Goal: Task Accomplishment & Management: Use online tool/utility

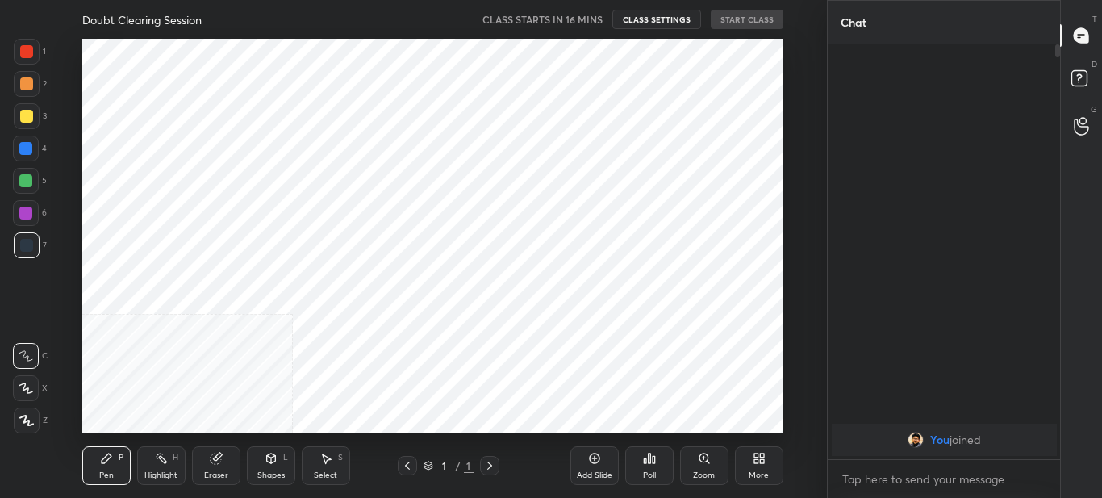
scroll to position [80300, 79932]
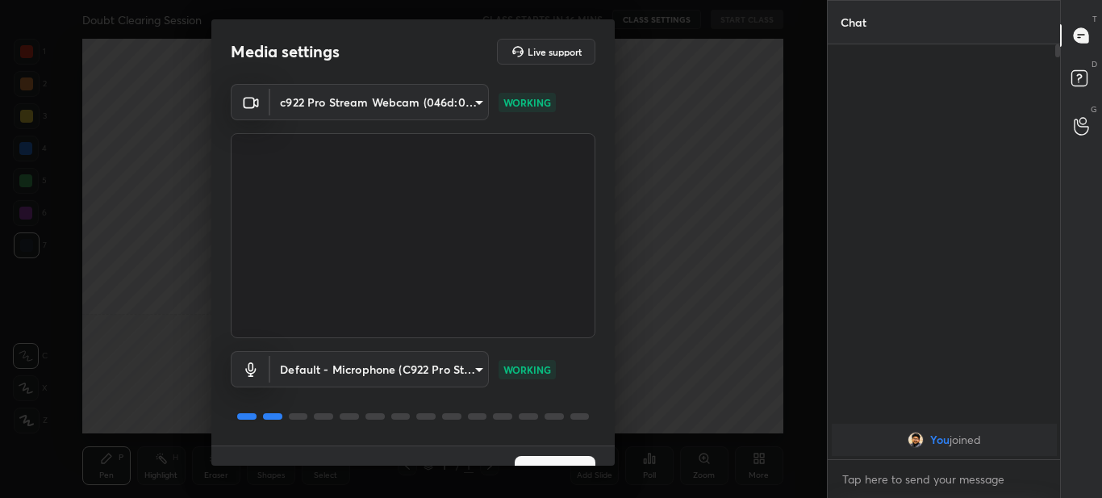
click at [560, 461] on button "Next" at bounding box center [555, 472] width 81 height 32
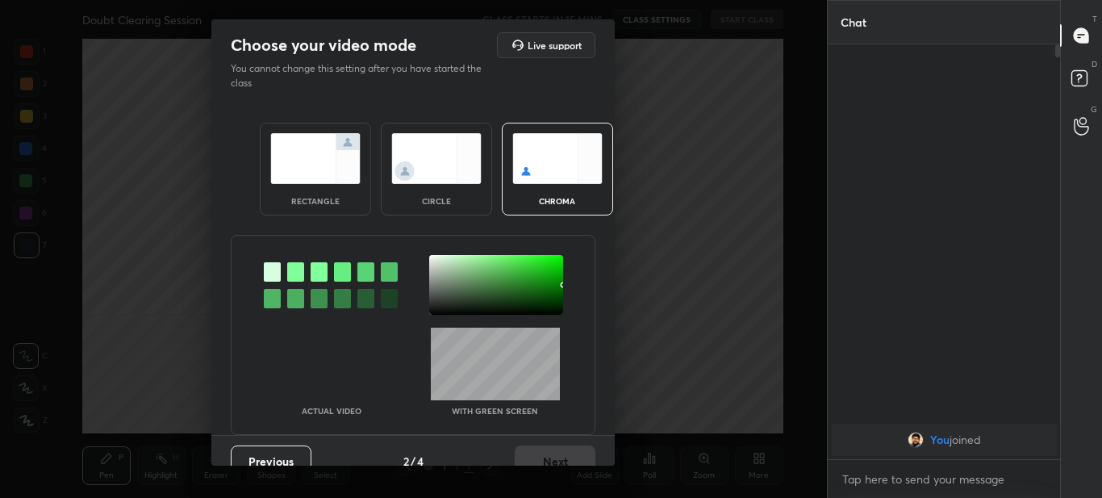
click at [327, 132] on div "rectangle" at bounding box center [315, 169] width 111 height 93
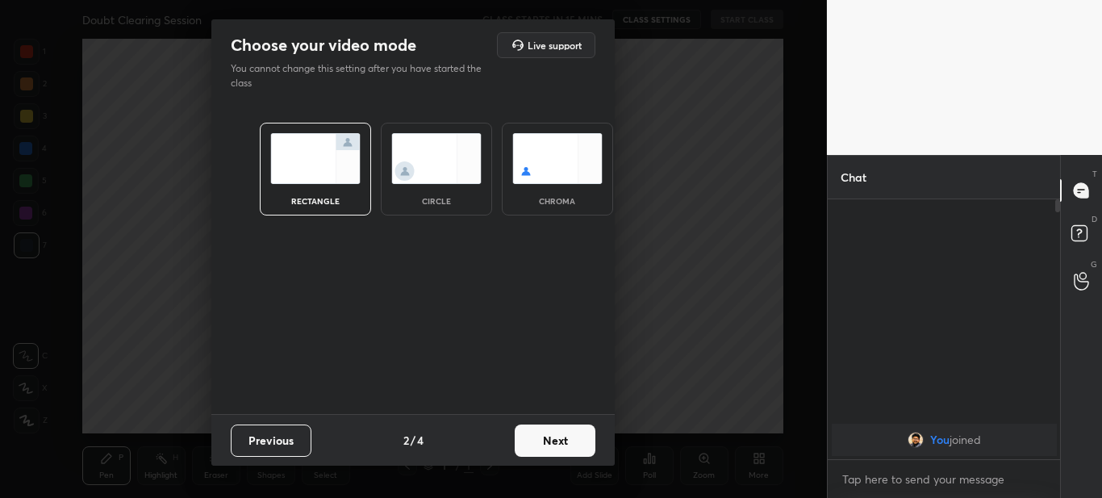
click at [563, 437] on button "Next" at bounding box center [555, 440] width 81 height 32
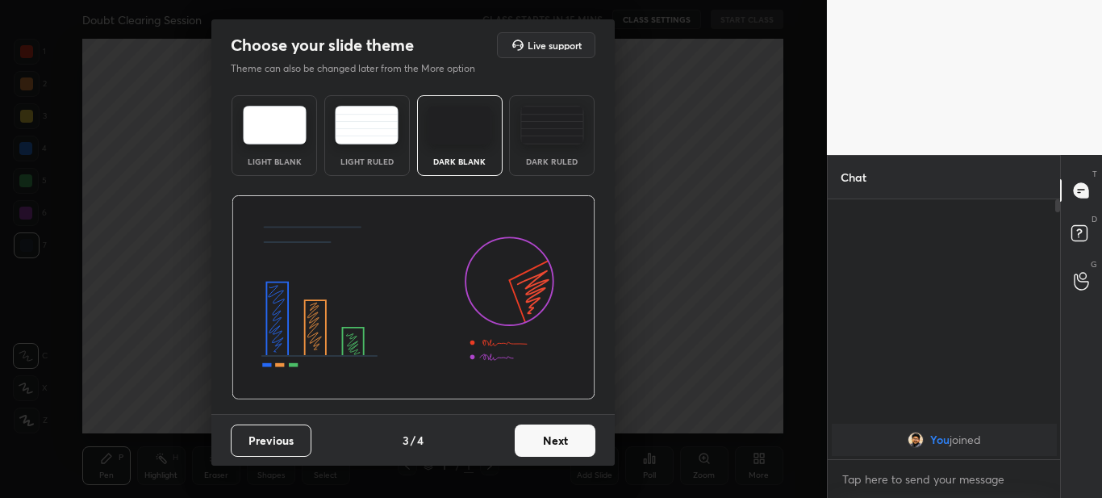
click at [550, 442] on button "Next" at bounding box center [555, 440] width 81 height 32
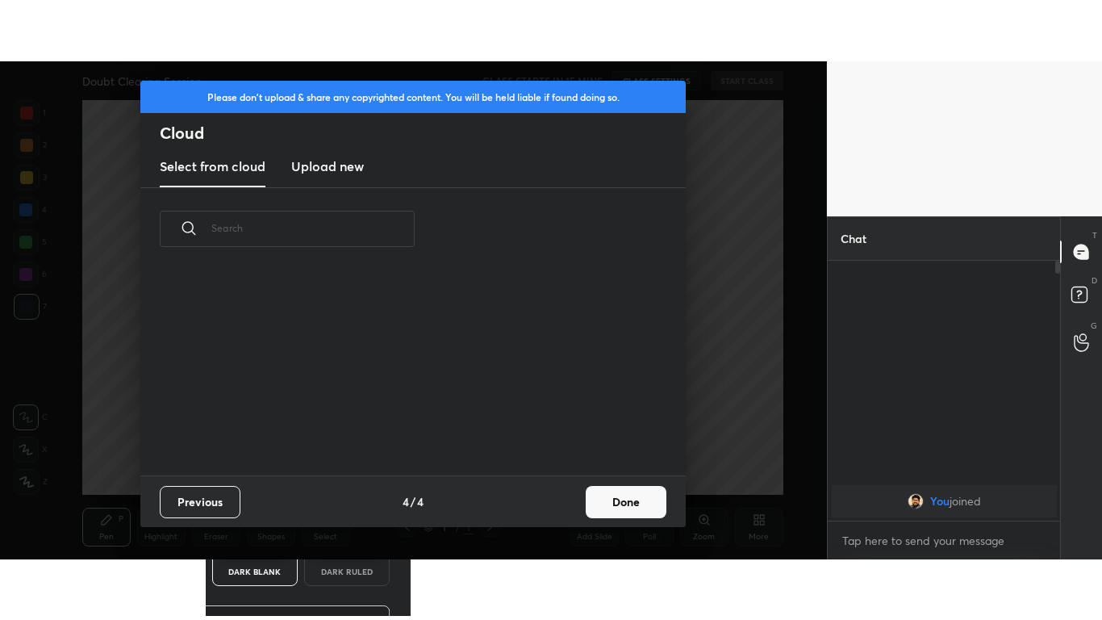
scroll to position [205, 518]
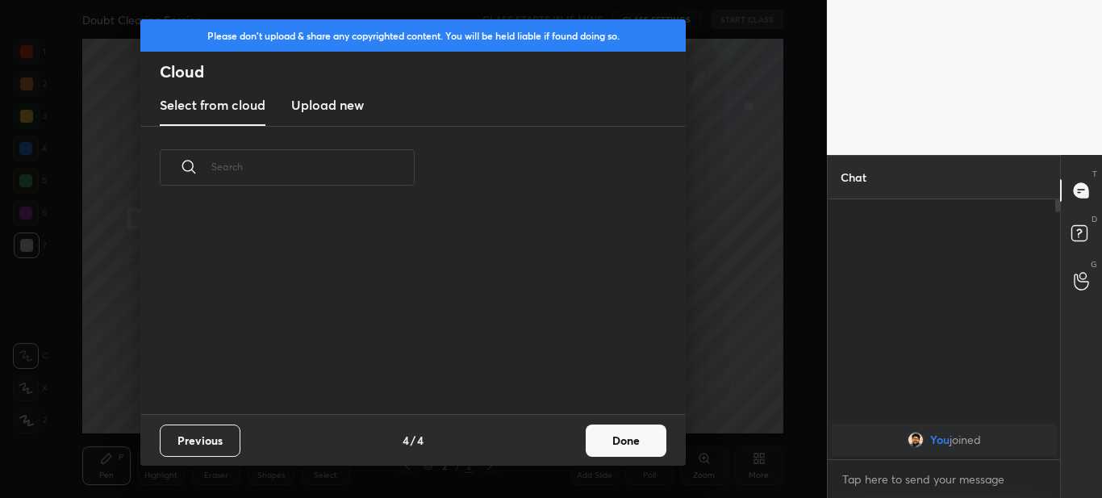
click at [337, 106] on h3 "Upload new" at bounding box center [327, 104] width 73 height 19
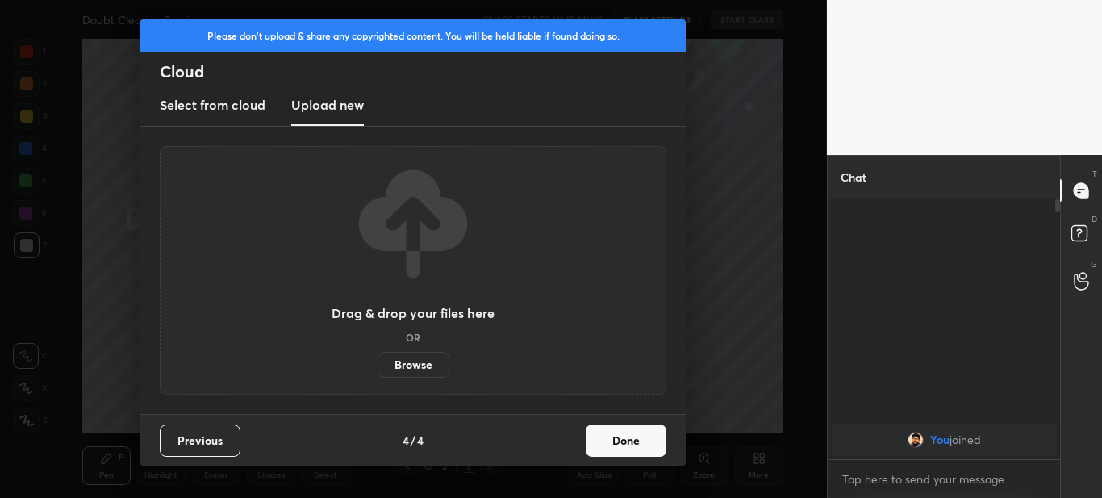
click at [414, 361] on label "Browse" at bounding box center [414, 365] width 72 height 26
click at [378, 361] on input "Browse" at bounding box center [378, 365] width 0 height 26
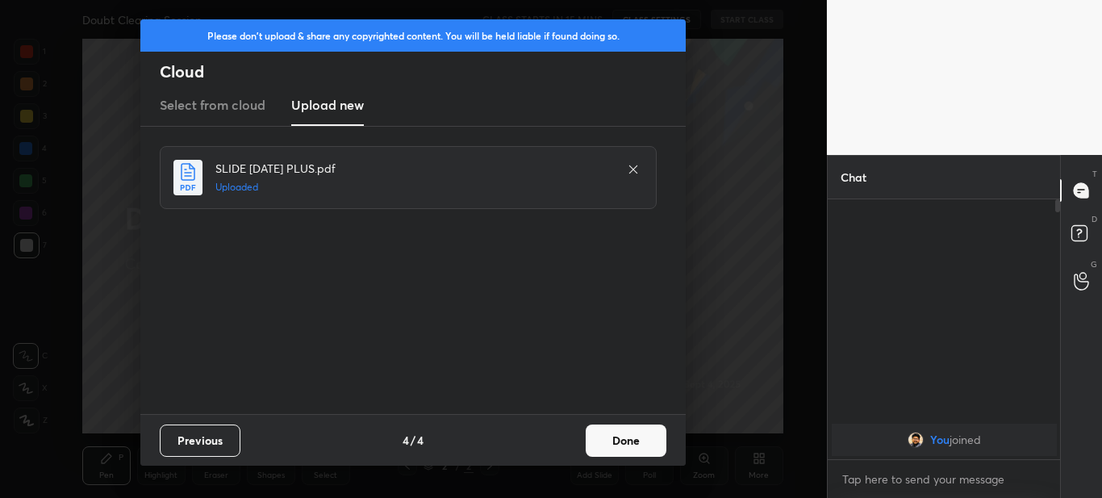
click at [608, 450] on button "Done" at bounding box center [626, 440] width 81 height 32
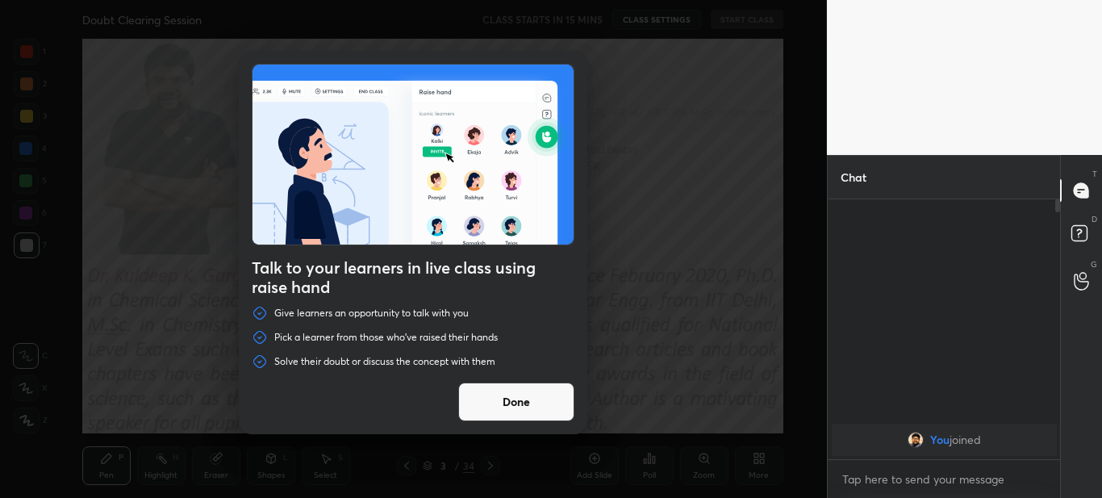
click at [508, 404] on button "Done" at bounding box center [516, 401] width 116 height 39
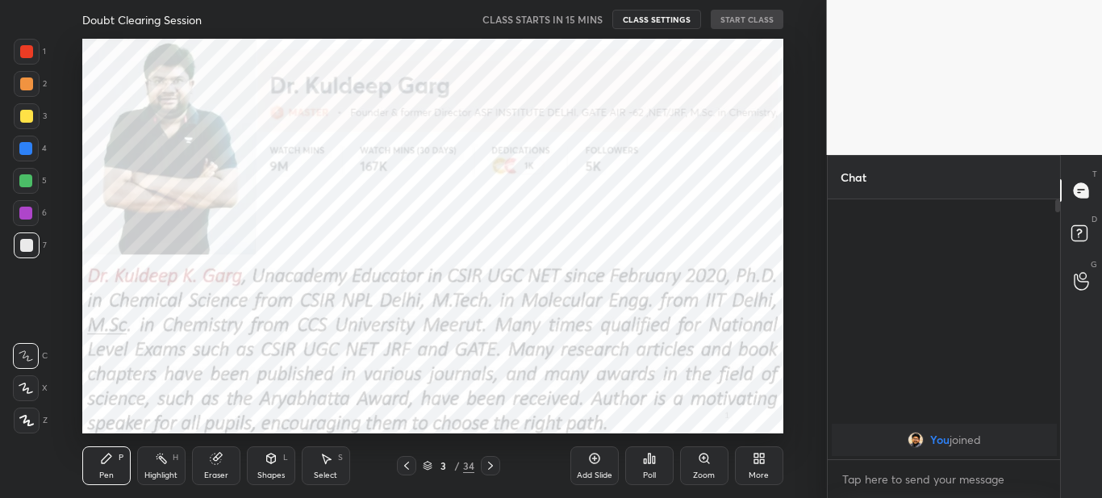
click at [404, 466] on icon at bounding box center [406, 466] width 5 height 8
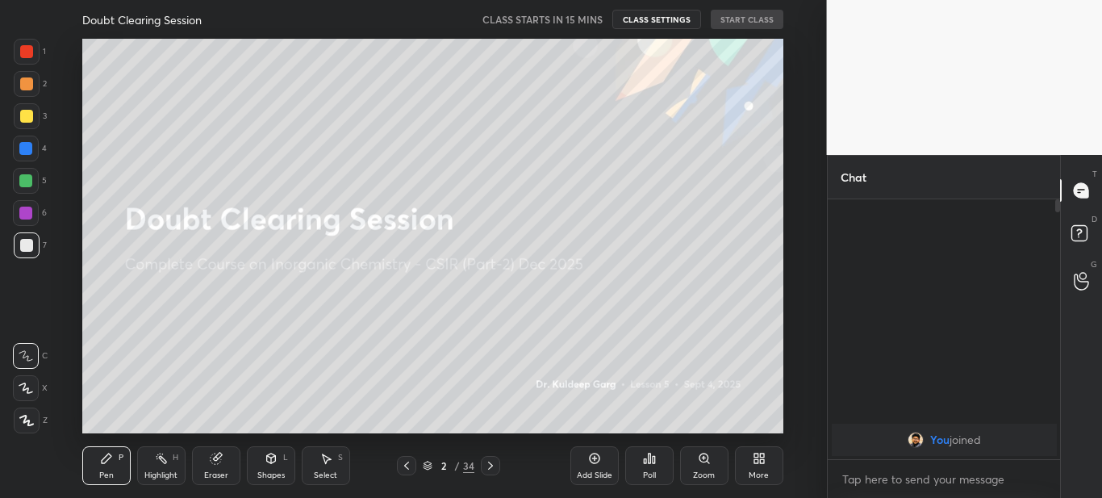
click at [404, 466] on icon at bounding box center [406, 466] width 5 height 8
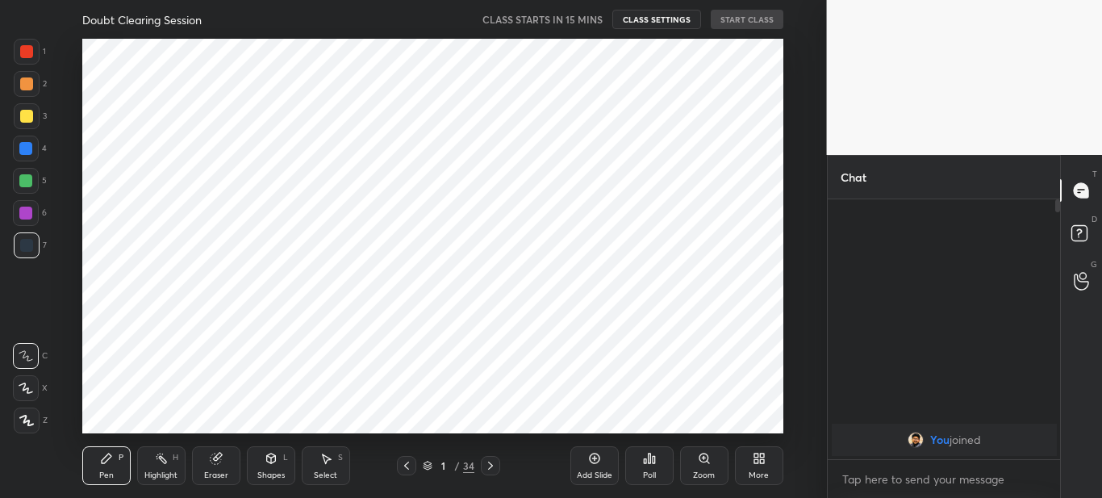
click at [484, 463] on icon at bounding box center [490, 465] width 13 height 13
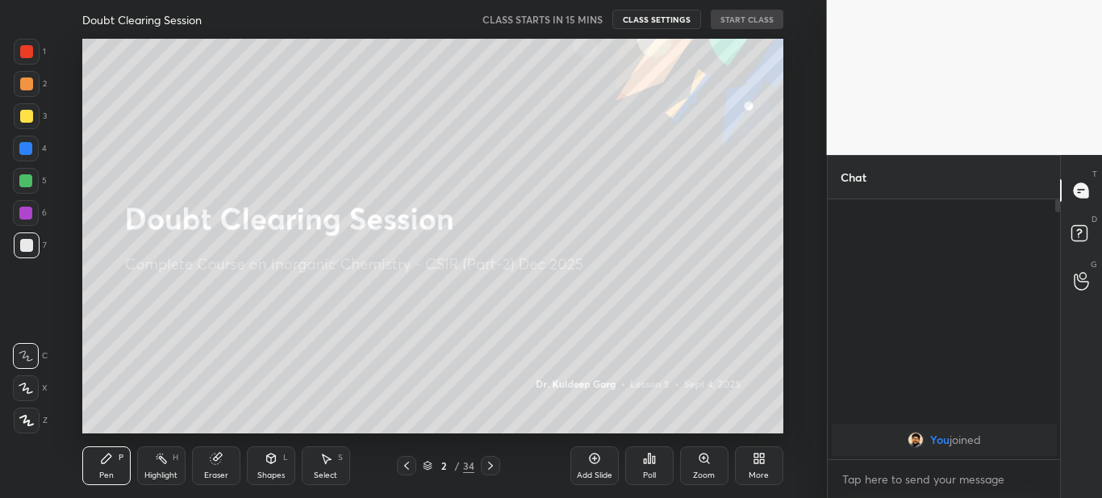
click at [763, 474] on div "More" at bounding box center [759, 475] width 20 height 8
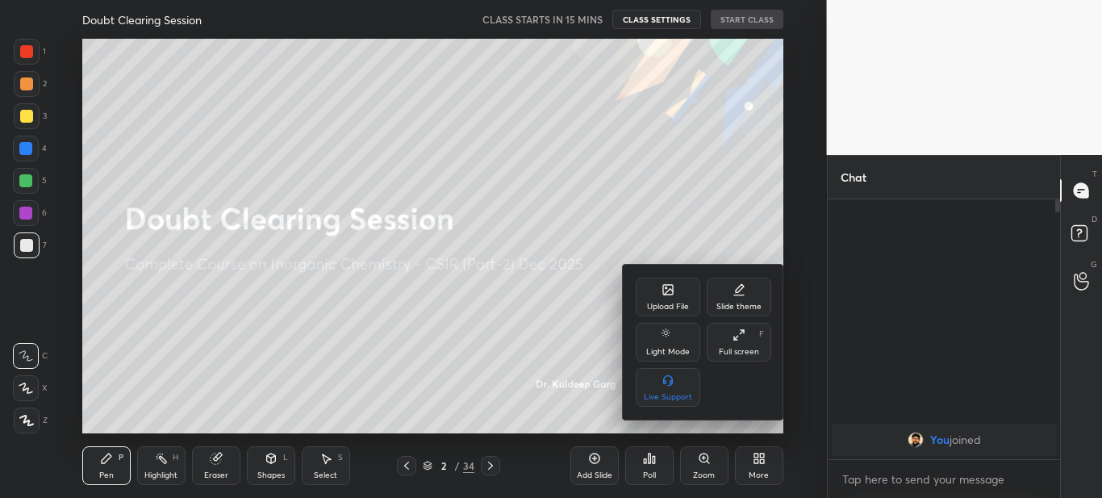
click at [742, 337] on icon at bounding box center [739, 334] width 13 height 13
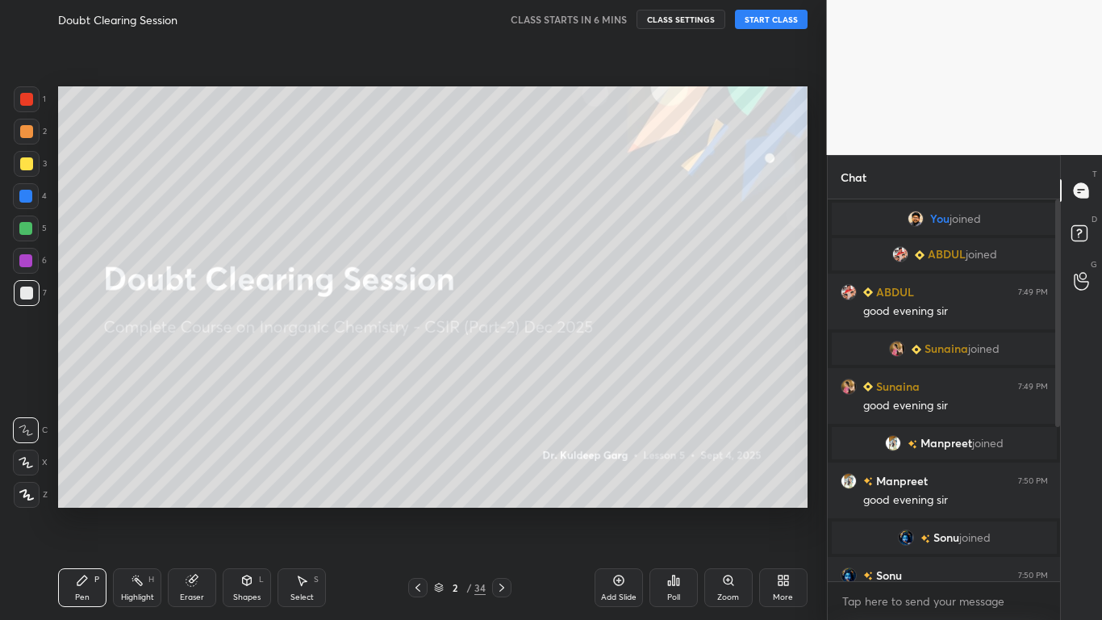
scroll to position [259, 0]
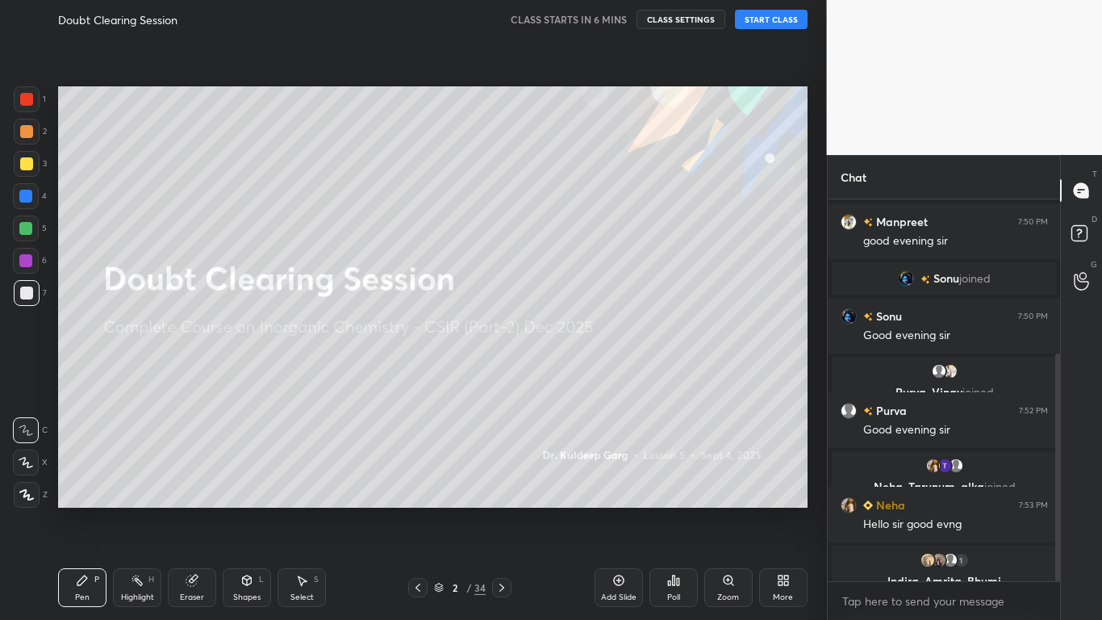
drag, startPoint x: 1059, startPoint y: 328, endPoint x: 1055, endPoint y: 448, distance: 120.3
click at [1055, 447] on div at bounding box center [1056, 390] width 10 height 382
click at [1054, 460] on div at bounding box center [1056, 390] width 10 height 382
drag, startPoint x: 1057, startPoint y: 460, endPoint x: 1057, endPoint y: 516, distance: 55.7
click at [1057, 497] on div at bounding box center [1057, 467] width 5 height 228
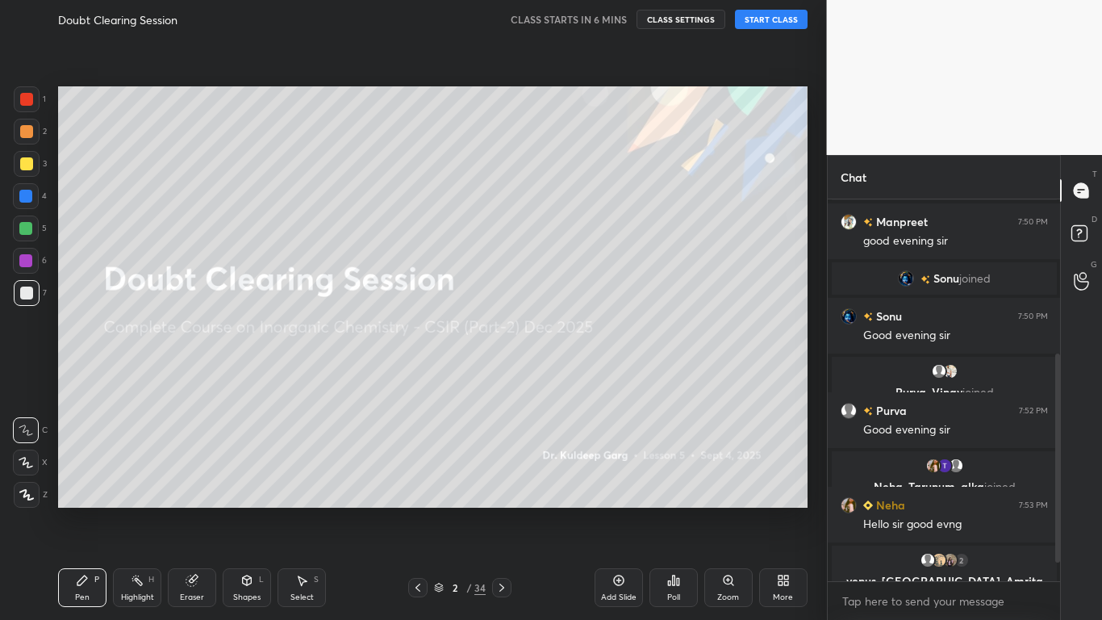
scroll to position [315, 0]
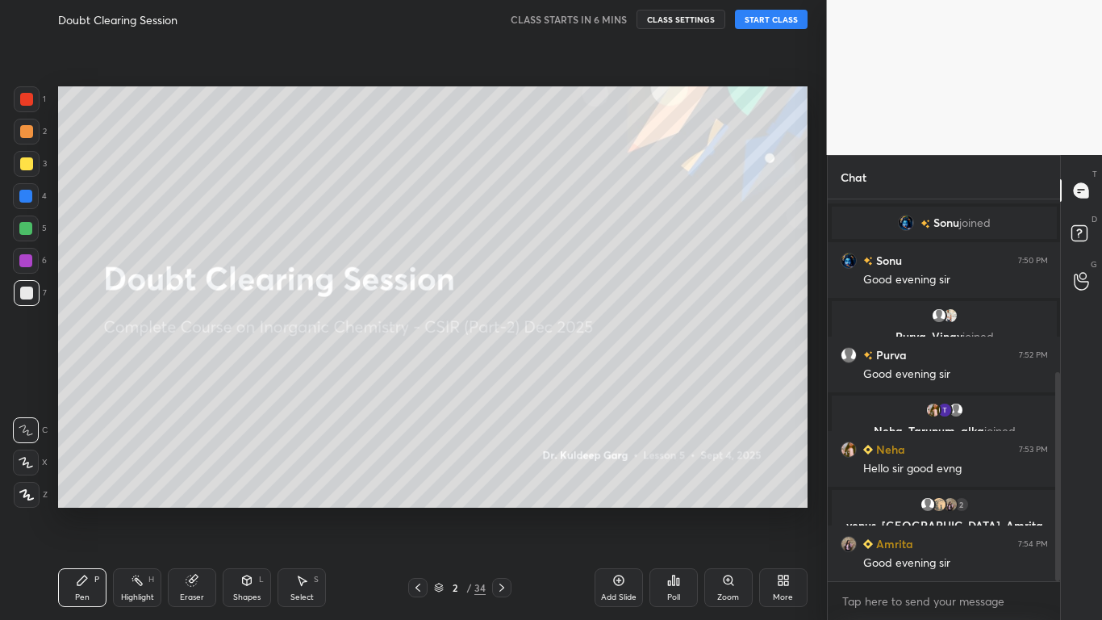
drag, startPoint x: 1057, startPoint y: 516, endPoint x: 1052, endPoint y: 573, distance: 57.5
click at [1052, 497] on div at bounding box center [1056, 390] width 10 height 382
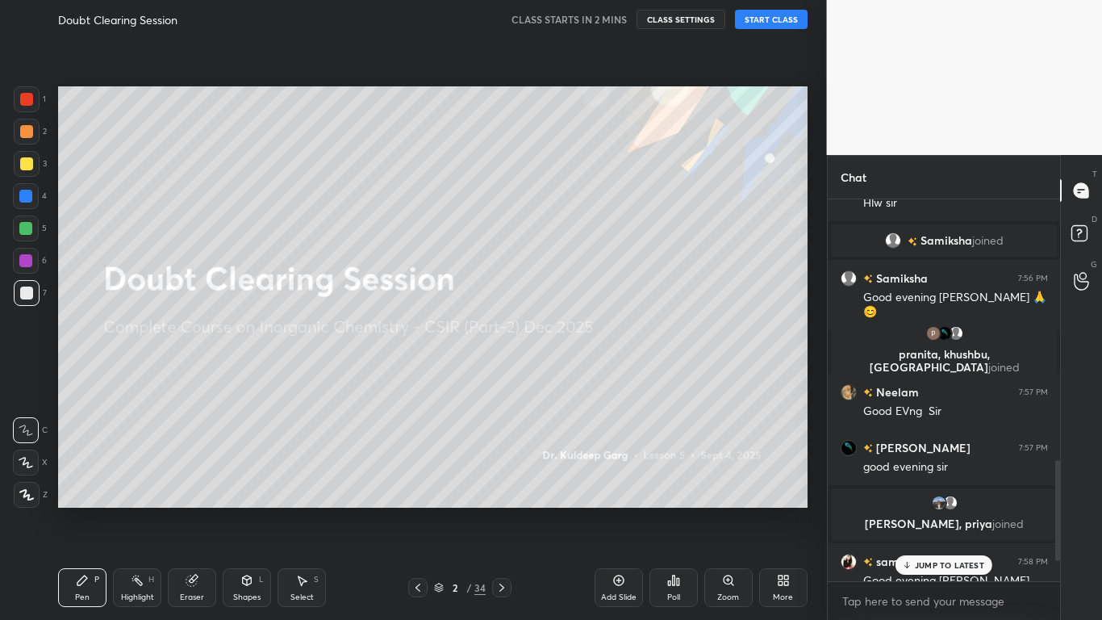
scroll to position [984, 0]
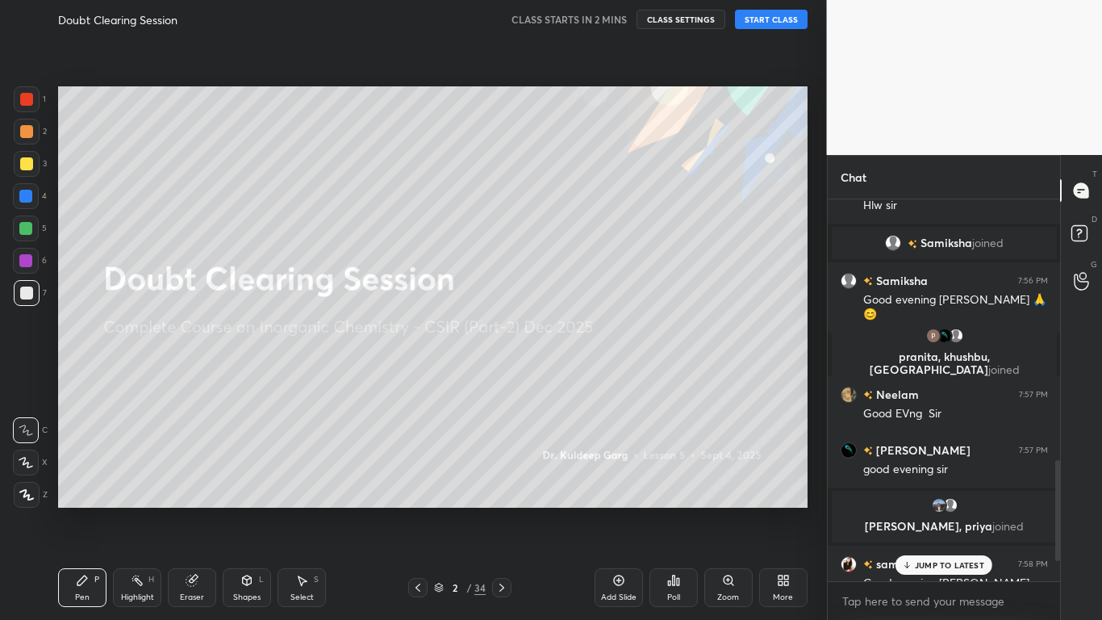
drag, startPoint x: 1056, startPoint y: 523, endPoint x: 1053, endPoint y: 503, distance: 20.4
click at [1053, 497] on div at bounding box center [1056, 390] width 10 height 382
drag, startPoint x: 1053, startPoint y: 503, endPoint x: 1053, endPoint y: 473, distance: 29.9
click at [1053, 473] on div at bounding box center [1056, 390] width 10 height 382
drag, startPoint x: 1053, startPoint y: 473, endPoint x: 1057, endPoint y: 482, distance: 9.8
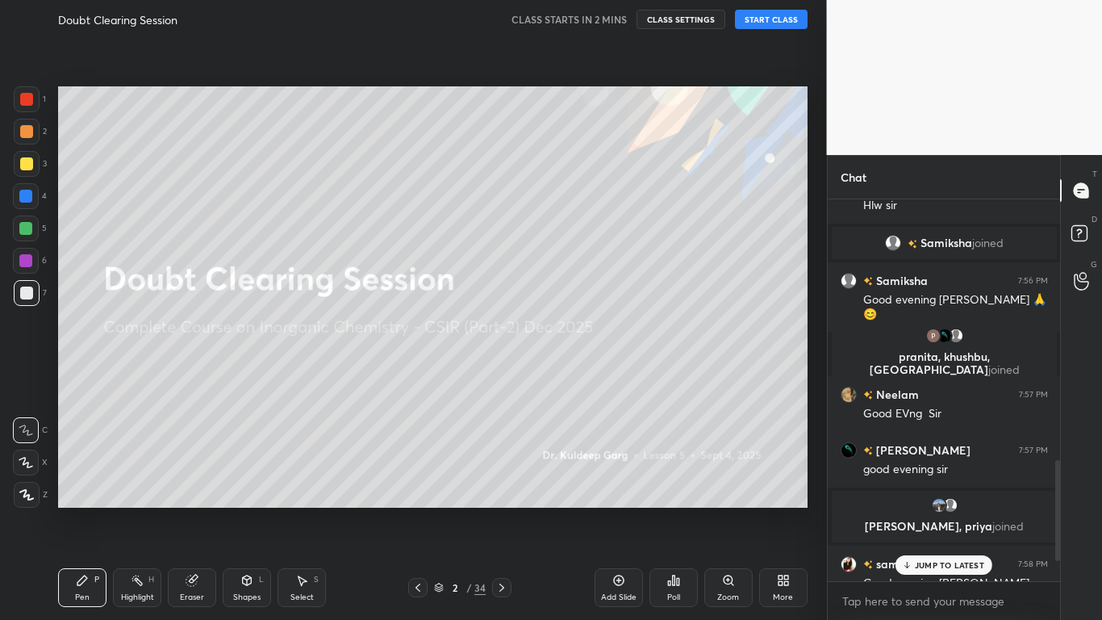
click at [1057, 482] on div at bounding box center [1056, 390] width 10 height 382
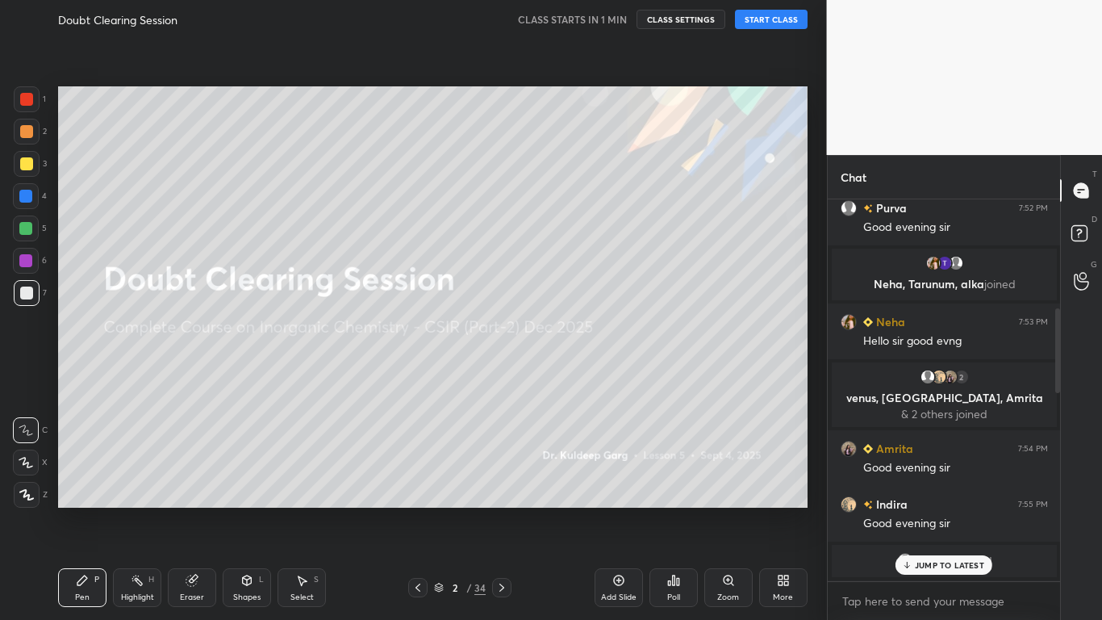
scroll to position [488, 0]
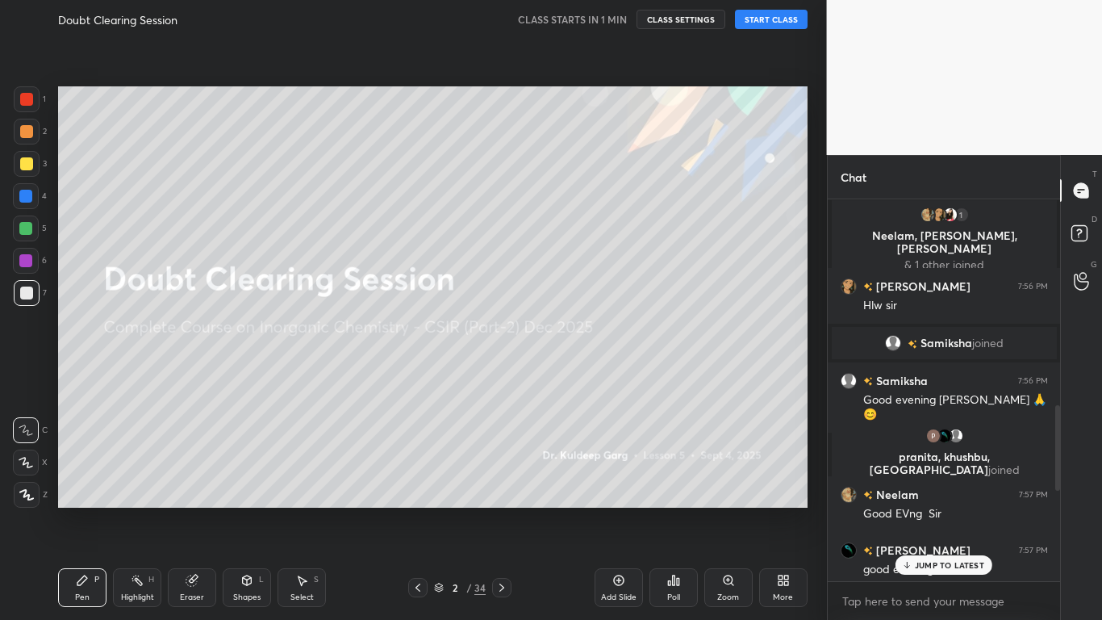
click at [855, 497] on div "DILIP 7:55 PM good evening sir 1 Neelam, rinku, samridhi & 1 other joined rinku…" at bounding box center [944, 390] width 233 height 382
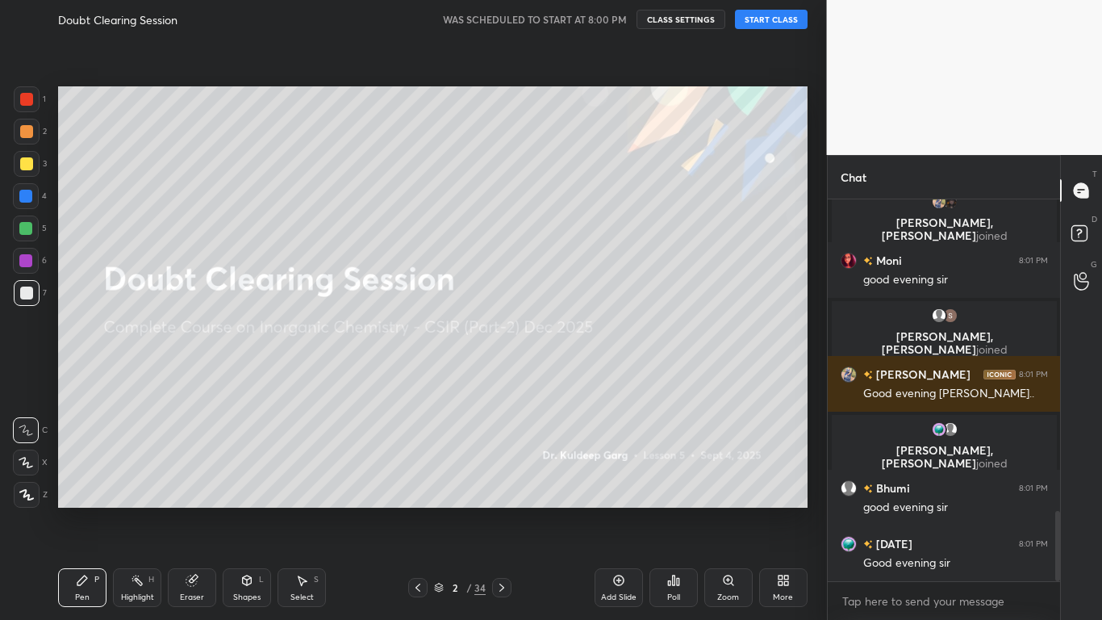
scroll to position [1749, 0]
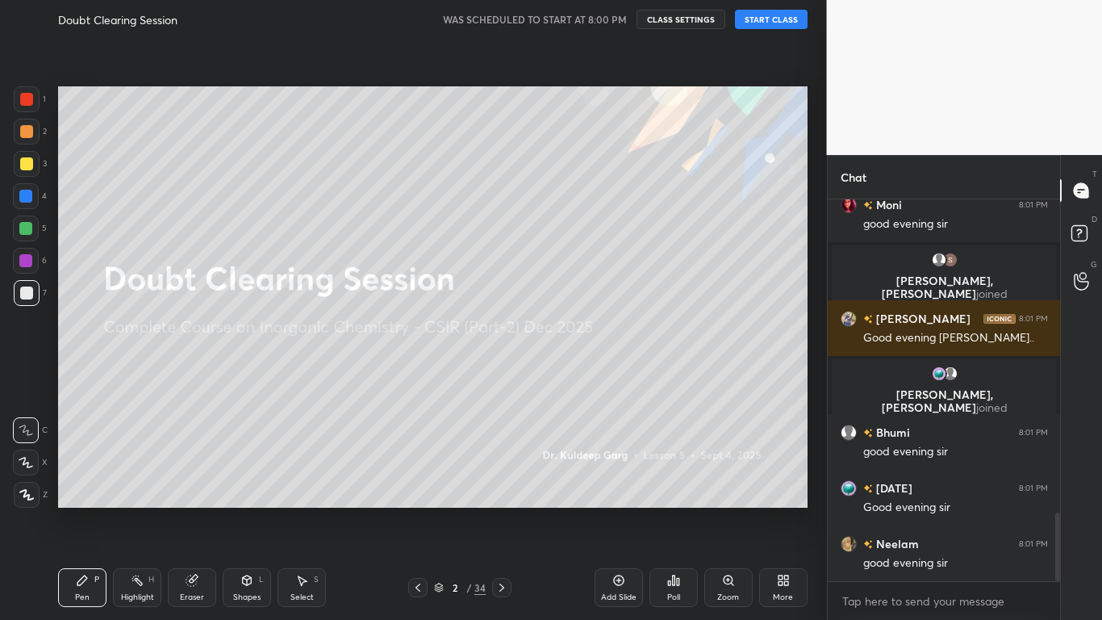
click at [771, 25] on button "START CLASS" at bounding box center [771, 19] width 73 height 19
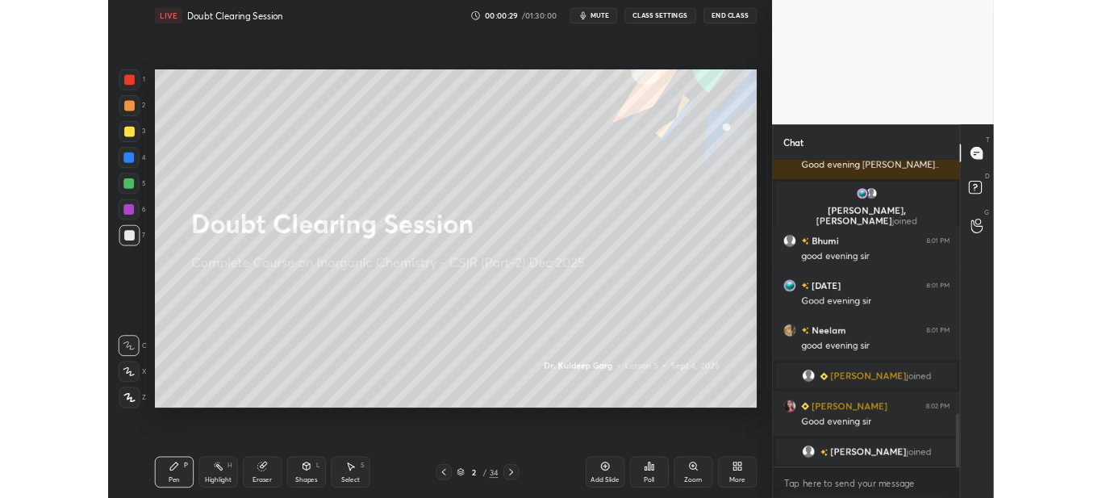
scroll to position [1838, 0]
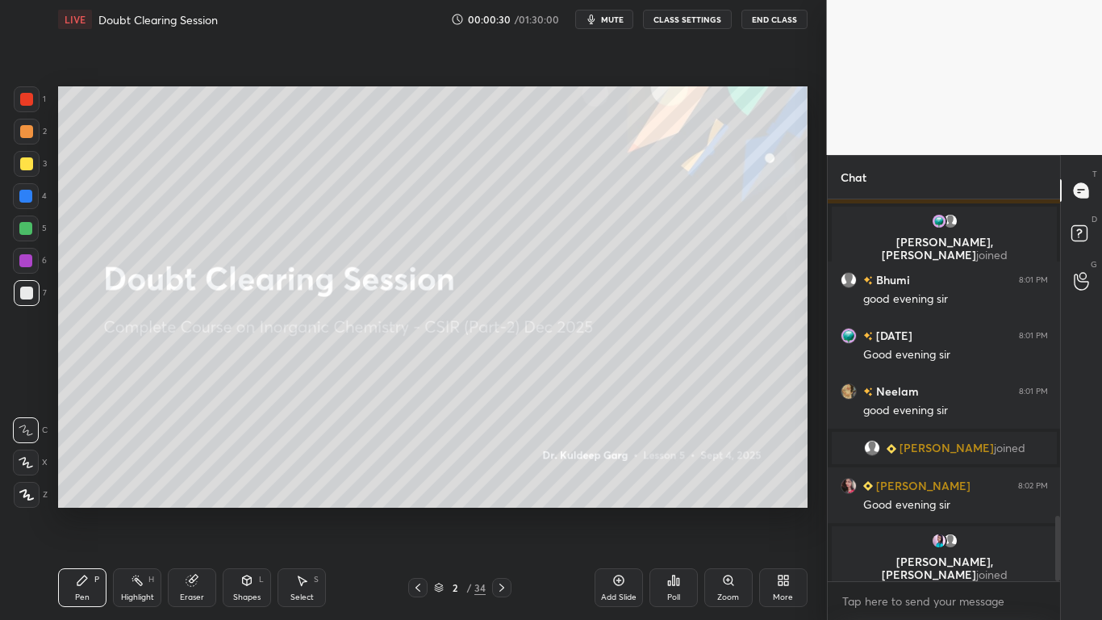
click at [778, 497] on div "More" at bounding box center [783, 597] width 20 height 8
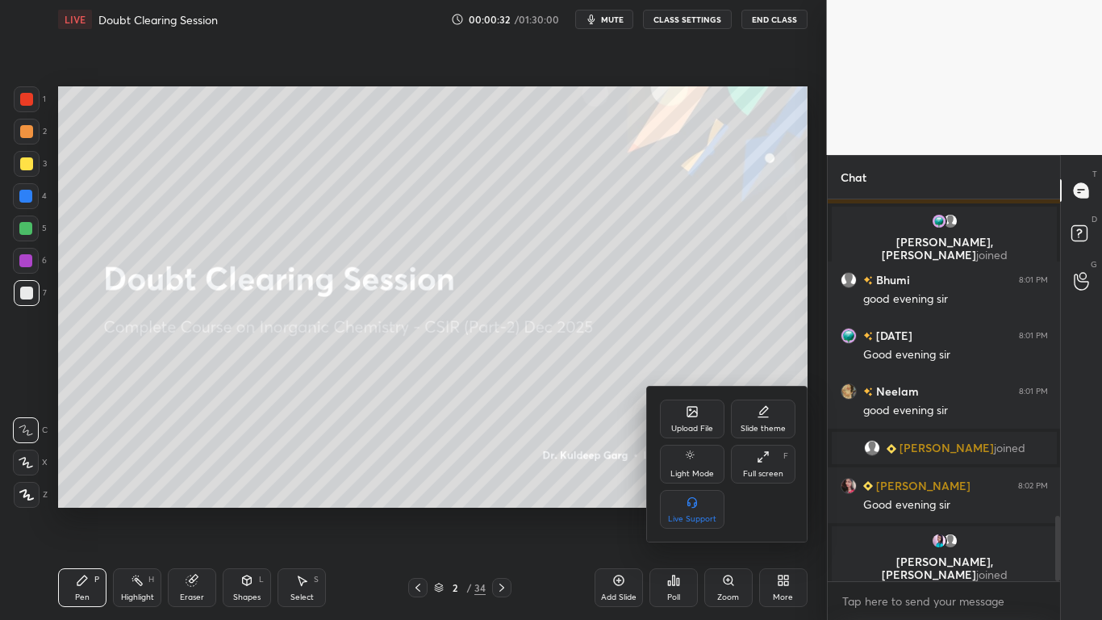
click at [764, 481] on div "Full screen F" at bounding box center [763, 464] width 65 height 39
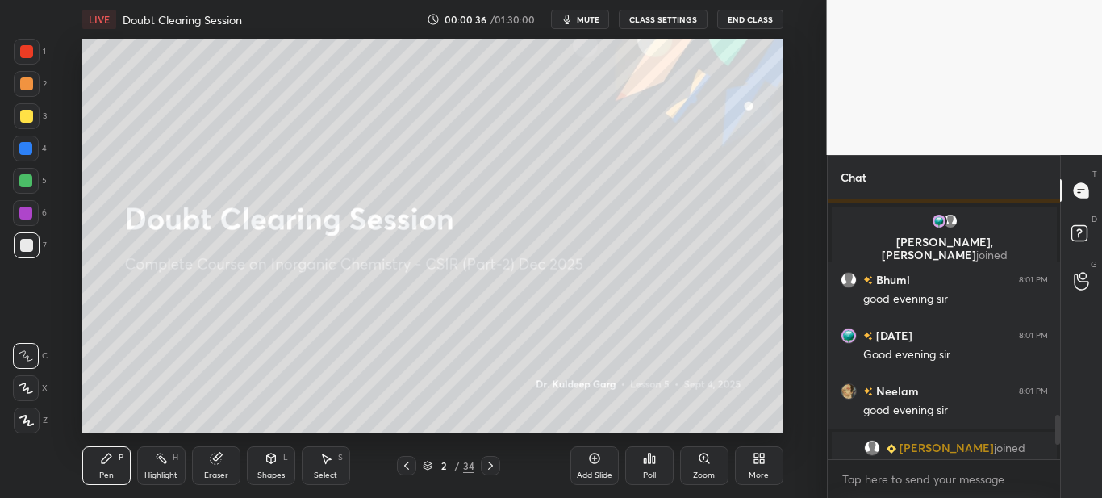
scroll to position [1861, 0]
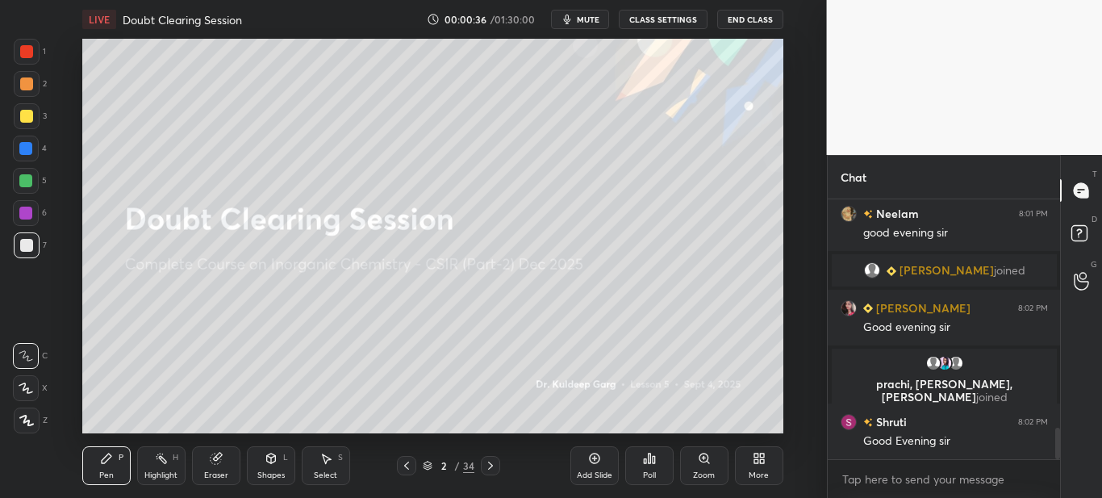
click at [762, 473] on div "More" at bounding box center [759, 475] width 20 height 8
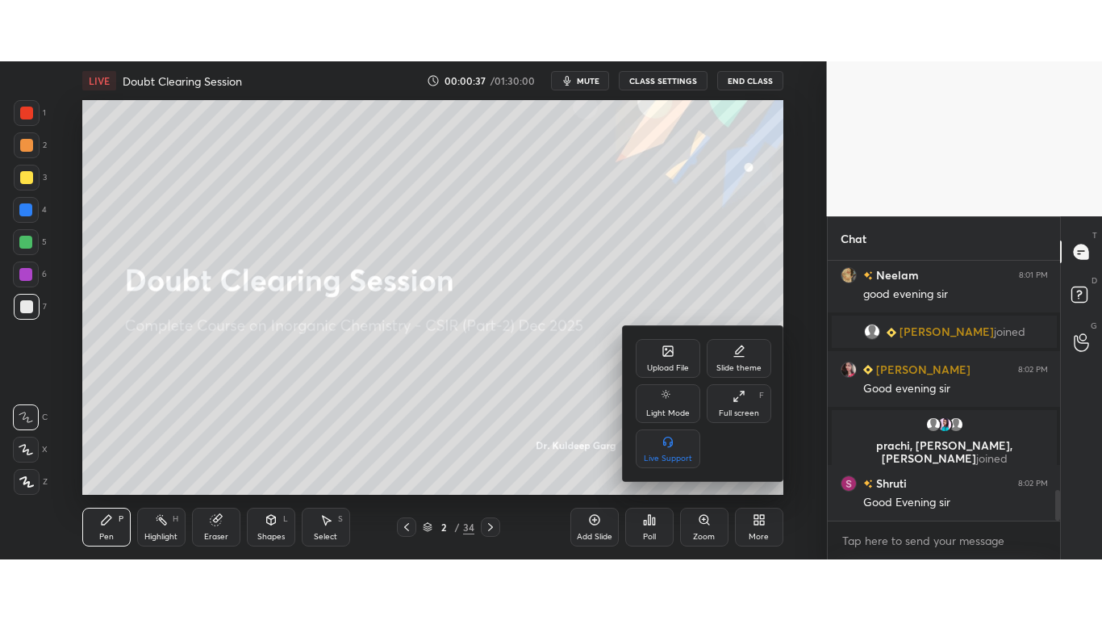
scroll to position [1916, 0]
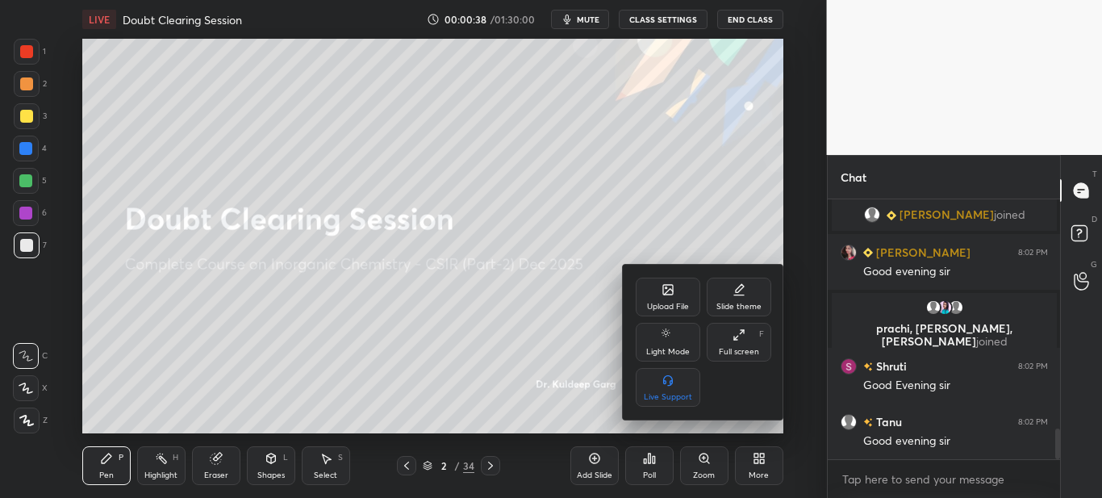
click at [739, 341] on icon at bounding box center [739, 334] width 13 height 13
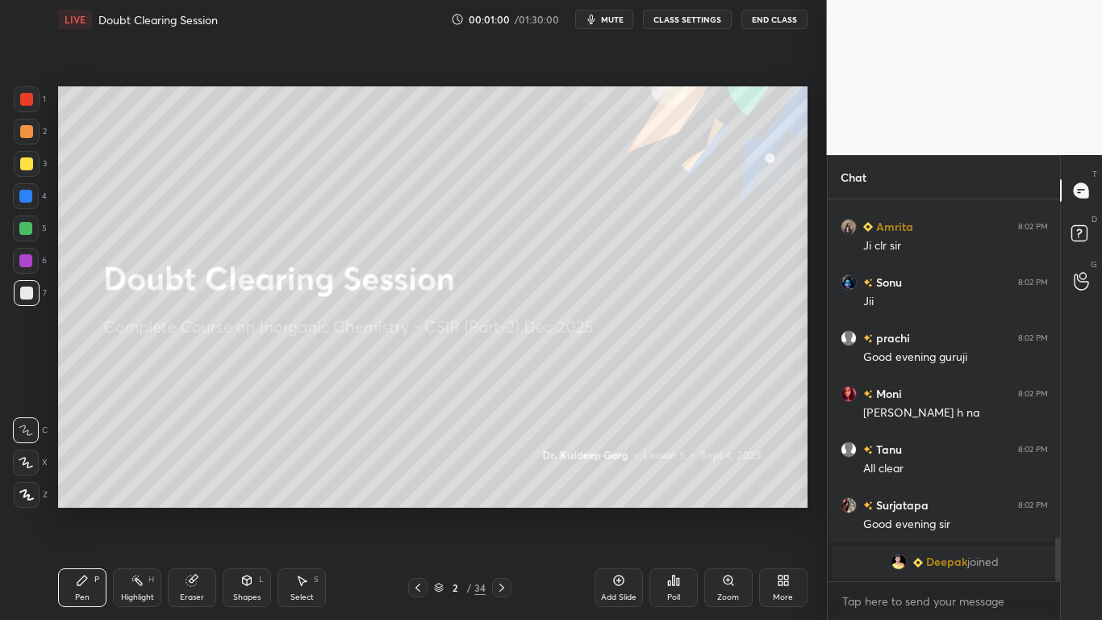
scroll to position [2698, 0]
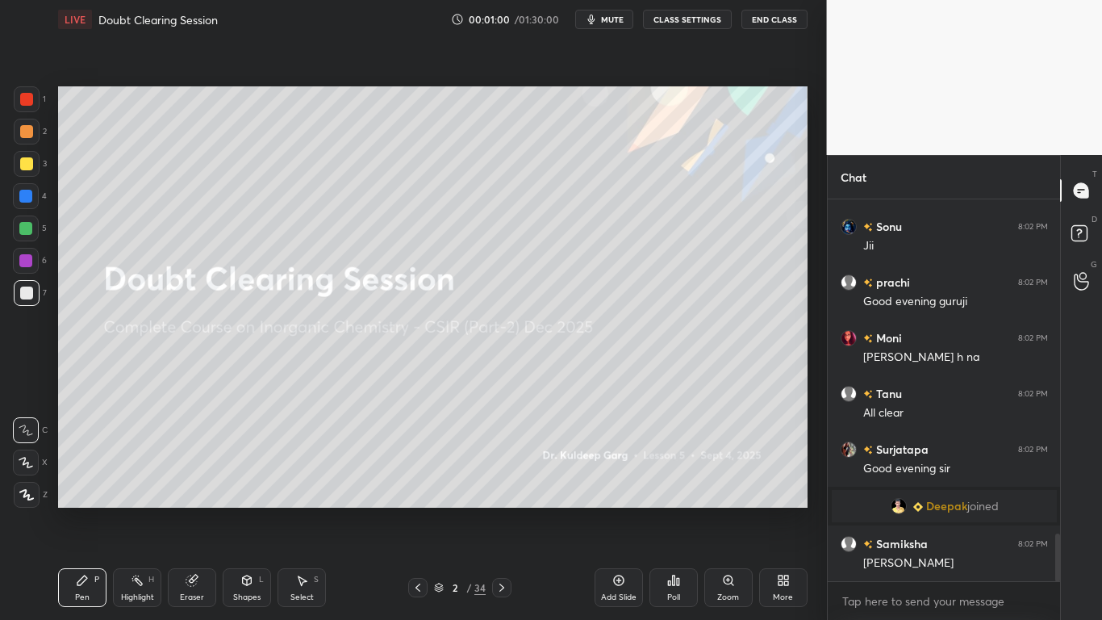
click at [27, 295] on div at bounding box center [26, 292] width 13 height 13
click at [31, 497] on icon at bounding box center [26, 494] width 15 height 11
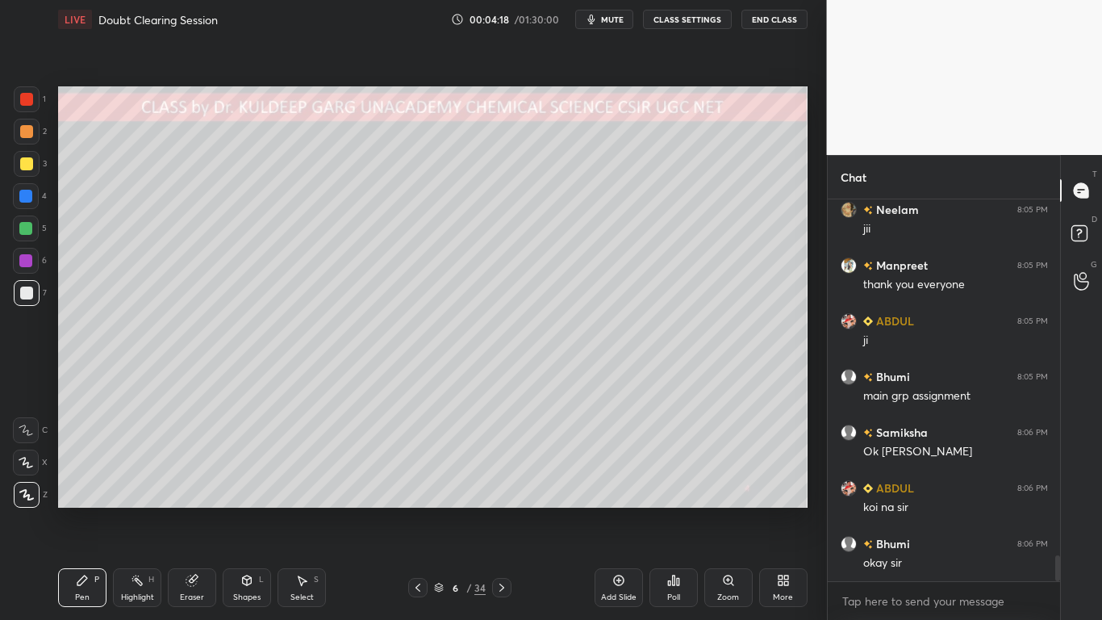
scroll to position [5294, 0]
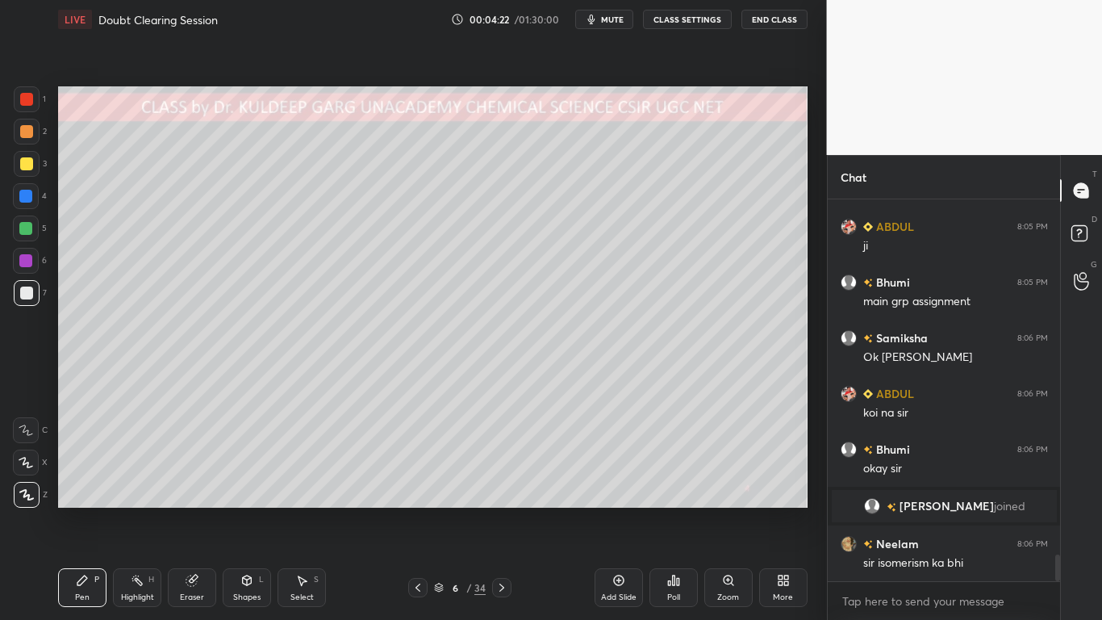
click at [31, 161] on div at bounding box center [26, 163] width 13 height 13
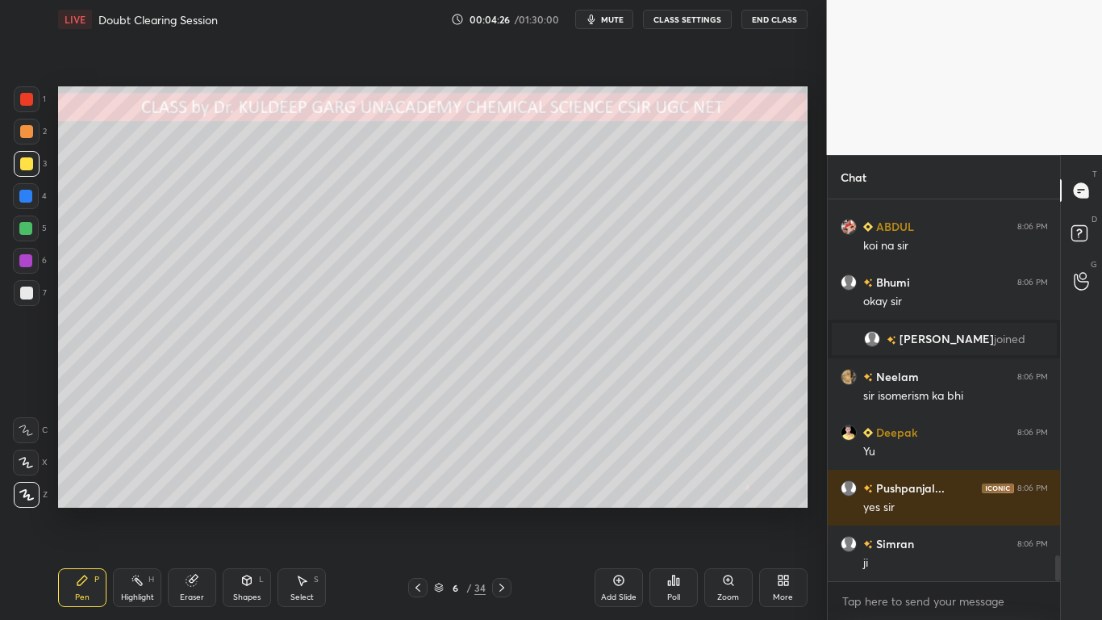
scroll to position [5295, 0]
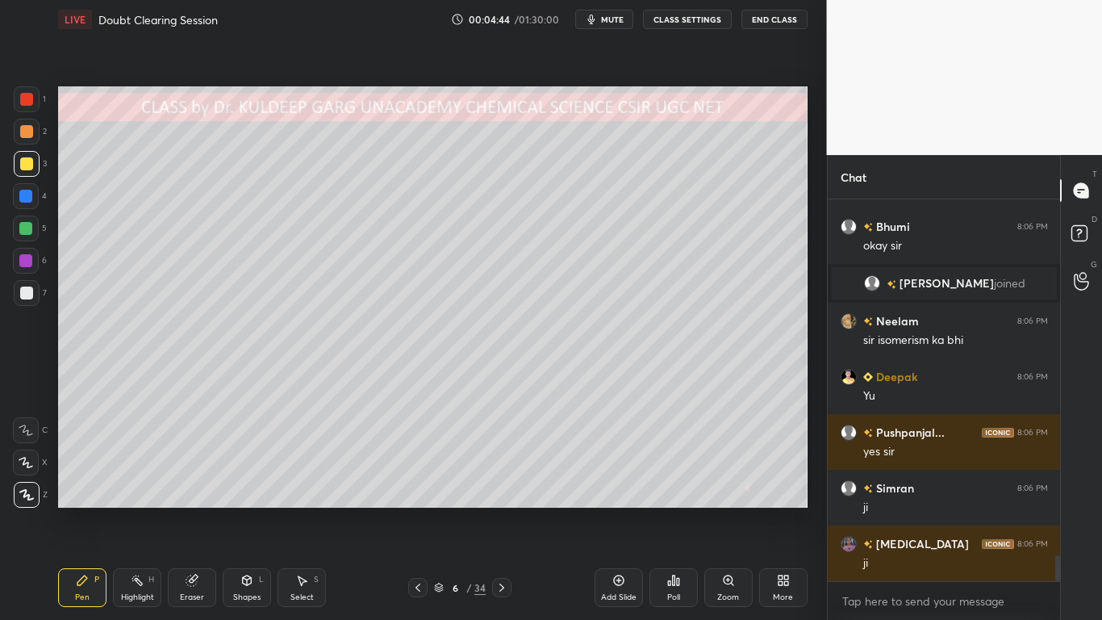
click at [29, 169] on div at bounding box center [26, 163] width 13 height 13
click at [31, 169] on div at bounding box center [26, 163] width 13 height 13
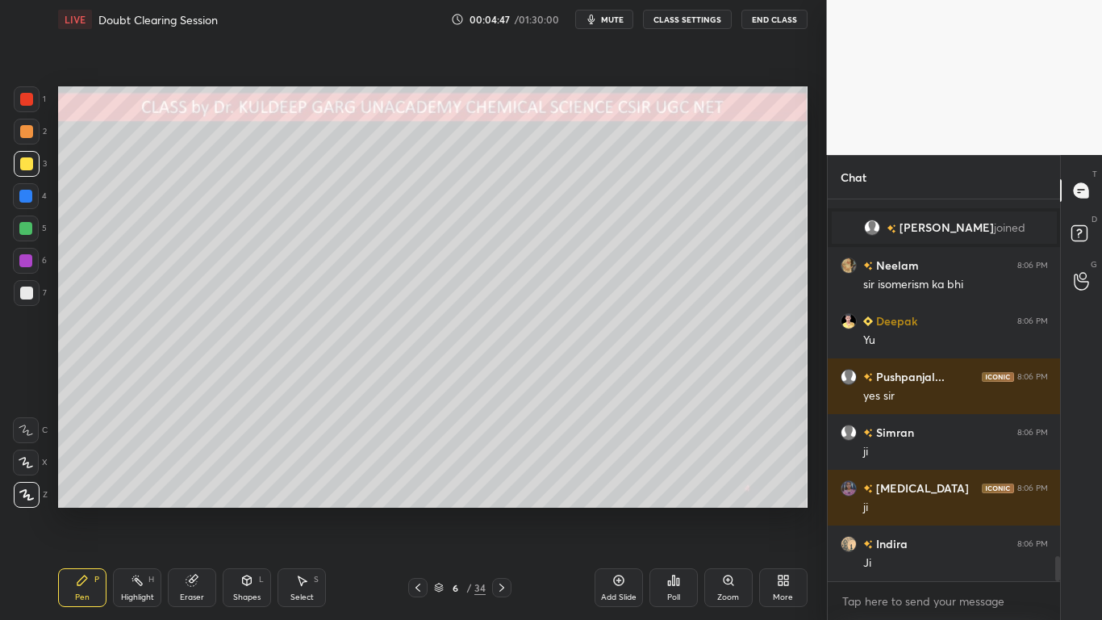
click at [31, 165] on div at bounding box center [26, 163] width 13 height 13
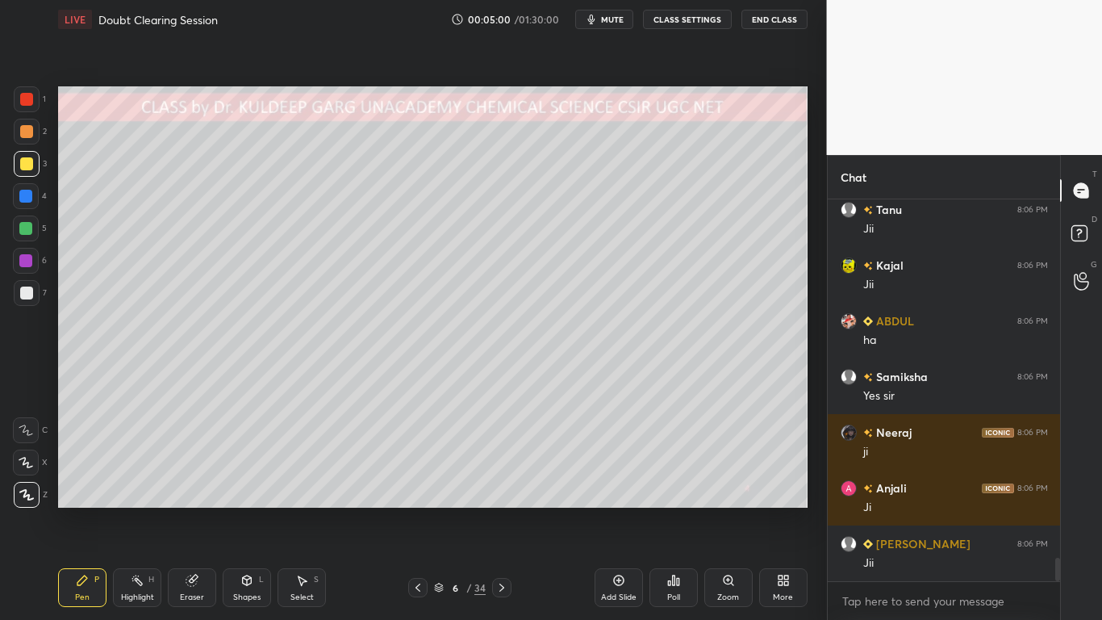
scroll to position [5852, 0]
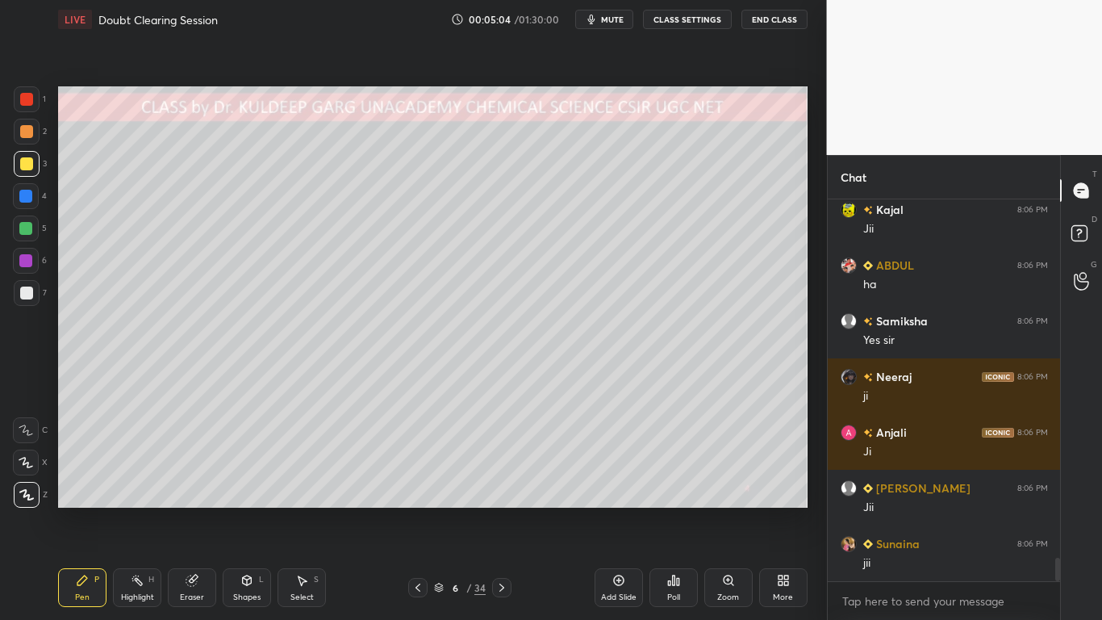
click at [25, 162] on div at bounding box center [26, 163] width 13 height 13
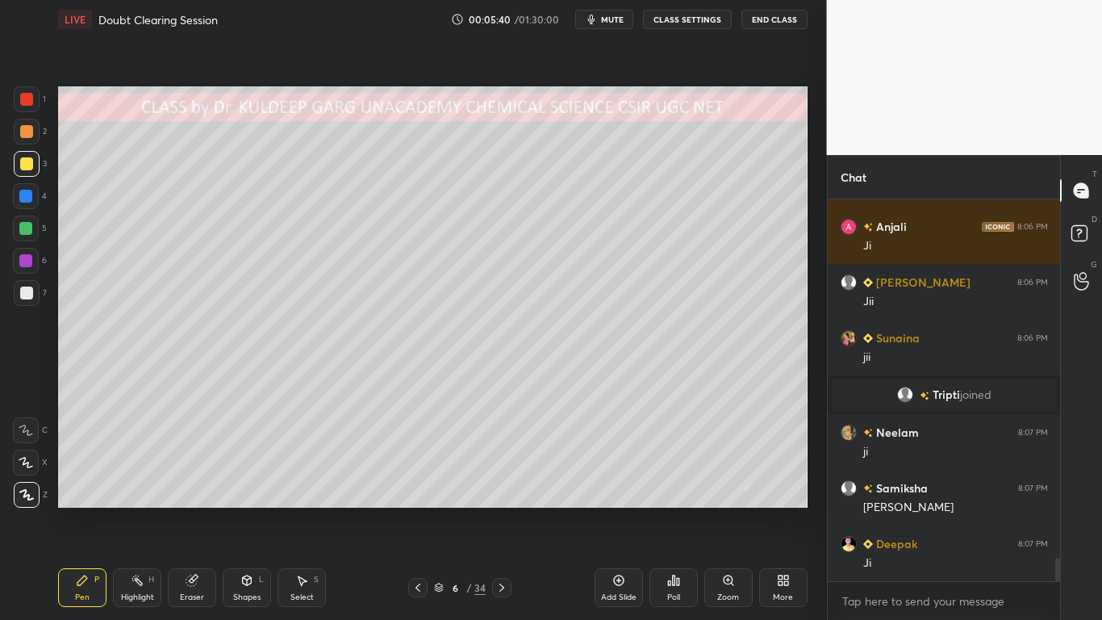
scroll to position [5851, 0]
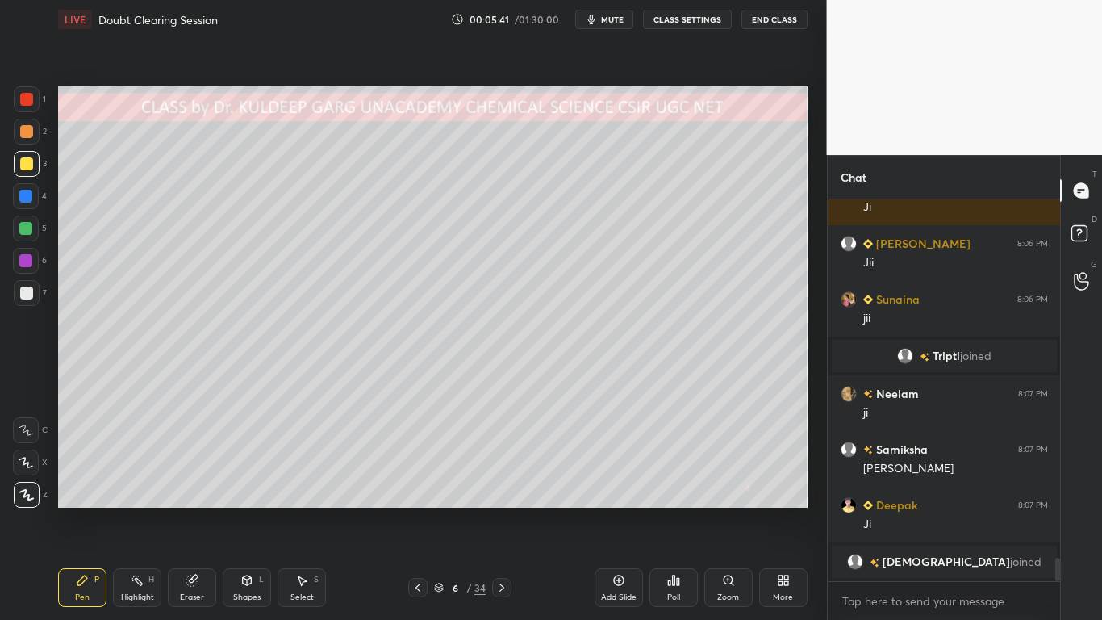
click at [25, 288] on div at bounding box center [26, 292] width 13 height 13
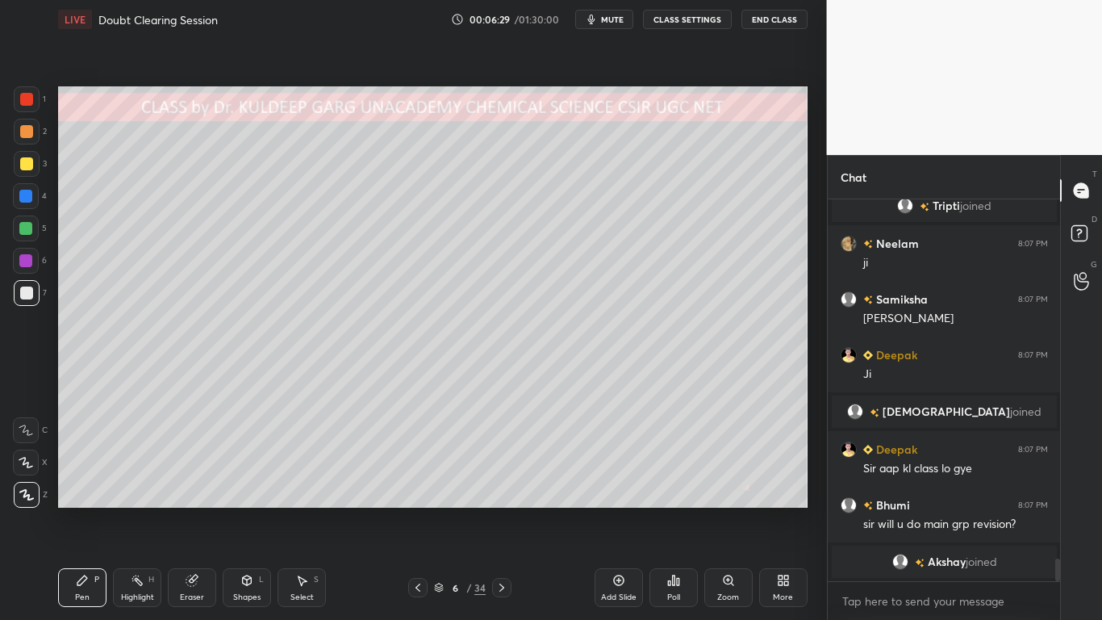
scroll to position [5982, 0]
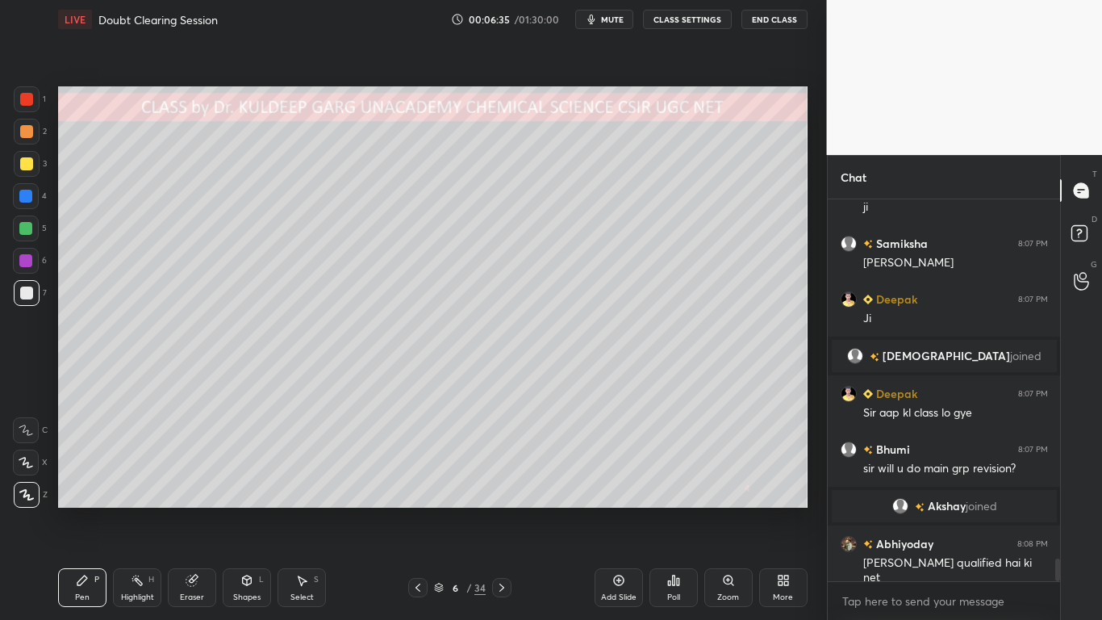
click at [28, 293] on div at bounding box center [26, 292] width 13 height 13
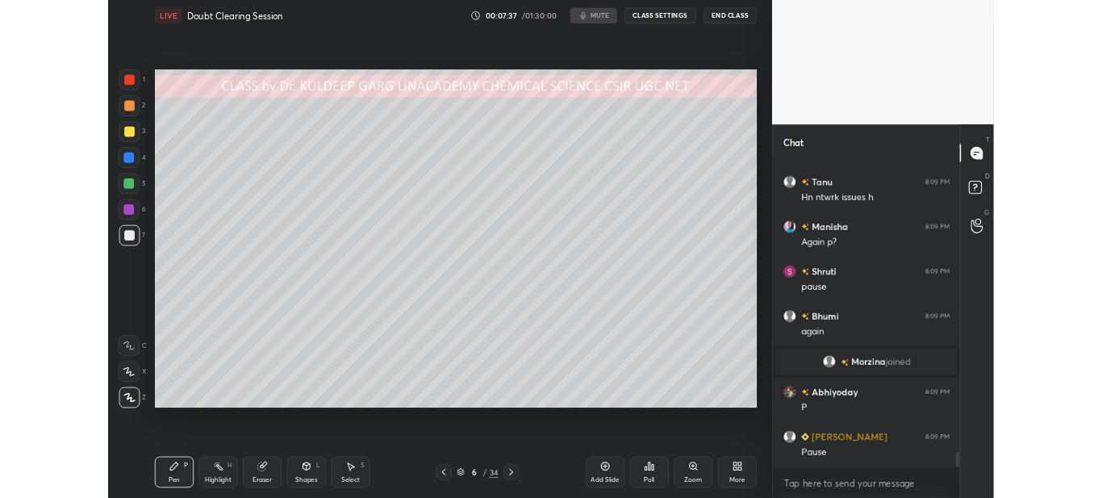
scroll to position [7484, 0]
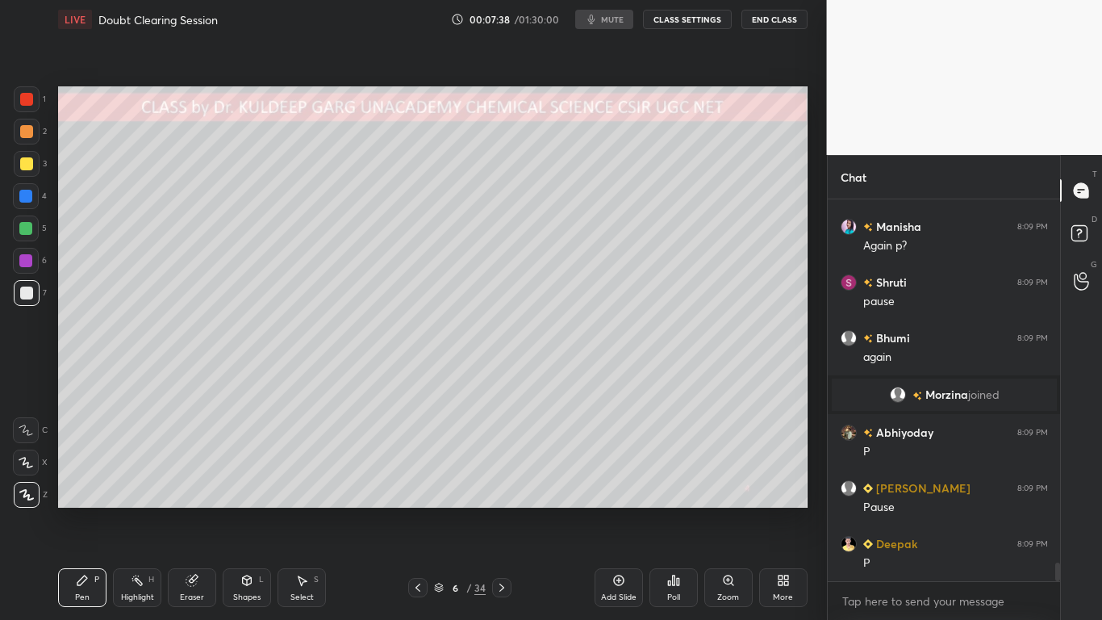
click at [779, 497] on icon at bounding box center [783, 580] width 13 height 13
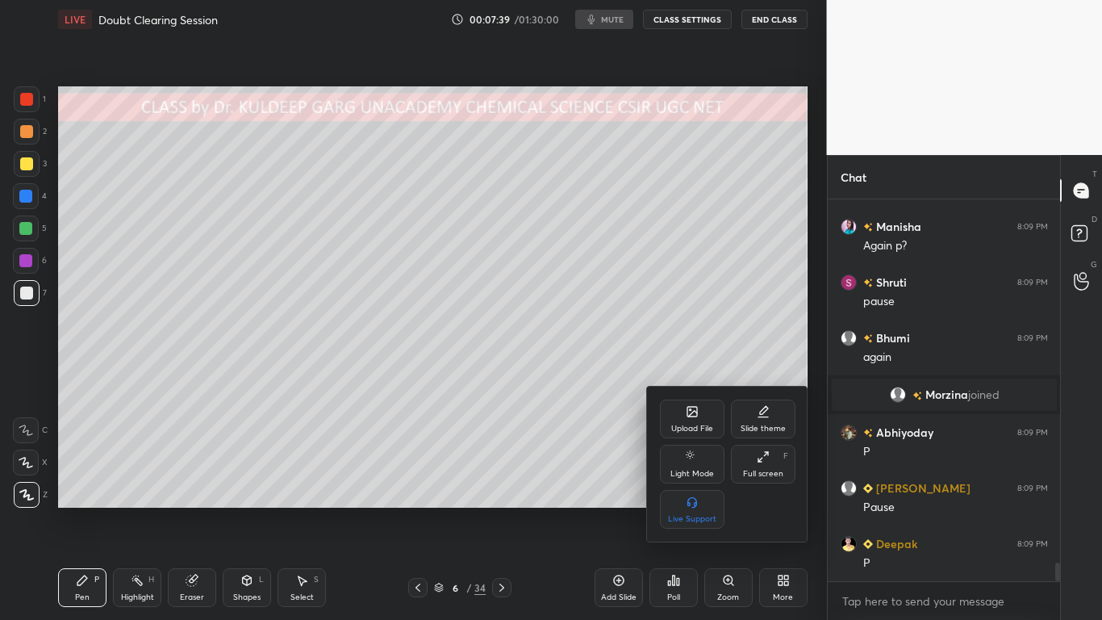
click at [761, 470] on div "Full screen" at bounding box center [763, 474] width 40 height 8
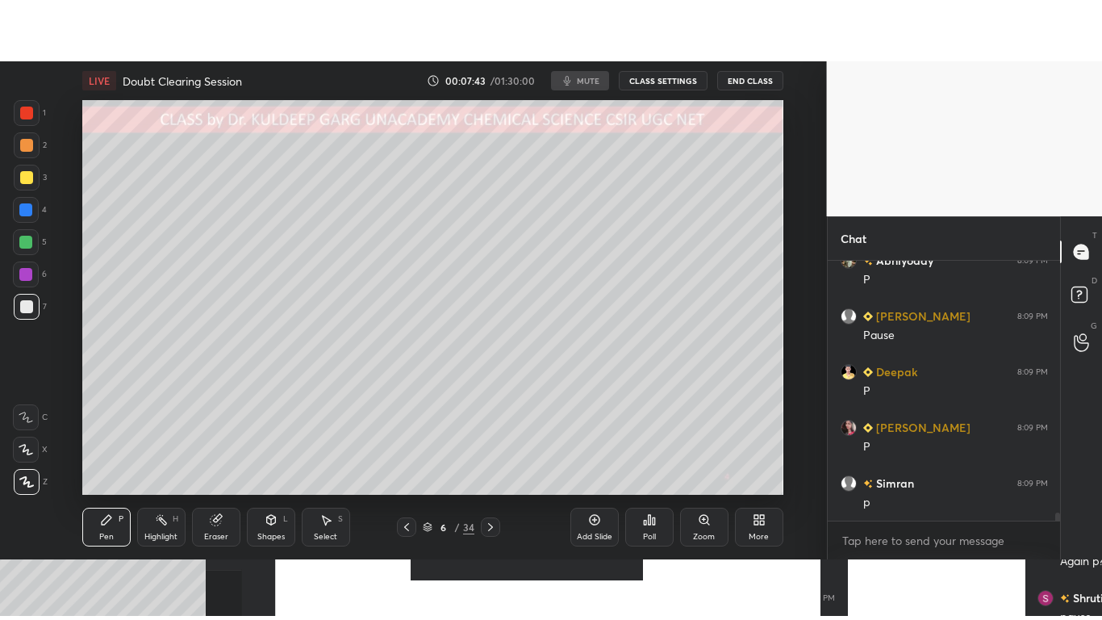
scroll to position [7773, 0]
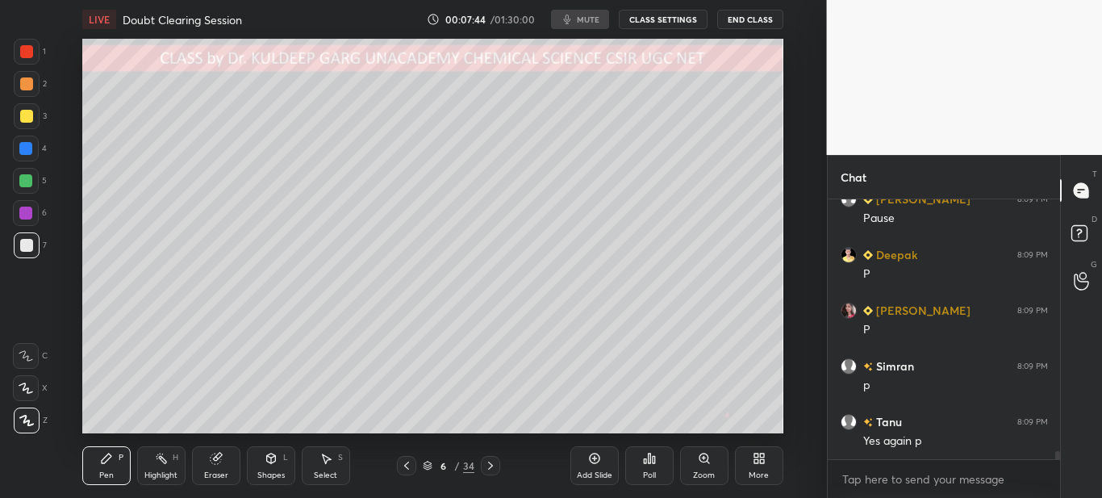
click at [762, 460] on icon at bounding box center [762, 461] width 4 height 4
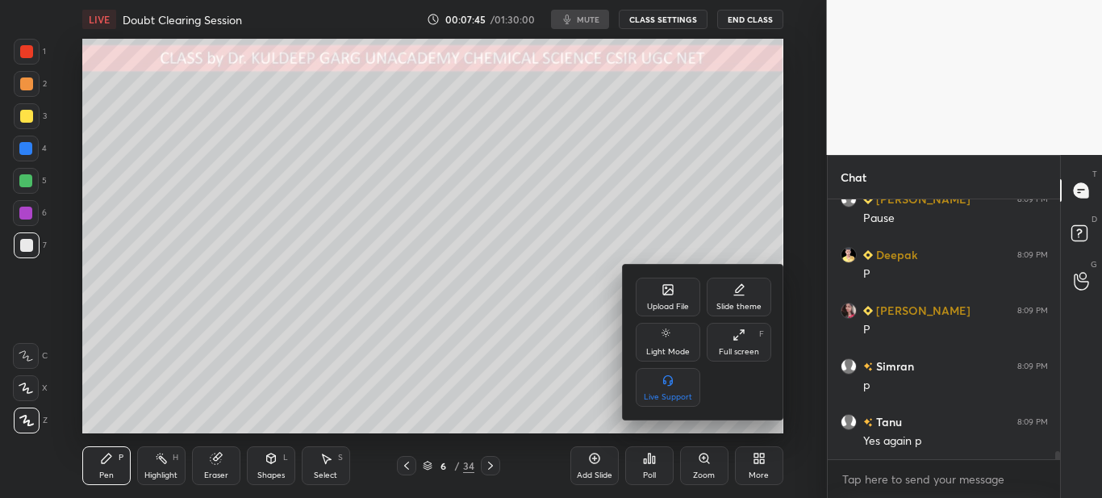
click at [750, 349] on div "Full screen" at bounding box center [739, 352] width 40 height 8
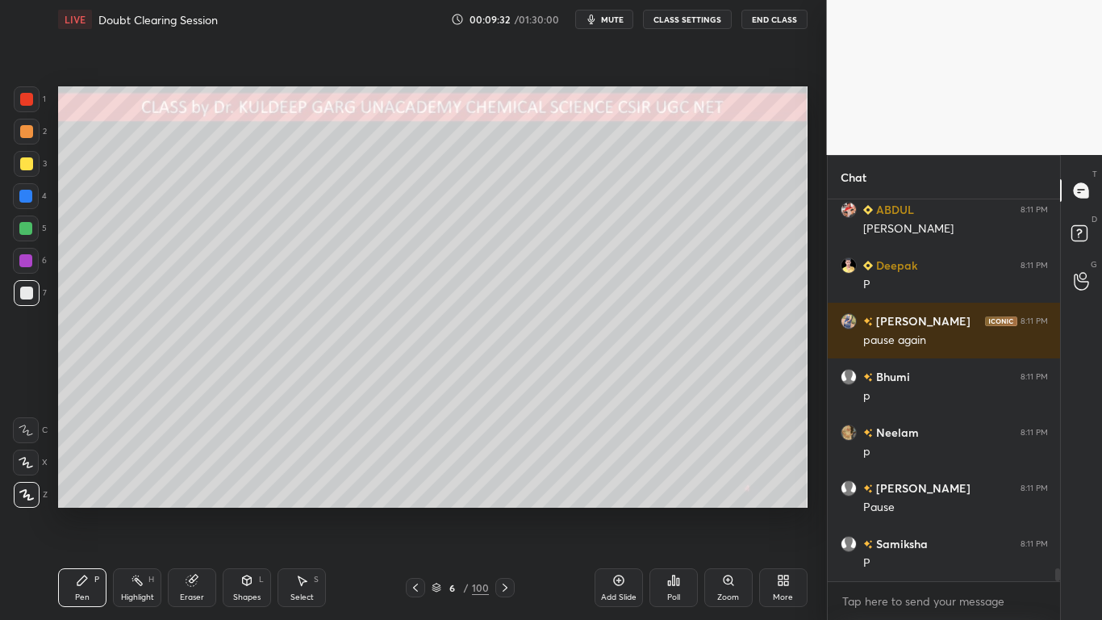
scroll to position [11253, 0]
click at [780, 497] on div "More" at bounding box center [783, 587] width 48 height 39
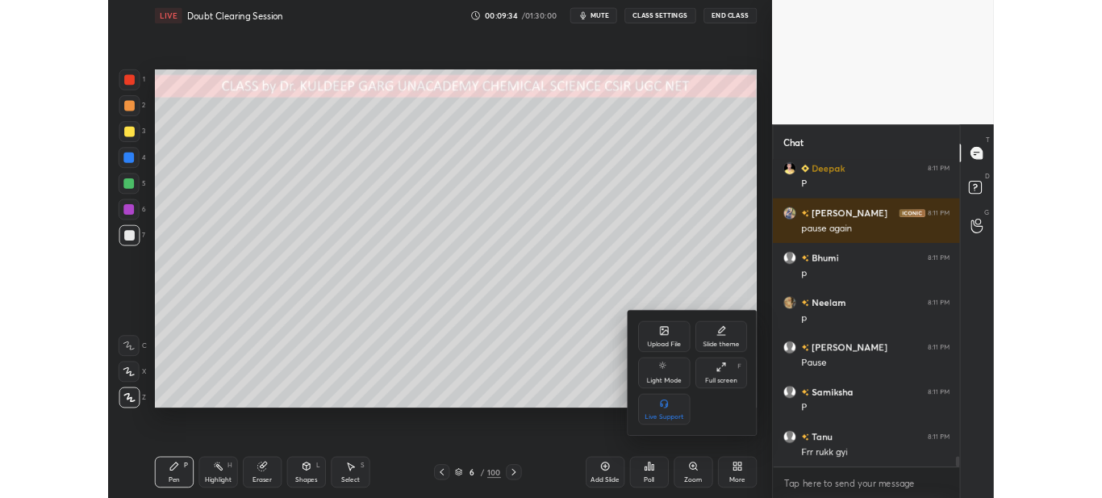
scroll to position [11309, 0]
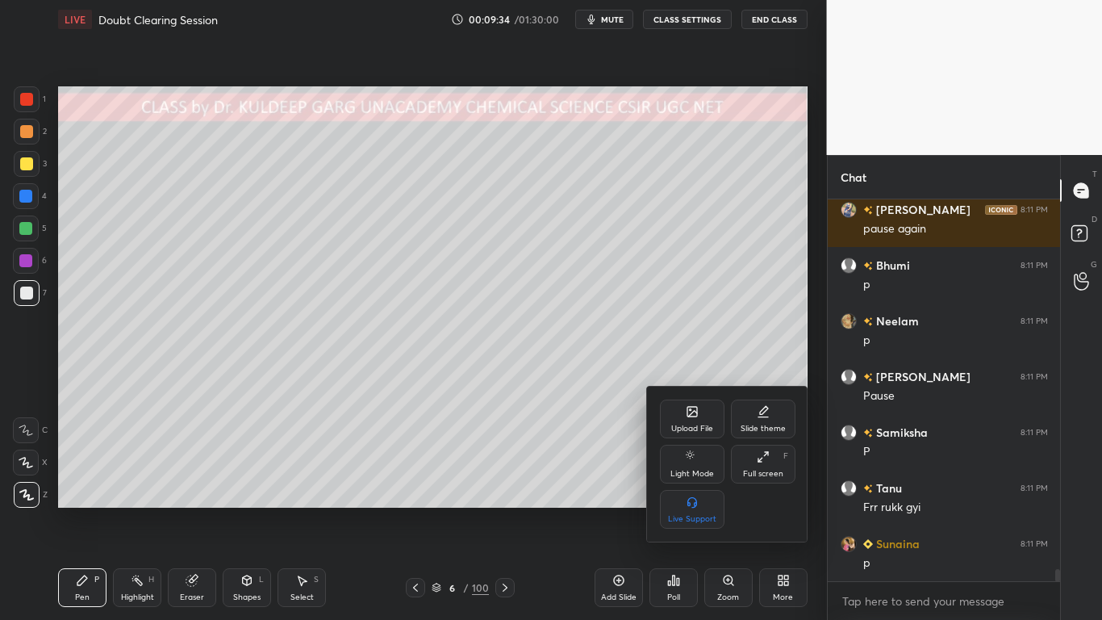
click at [770, 467] on div "Full screen F" at bounding box center [763, 464] width 65 height 39
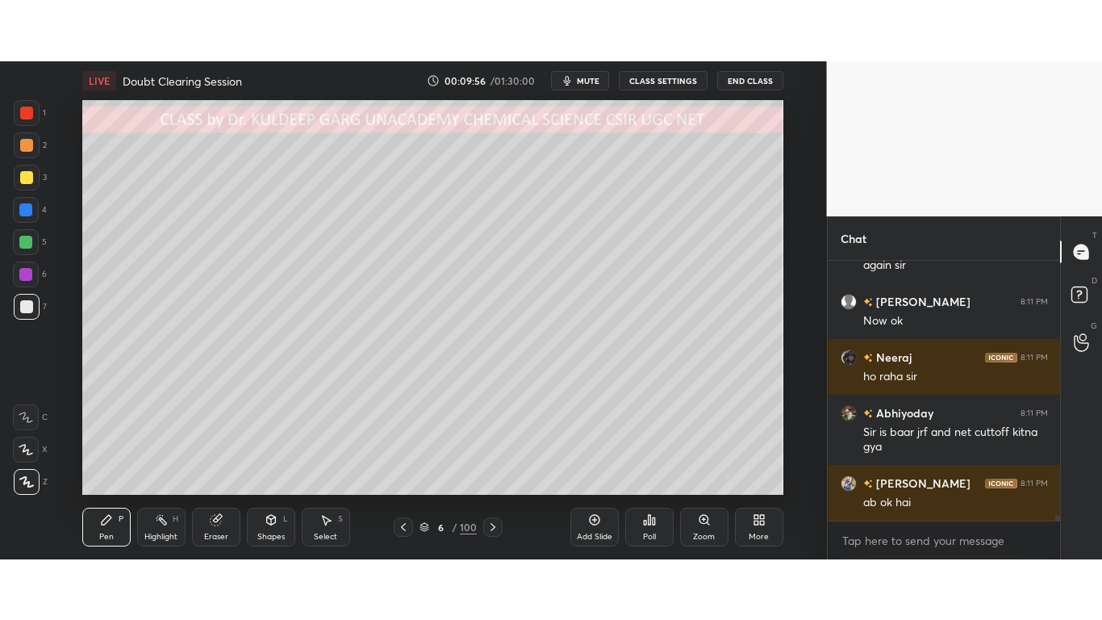
scroll to position [11905, 0]
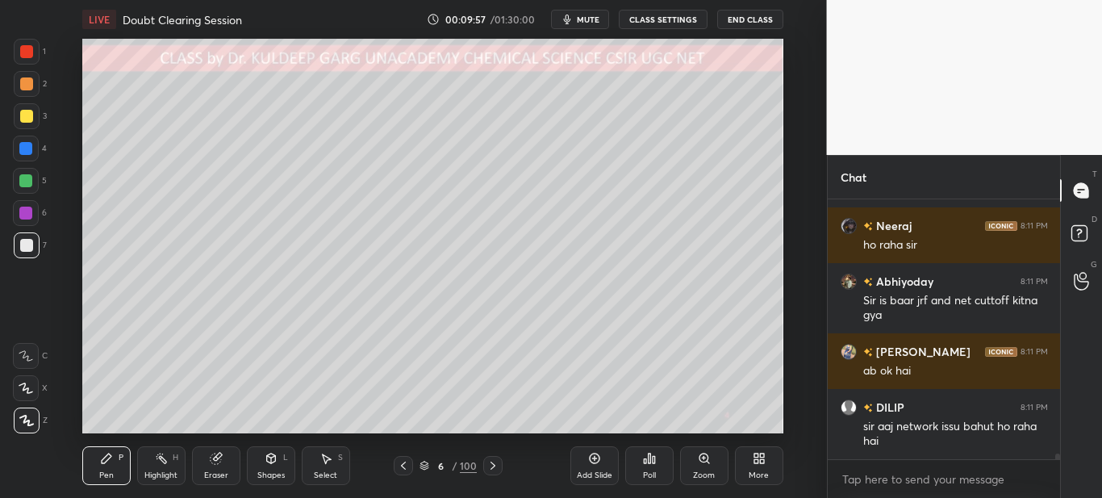
click at [762, 465] on div "More" at bounding box center [759, 465] width 48 height 39
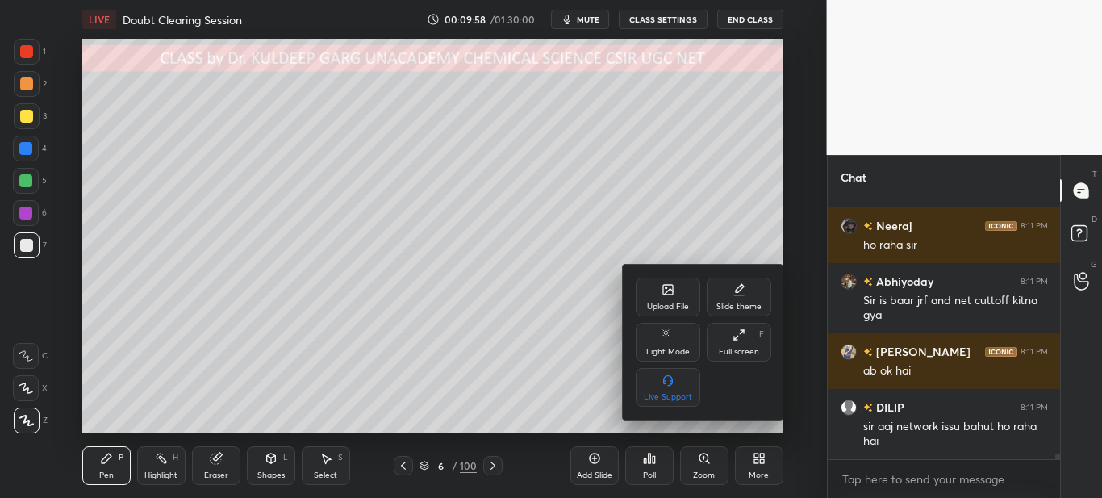
click at [743, 327] on div "Full screen F" at bounding box center [739, 342] width 65 height 39
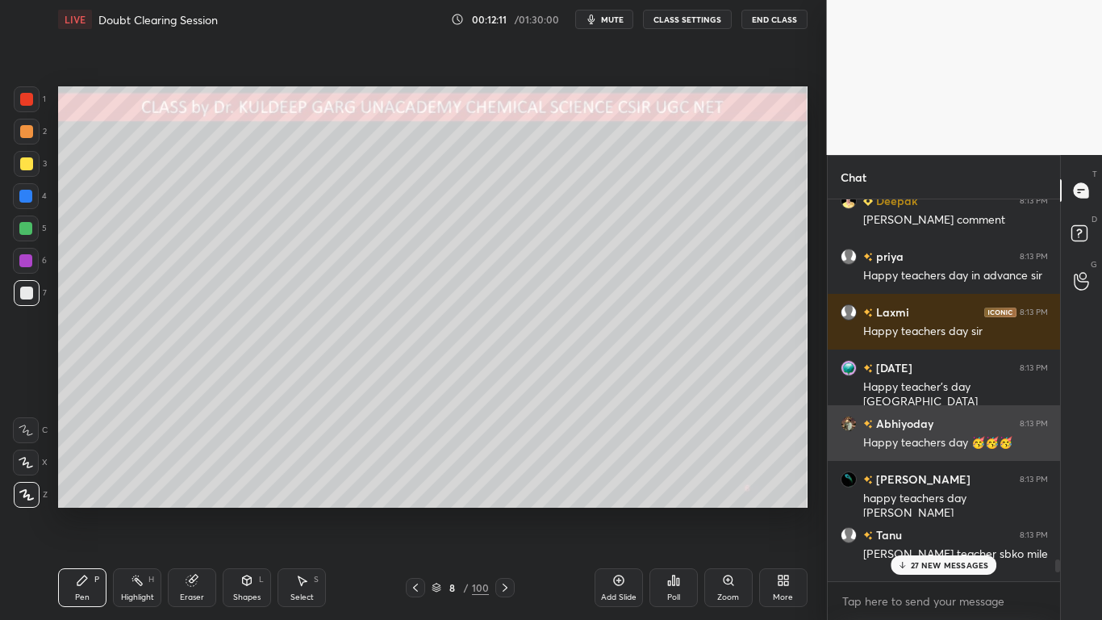
scroll to position [15050, 0]
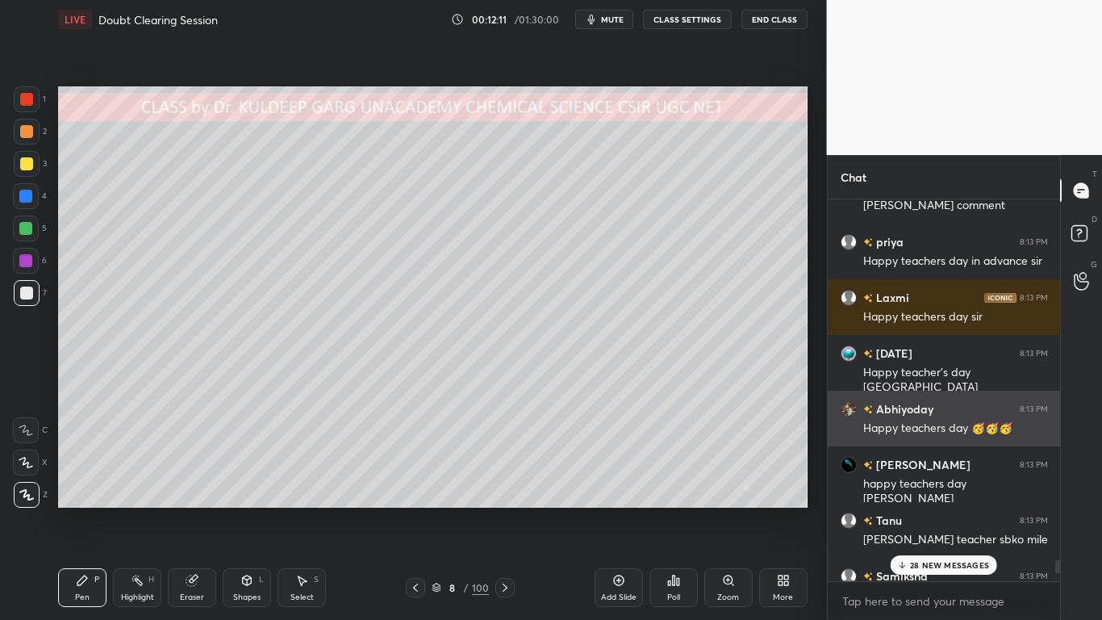
click at [908, 424] on div "Happy teachers day 🥳🥳🥳" at bounding box center [955, 428] width 185 height 16
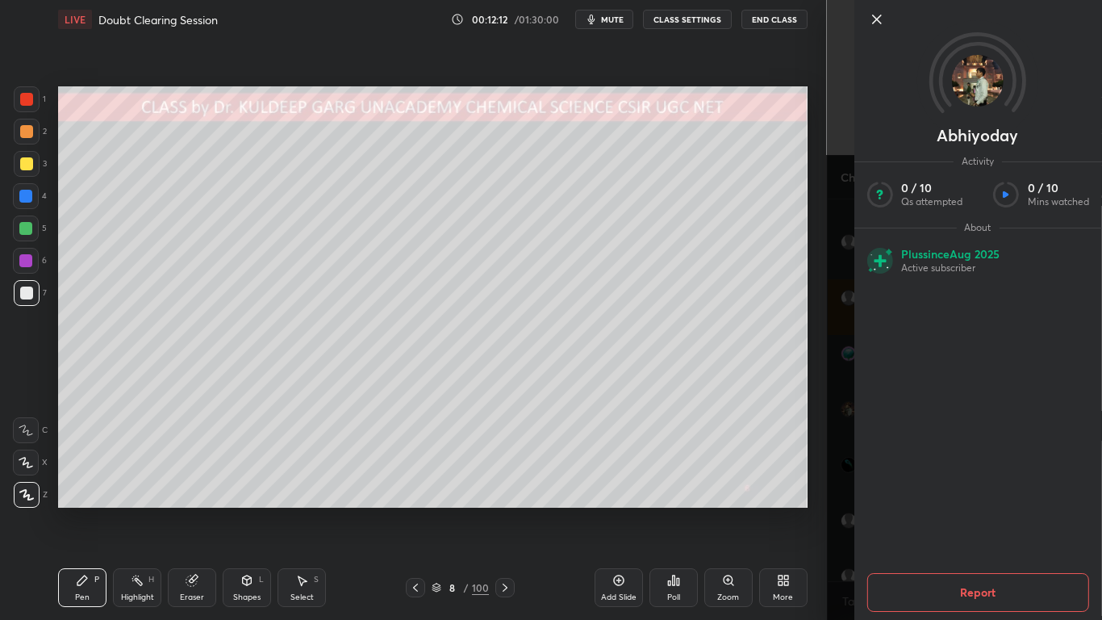
click at [854, 395] on div "Abhiyoday Activity 0 / 10 Qs attempted 0 / 10 Mins watched About Plus since Aug…" at bounding box center [978, 310] width 248 height 620
click at [837, 414] on div "Abhiyoday Activity 0 / 10 Qs attempted 0 / 10 Mins watched About Plus since Aug…" at bounding box center [965, 310] width 276 height 620
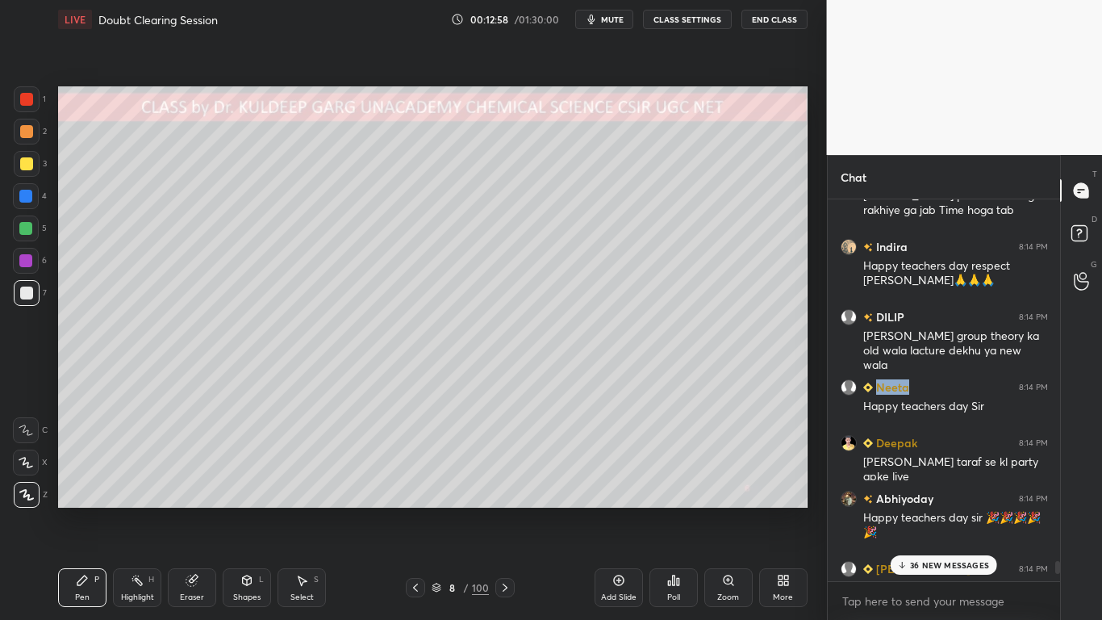
scroll to position [15591, 0]
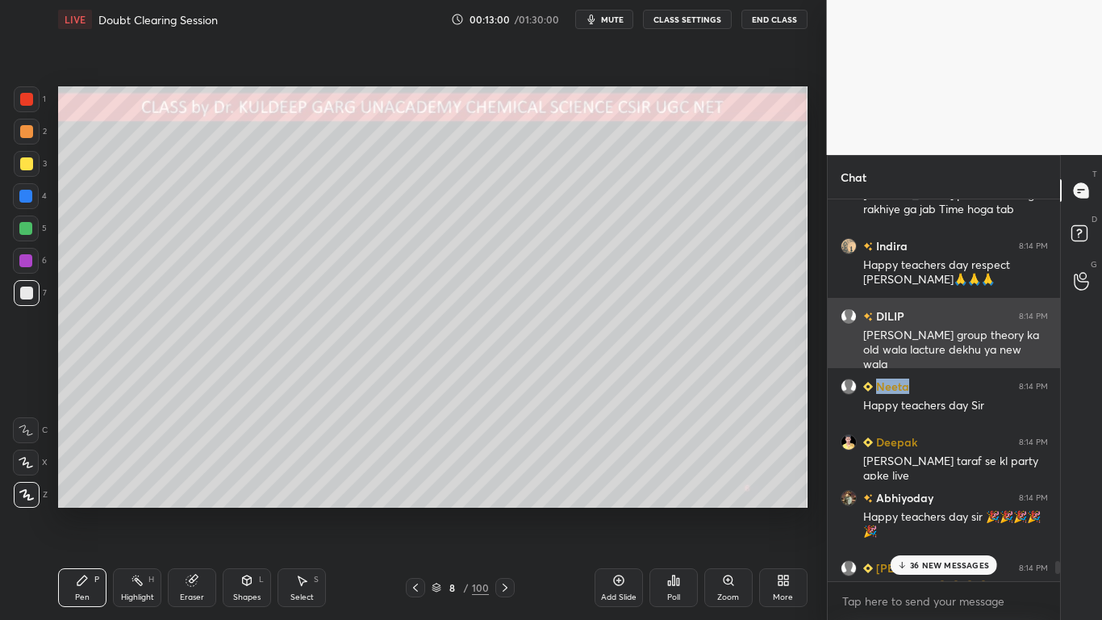
click at [833, 341] on div "DILIP 8:14 PM sir mai group theory ka old wala lacture dekhu ya new wala" at bounding box center [944, 340] width 233 height 85
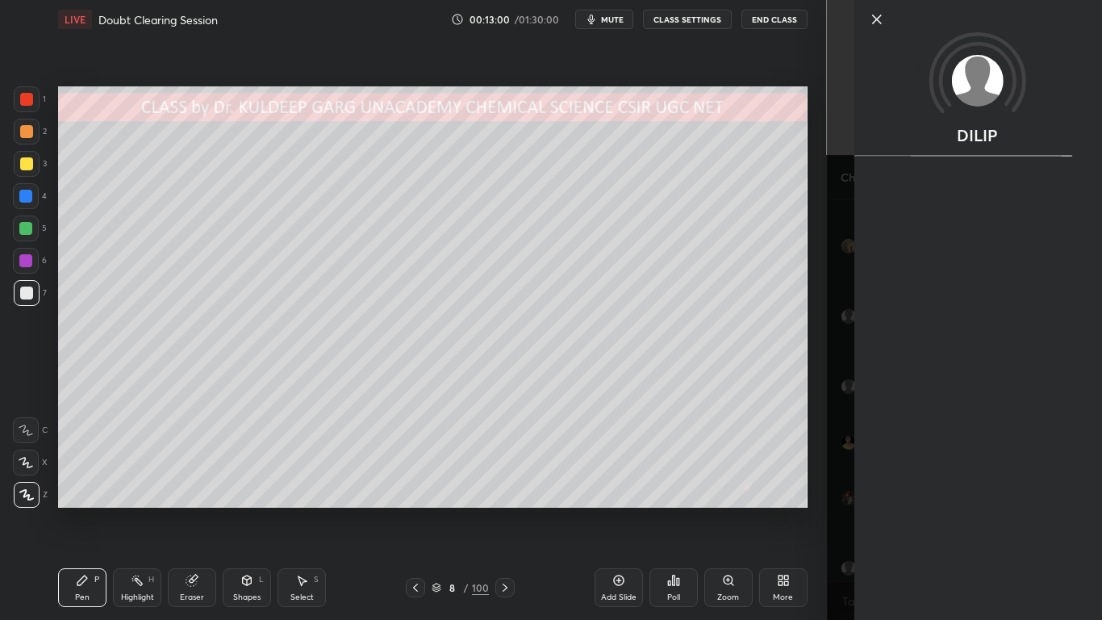
click at [814, 384] on div "1 2 3 4 5 6 7 C X Z C X Z E E Erase all H H LIVE Doubt Clearing Session 00:13:0…" at bounding box center [413, 310] width 827 height 620
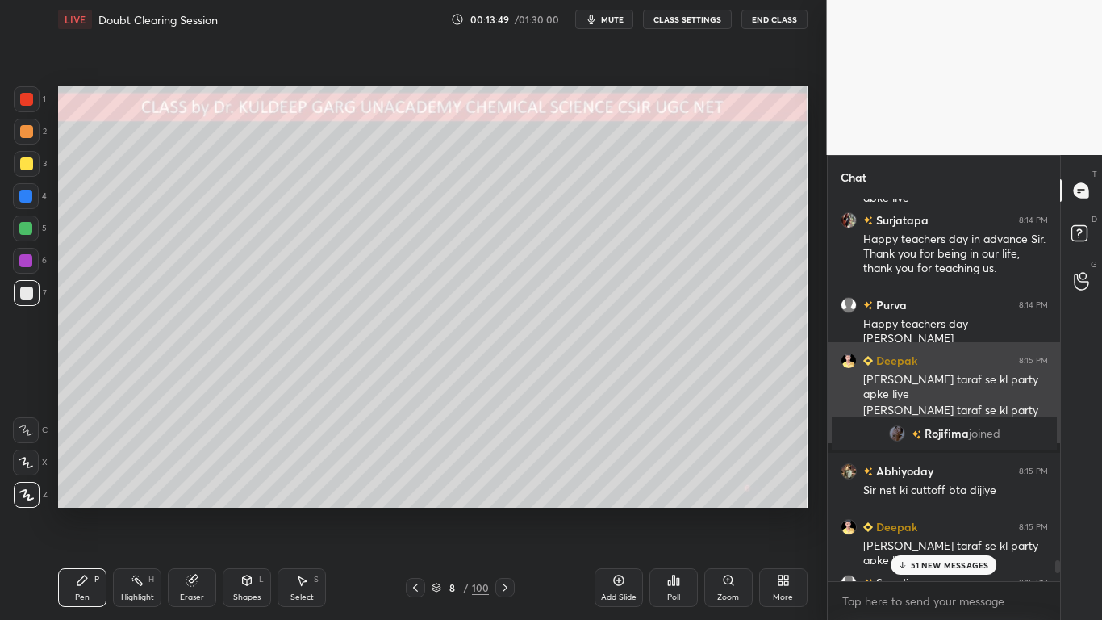
scroll to position [16333, 0]
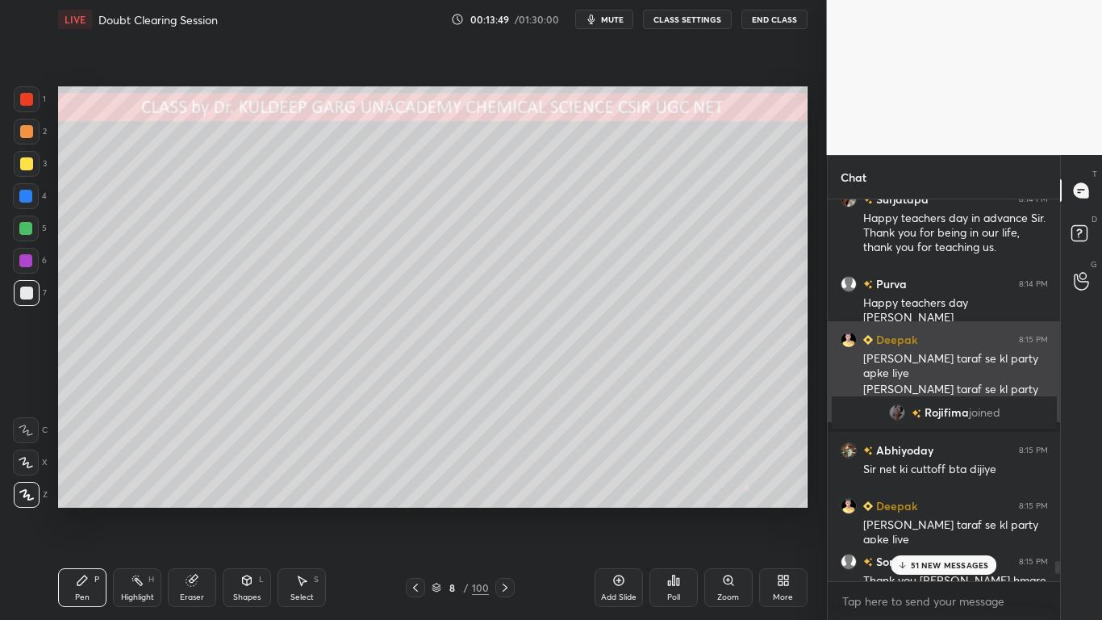
click at [833, 356] on div "Deepak 8:15 PM Sir meri taraf se kl party apke liye Sir meri taraf se kl party …" at bounding box center [944, 371] width 233 height 101
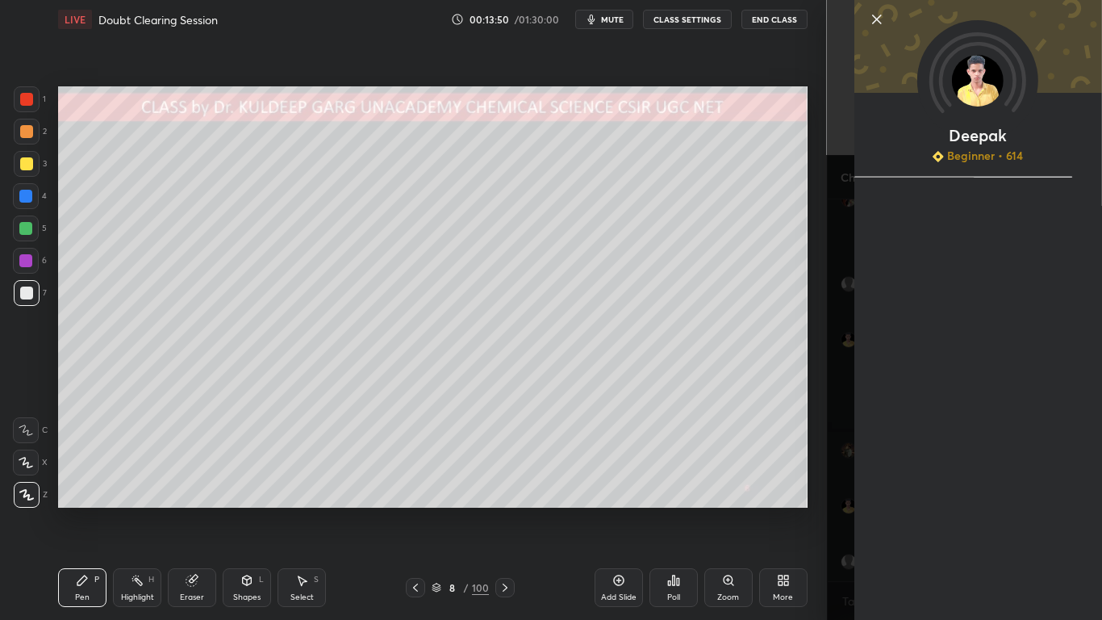
click at [817, 380] on div "1 2 3 4 5 6 7 C X Z C X Z E E Erase all H H LIVE Doubt Clearing Session 00:13:5…" at bounding box center [413, 310] width 827 height 620
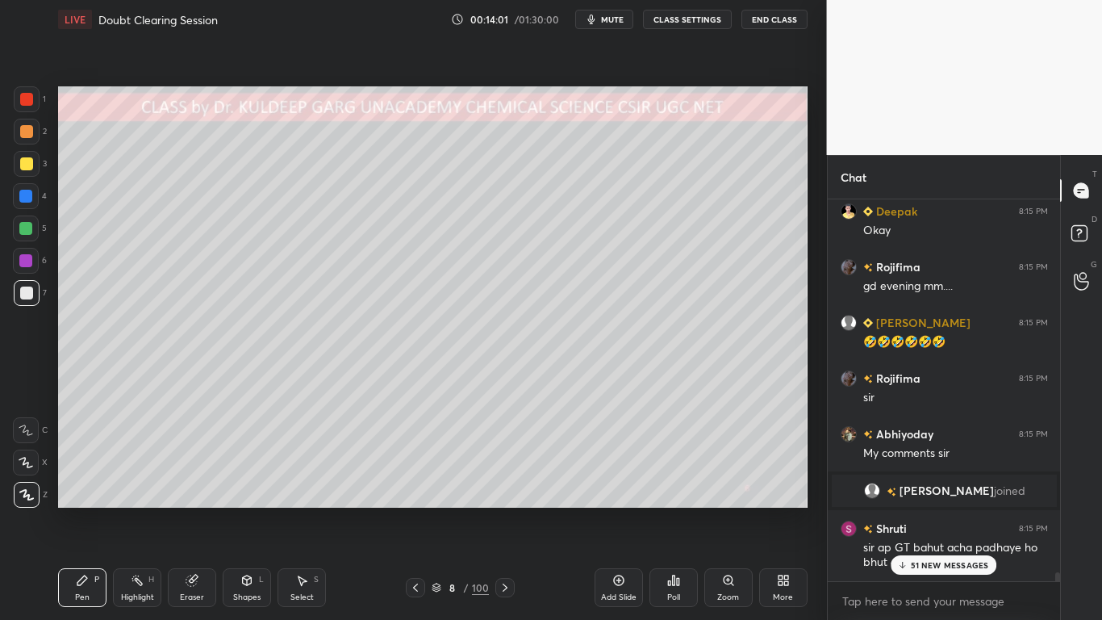
scroll to position [16878, 0]
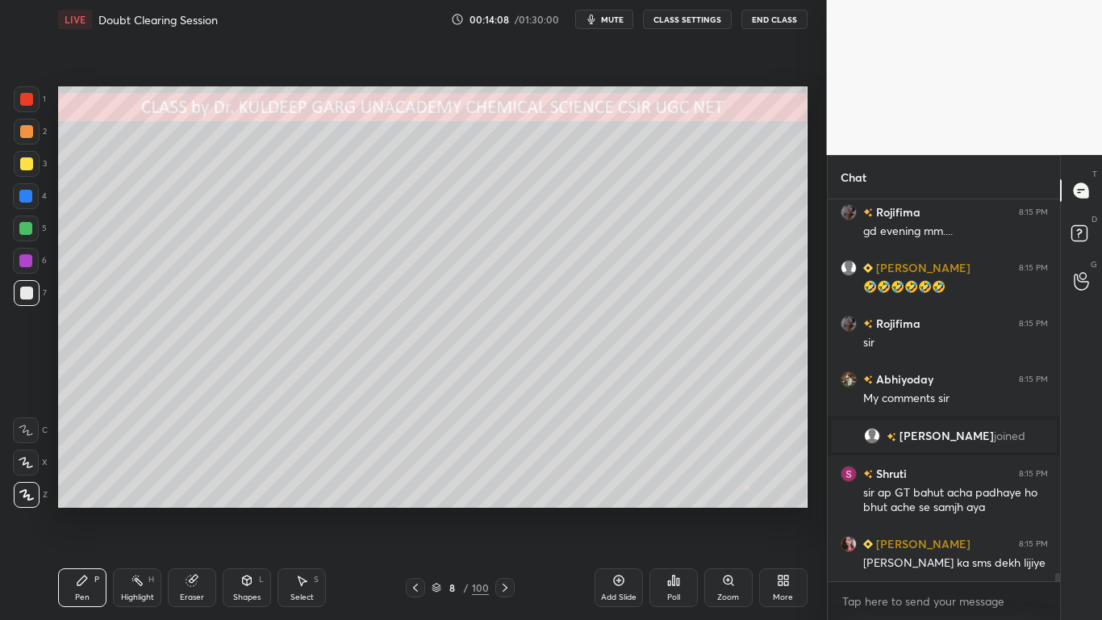
click at [30, 293] on div at bounding box center [26, 292] width 13 height 13
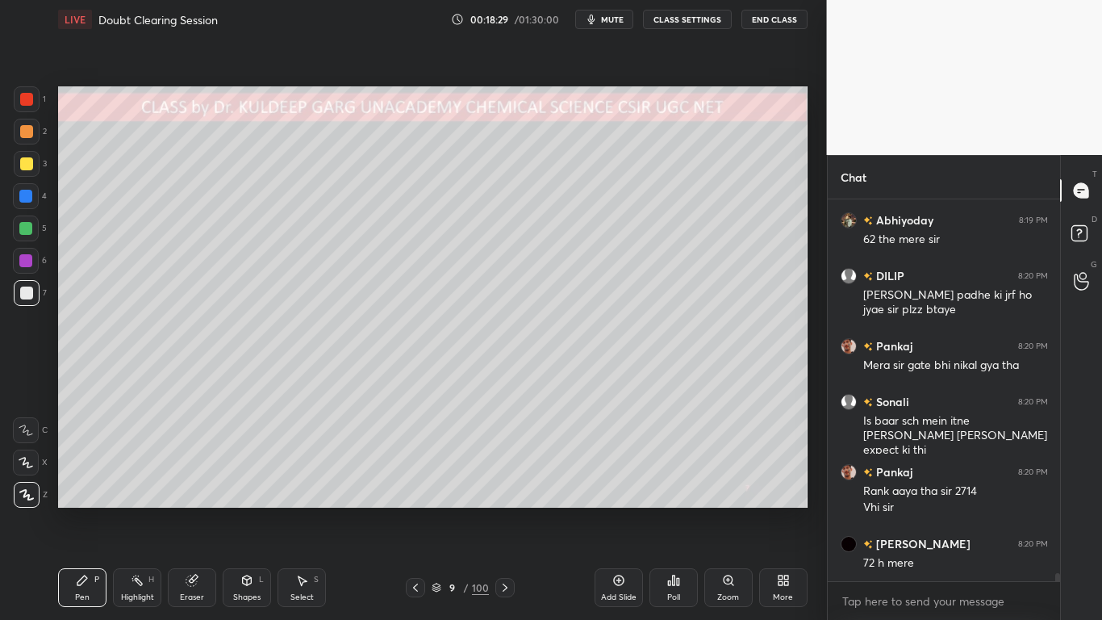
scroll to position [18627, 0]
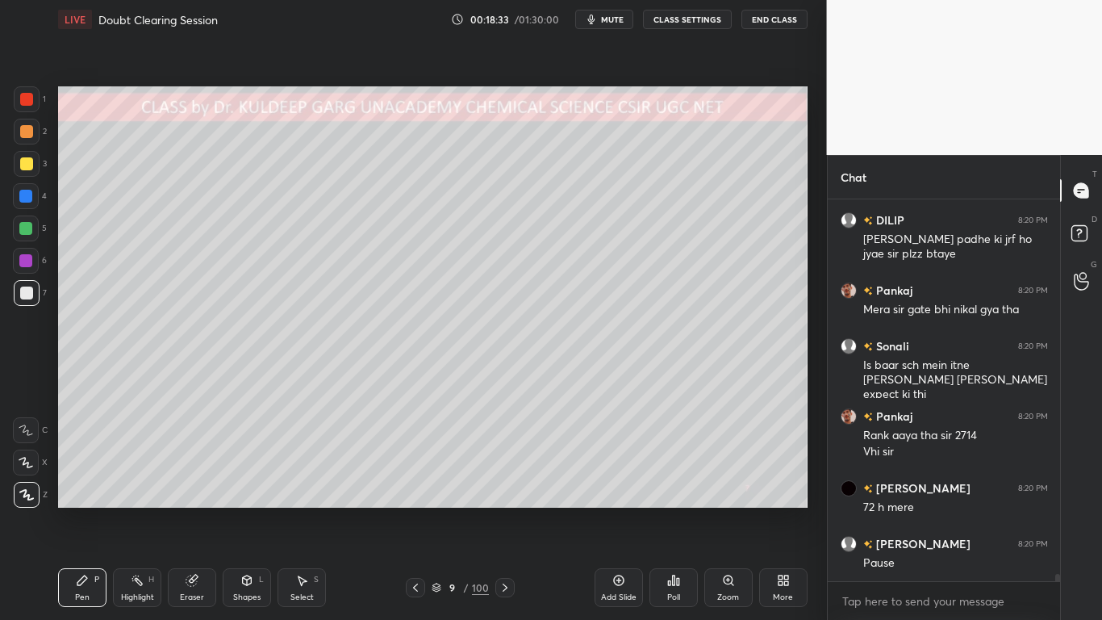
click at [27, 294] on div at bounding box center [26, 292] width 13 height 13
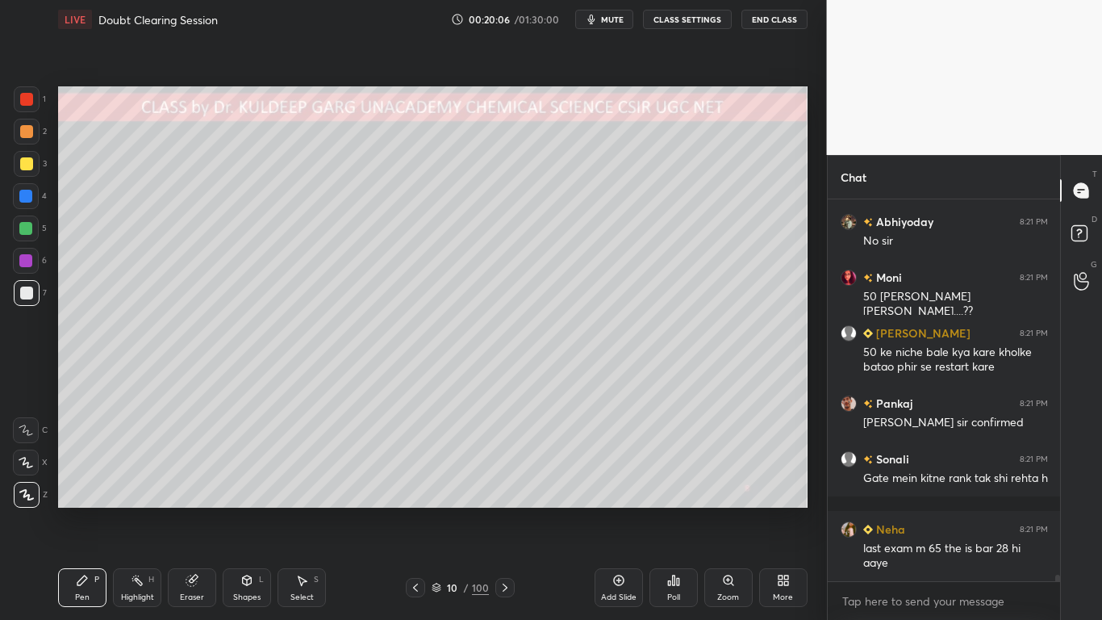
scroll to position [20912, 0]
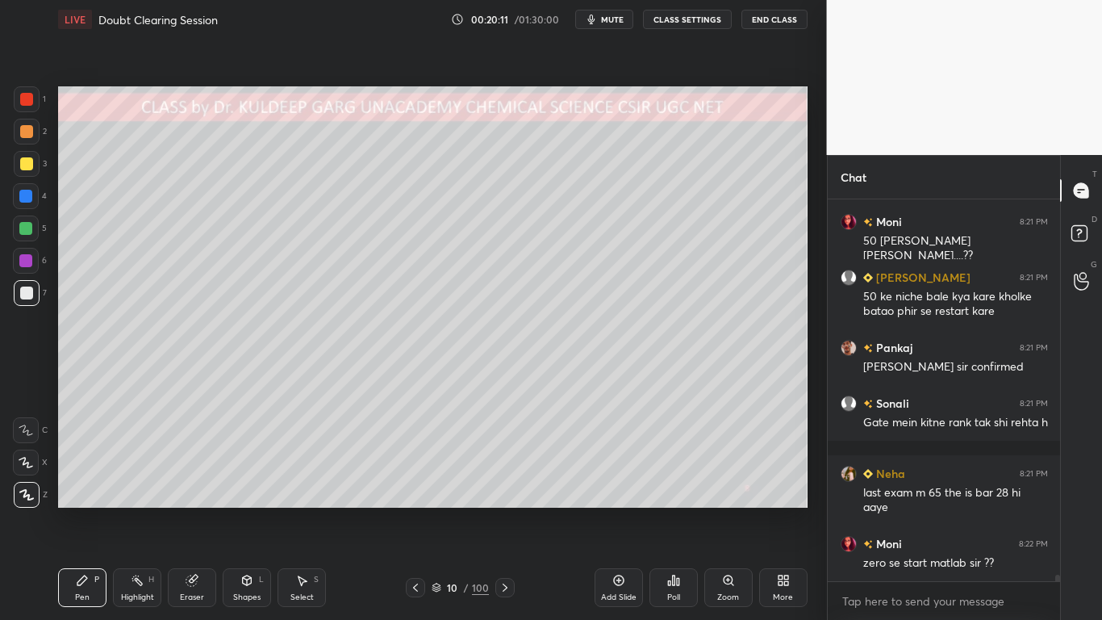
click at [28, 295] on div at bounding box center [26, 292] width 13 height 13
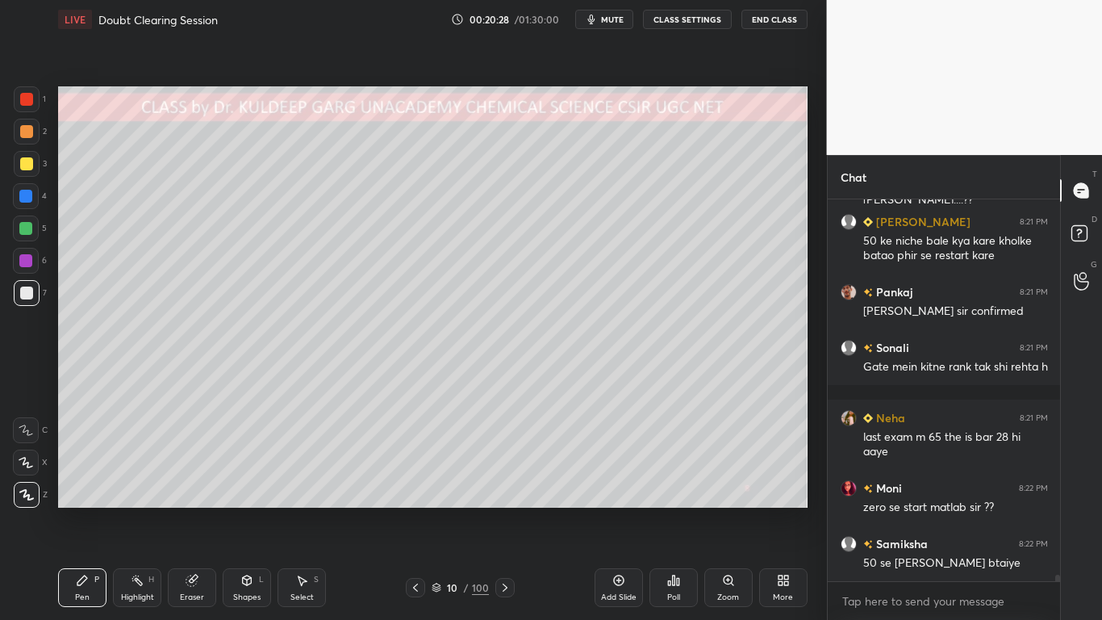
click at [25, 159] on div at bounding box center [26, 163] width 13 height 13
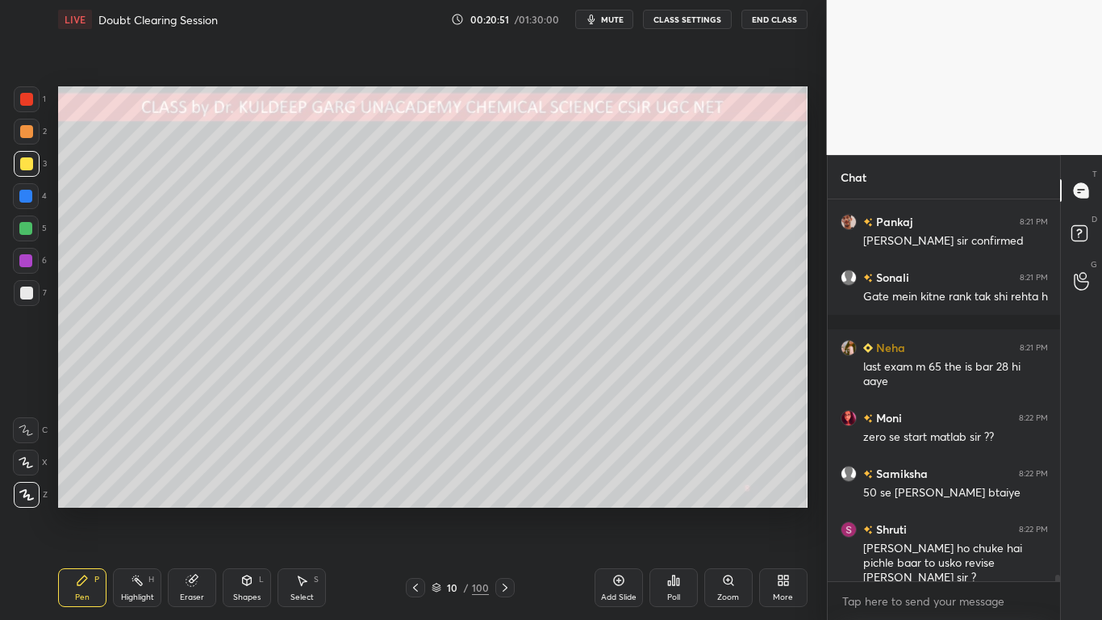
scroll to position [21094, 0]
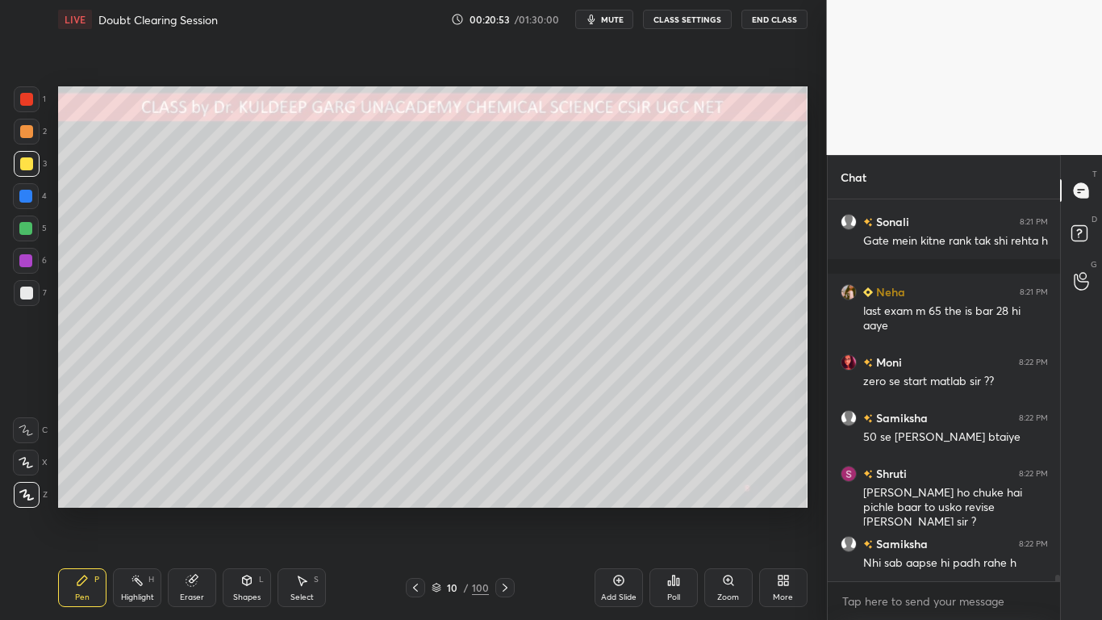
click at [20, 293] on div at bounding box center [26, 292] width 13 height 13
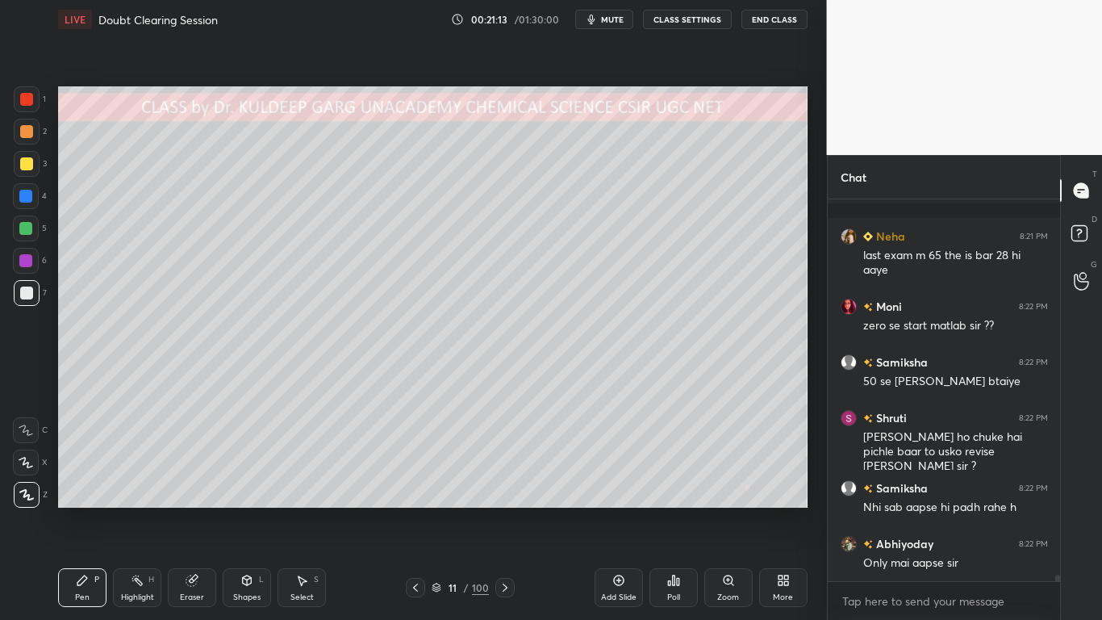
click at [30, 164] on div at bounding box center [26, 163] width 13 height 13
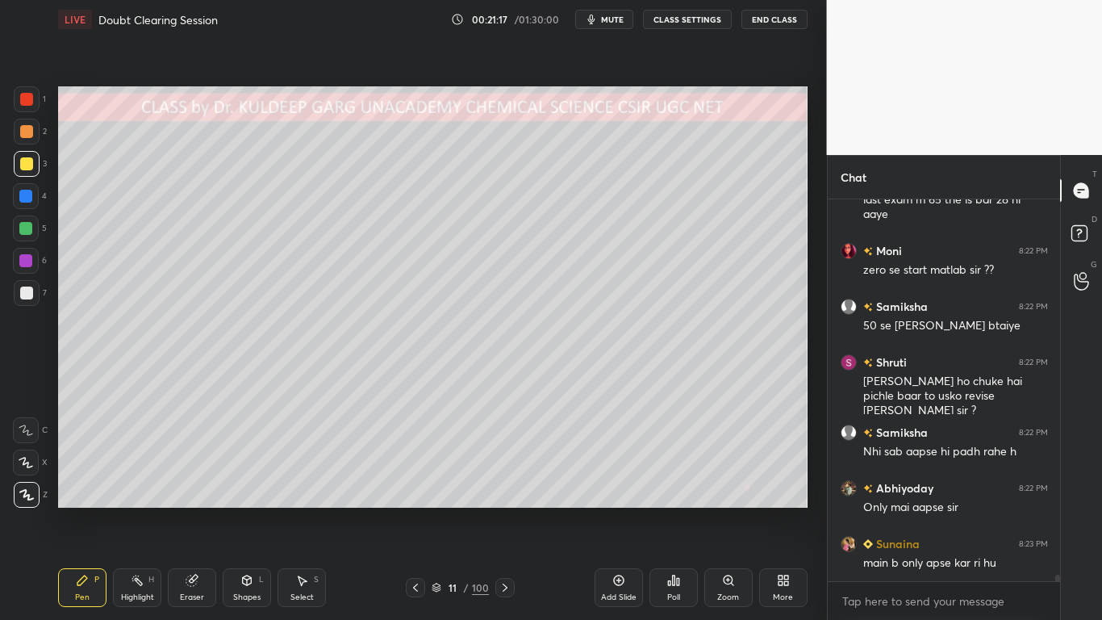
click at [27, 165] on div at bounding box center [26, 163] width 13 height 13
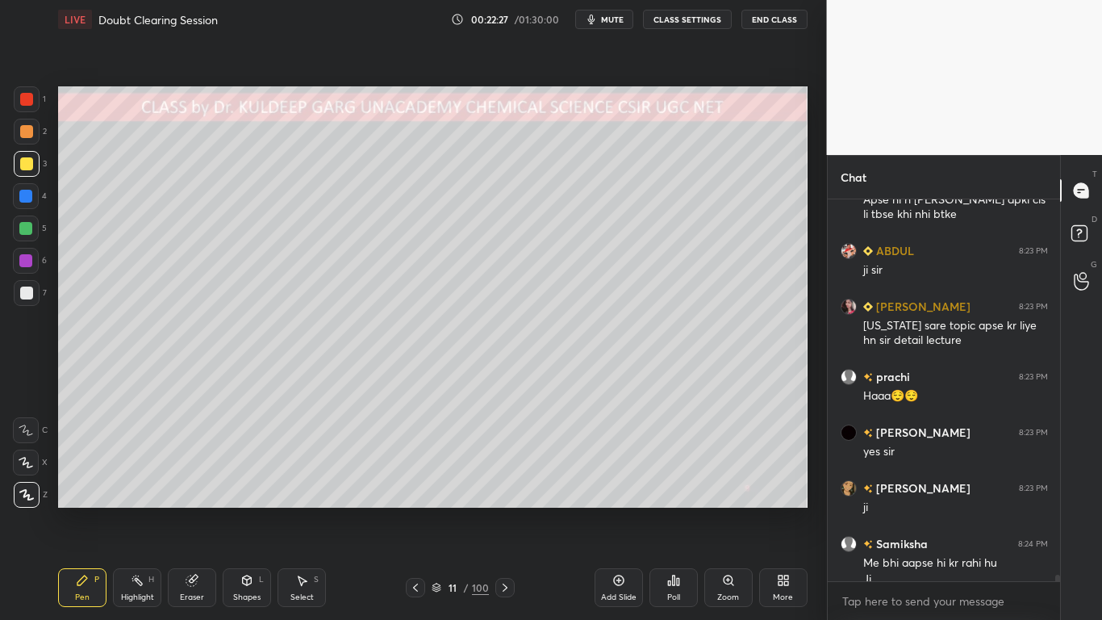
scroll to position [21807, 0]
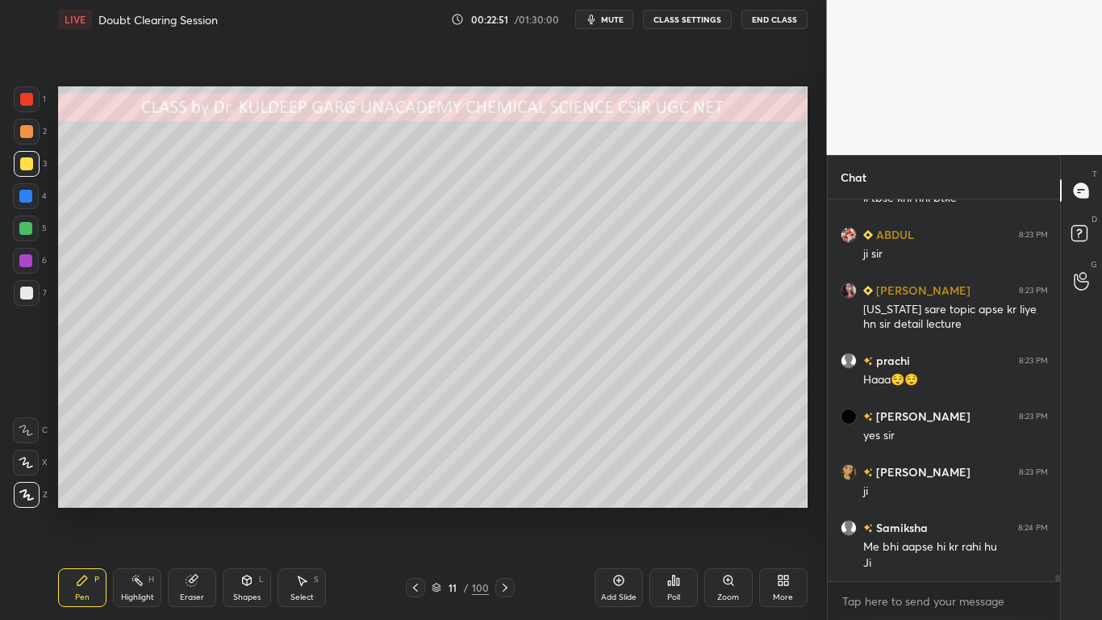
click at [190, 497] on icon at bounding box center [191, 580] width 10 height 10
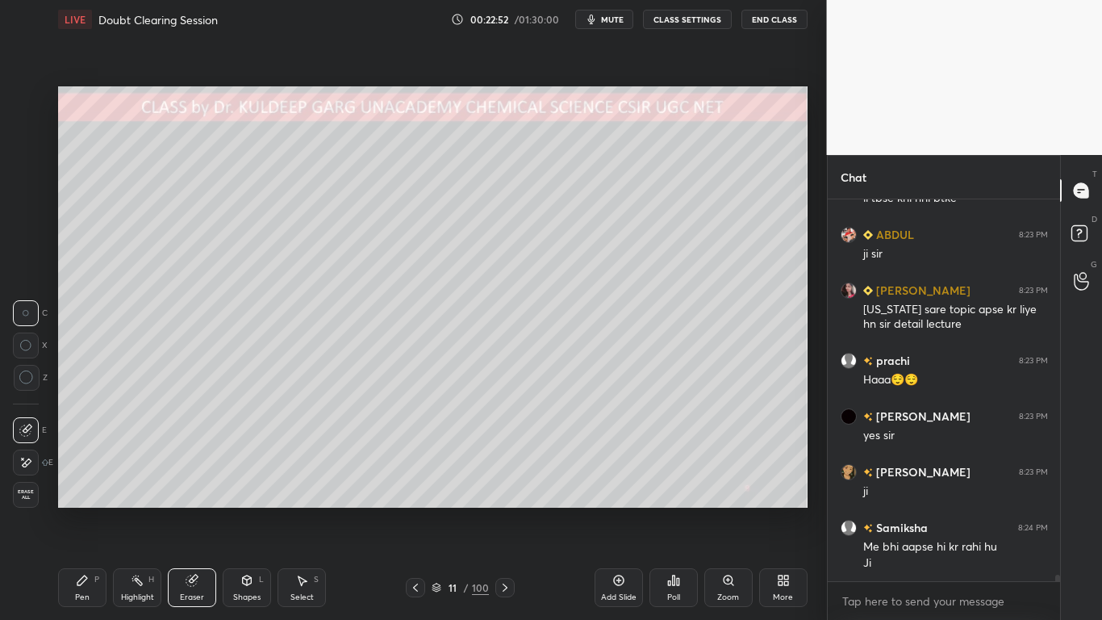
click at [31, 371] on icon at bounding box center [26, 377] width 15 height 15
click at [76, 497] on div "Pen P" at bounding box center [82, 587] width 48 height 39
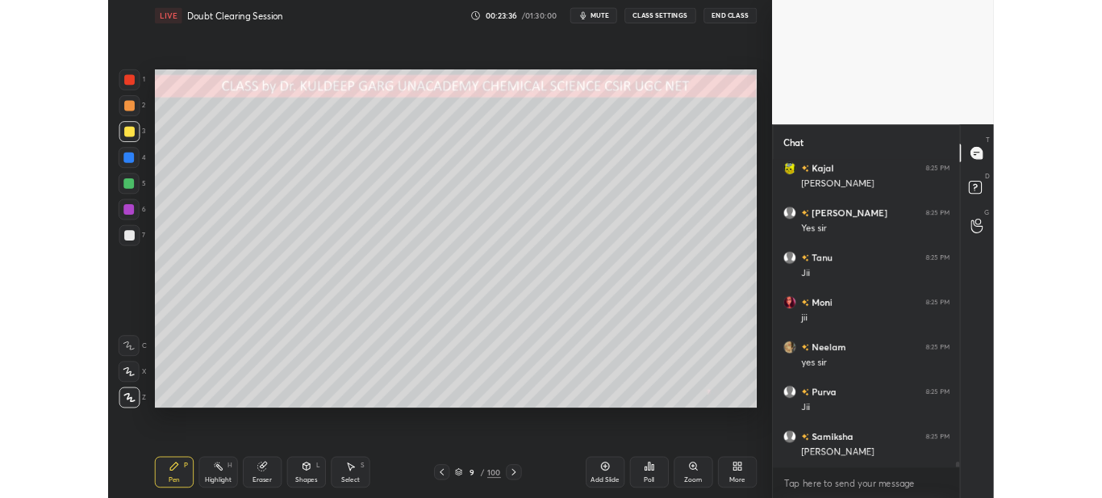
scroll to position [22448, 0]
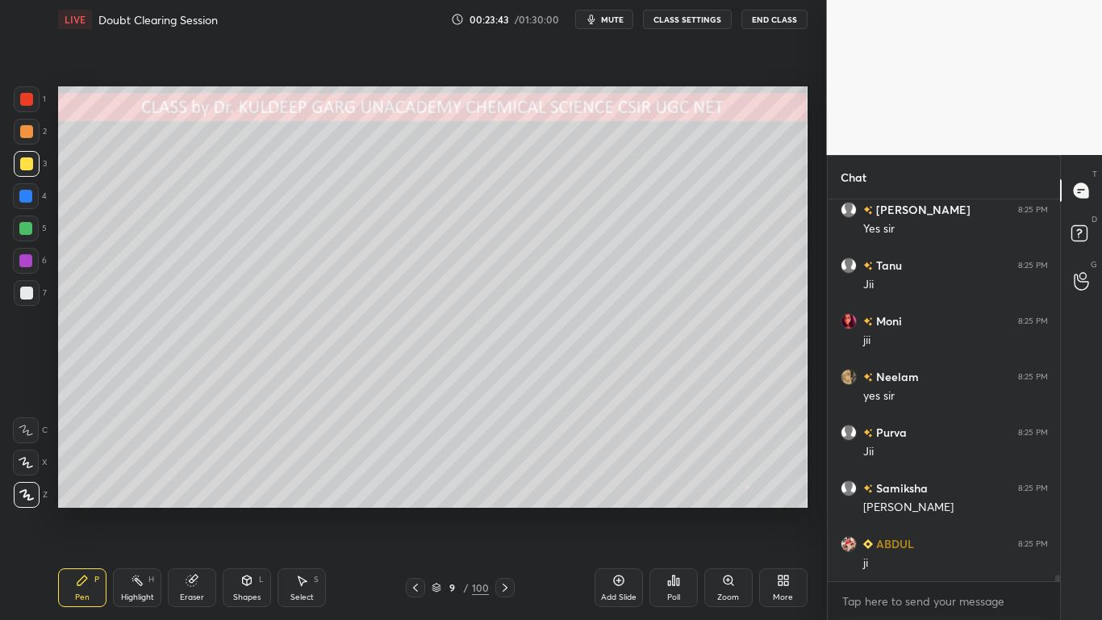
click at [781, 497] on div "More" at bounding box center [783, 597] width 20 height 8
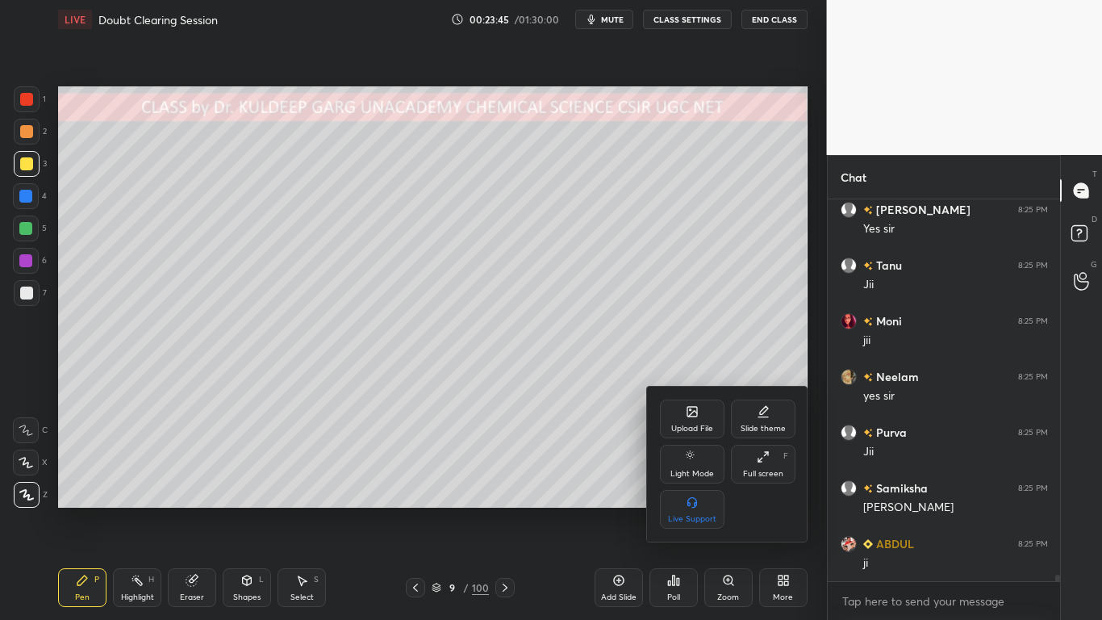
click at [760, 470] on div "Full screen" at bounding box center [763, 474] width 40 height 8
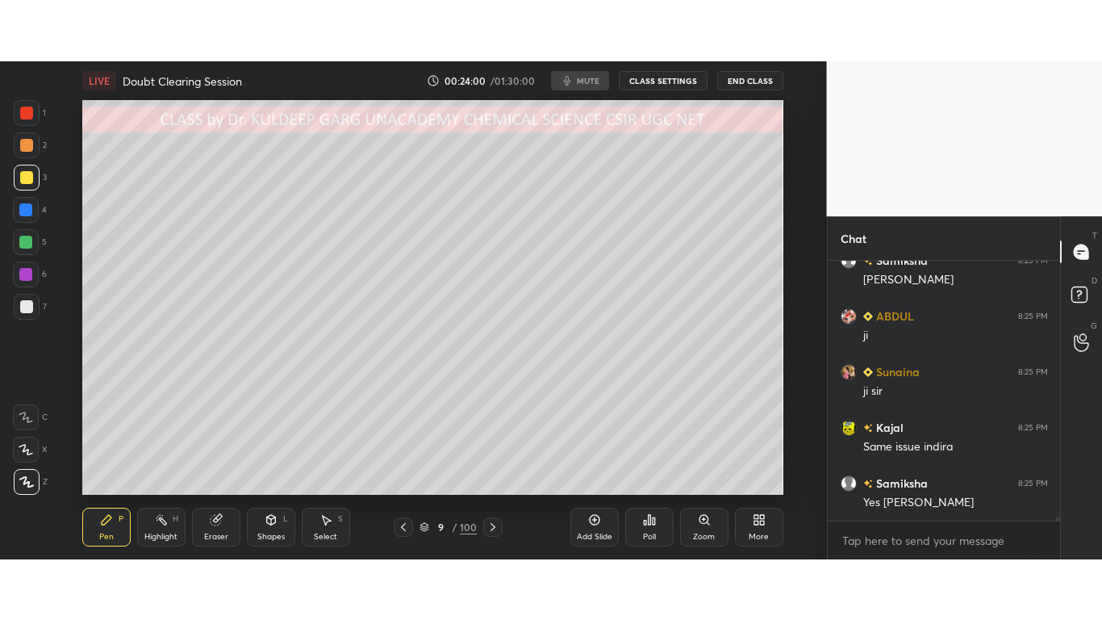
scroll to position [22808, 0]
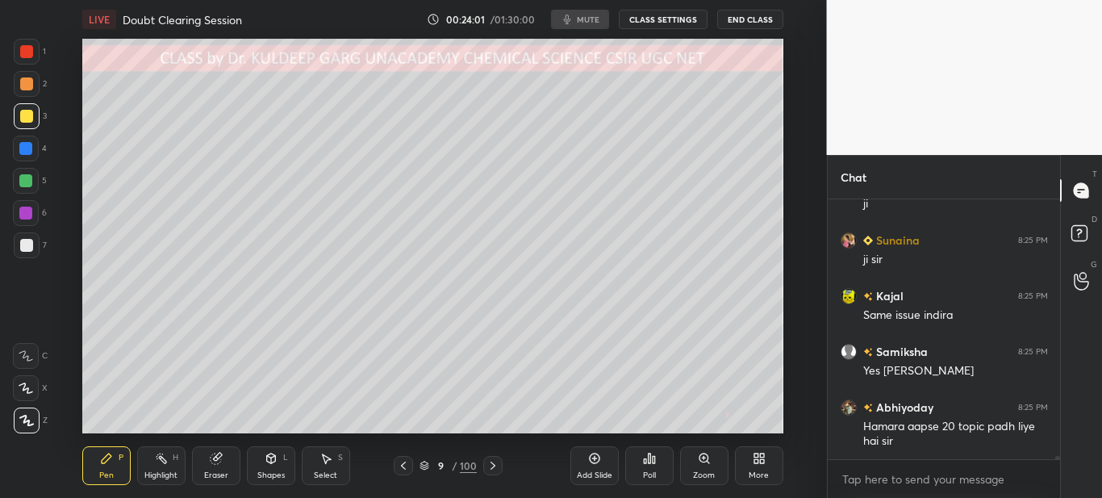
click at [755, 454] on icon at bounding box center [756, 456] width 4 height 4
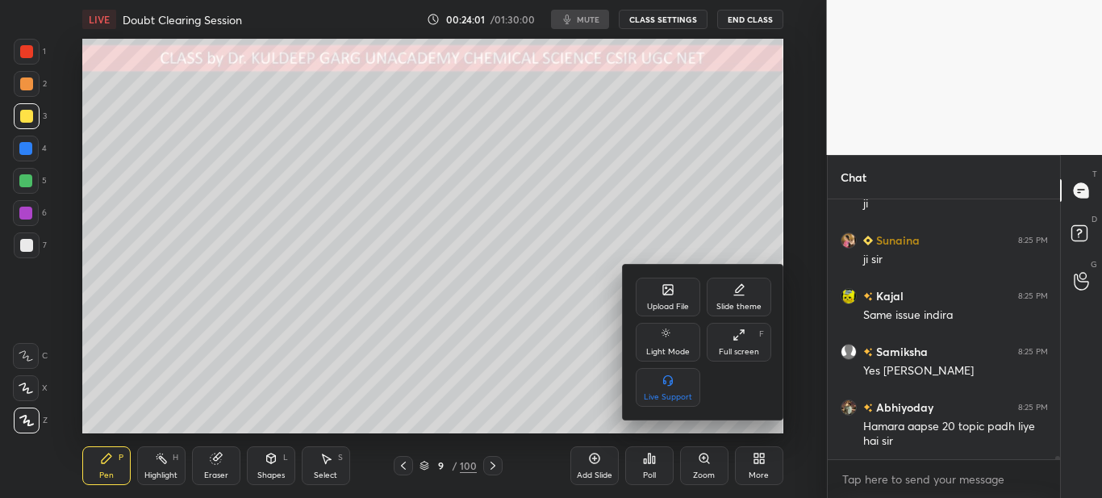
click at [745, 337] on icon at bounding box center [739, 334] width 13 height 13
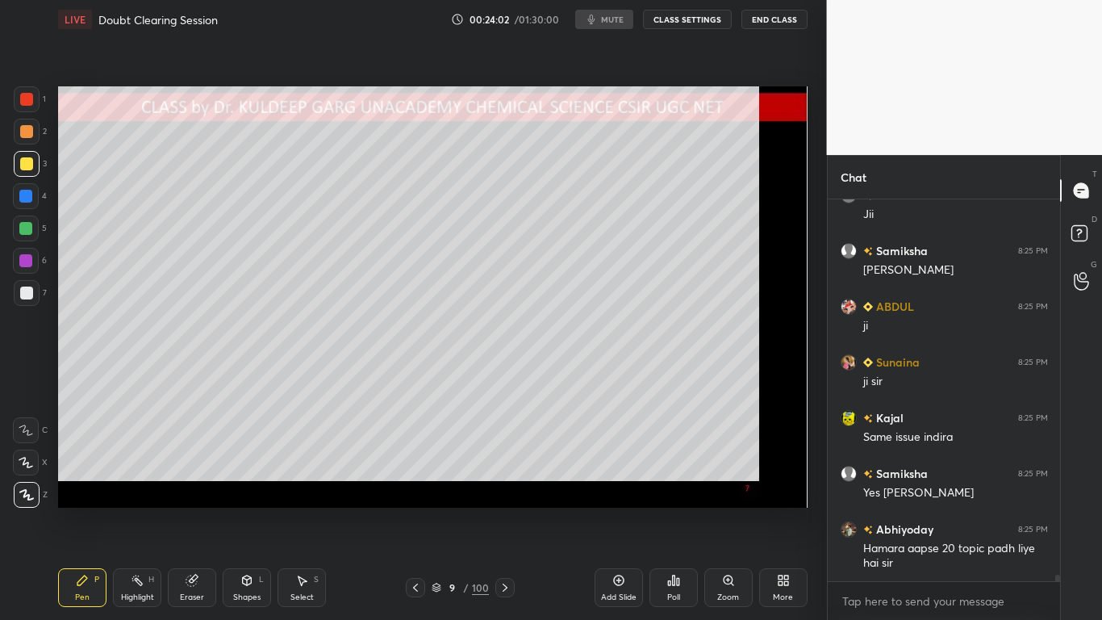
scroll to position [22686, 0]
type textarea "x"
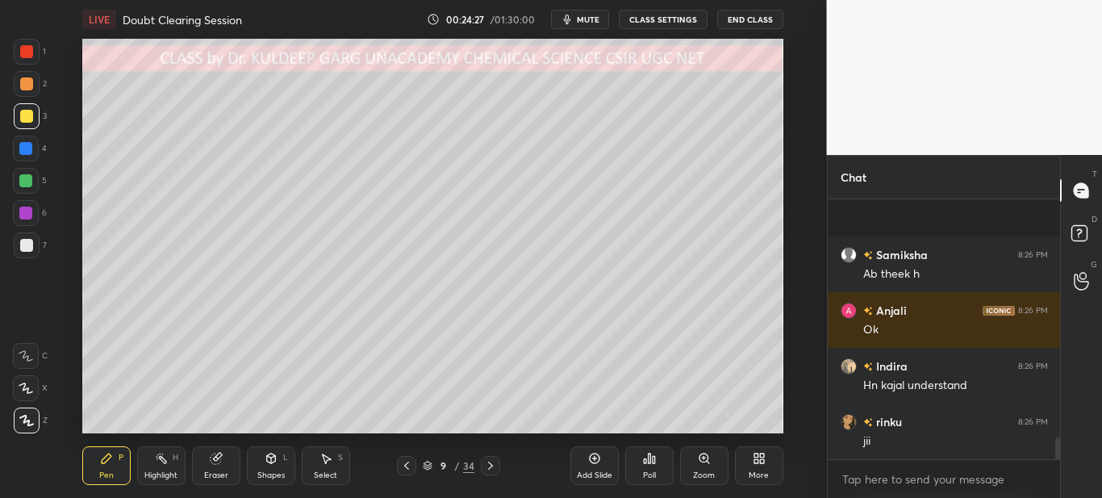
scroll to position [2816, 0]
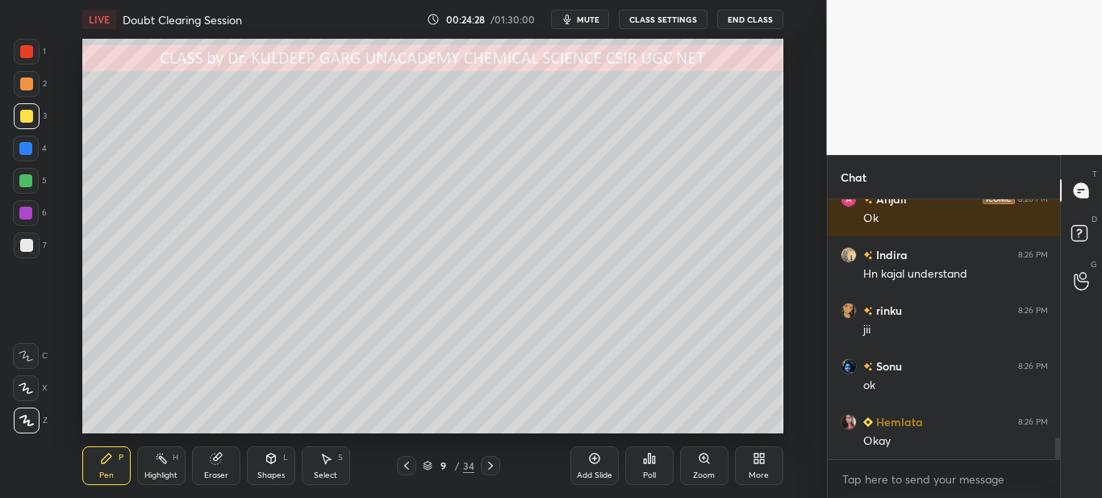
click at [759, 471] on div "More" at bounding box center [759, 475] width 20 height 8
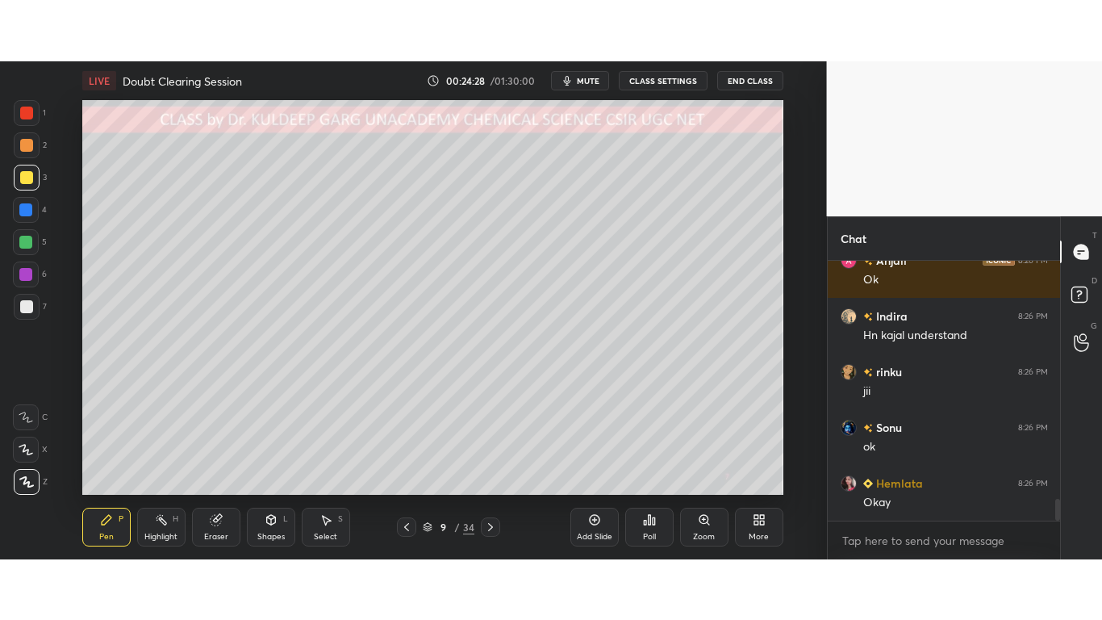
scroll to position [3095, 0]
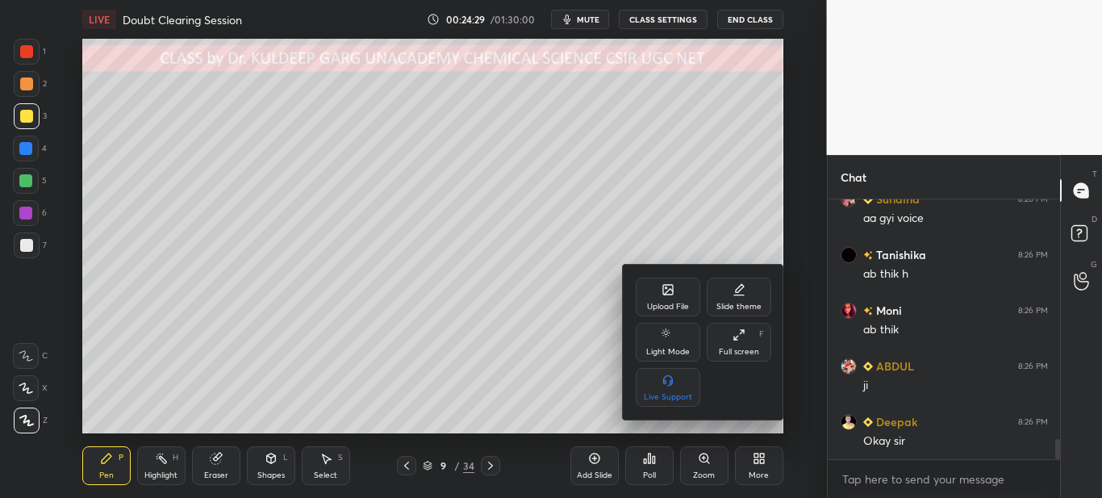
click at [742, 348] on div "Full screen" at bounding box center [739, 352] width 40 height 8
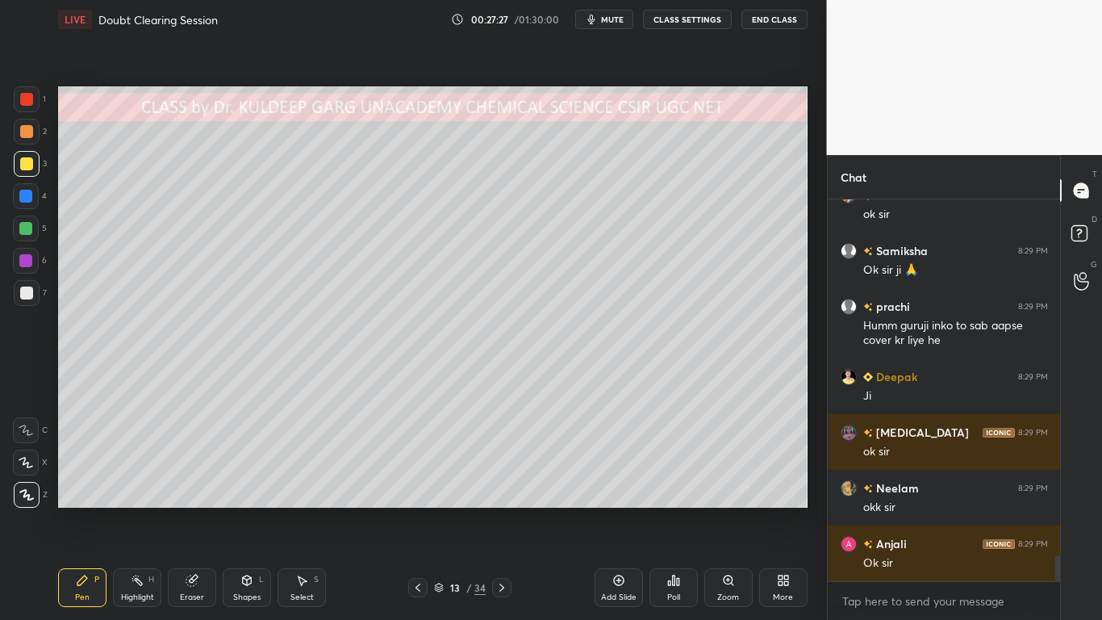
scroll to position [5369, 0]
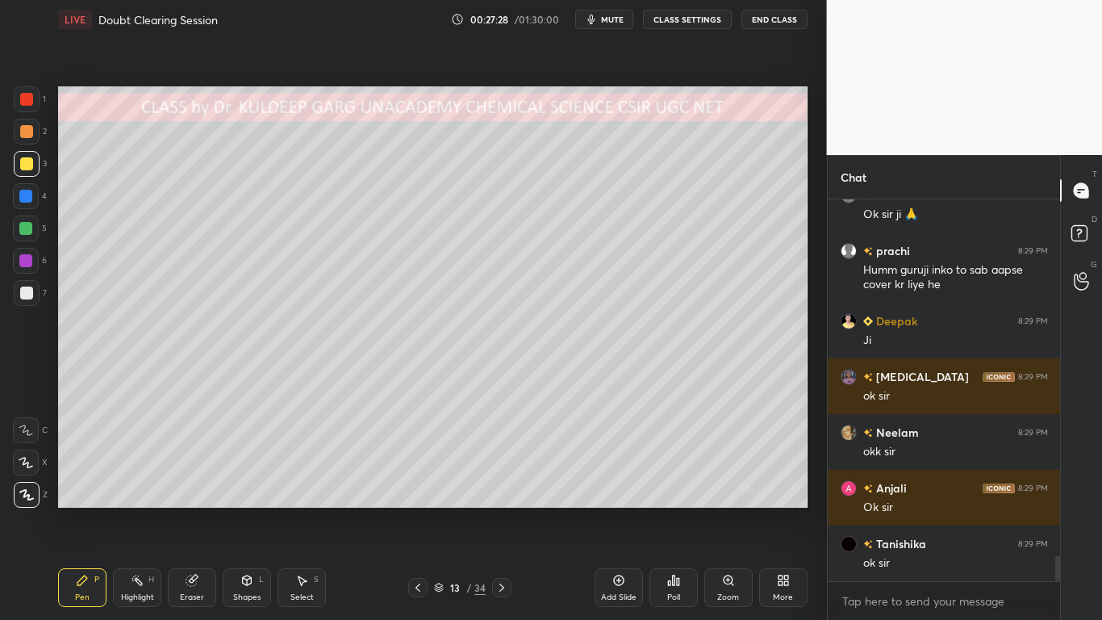
click at [21, 166] on div at bounding box center [26, 163] width 13 height 13
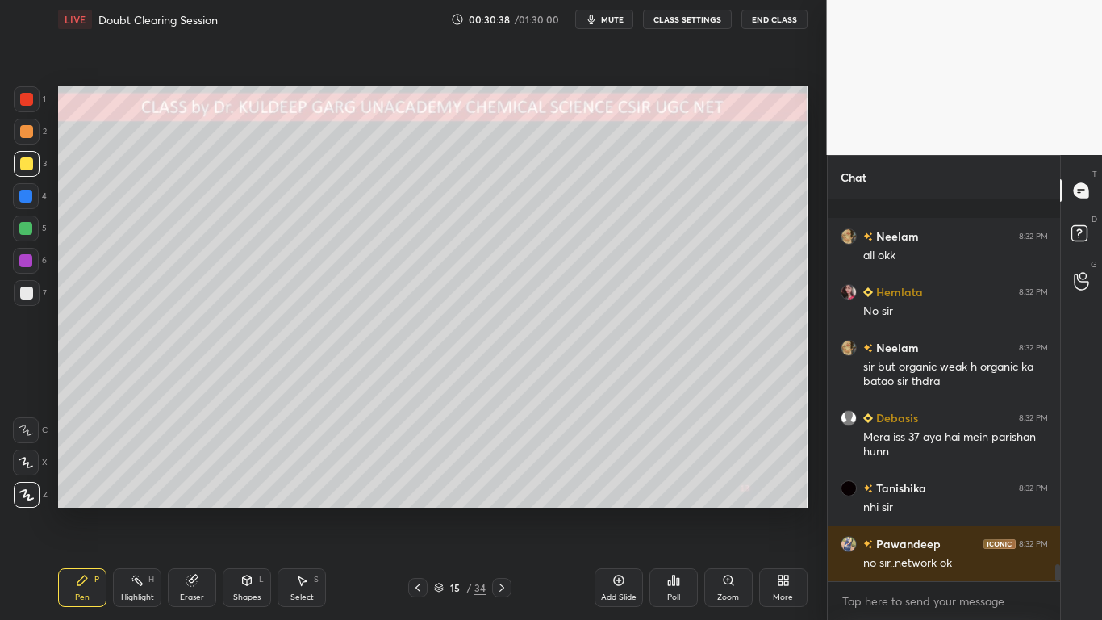
scroll to position [8038, 0]
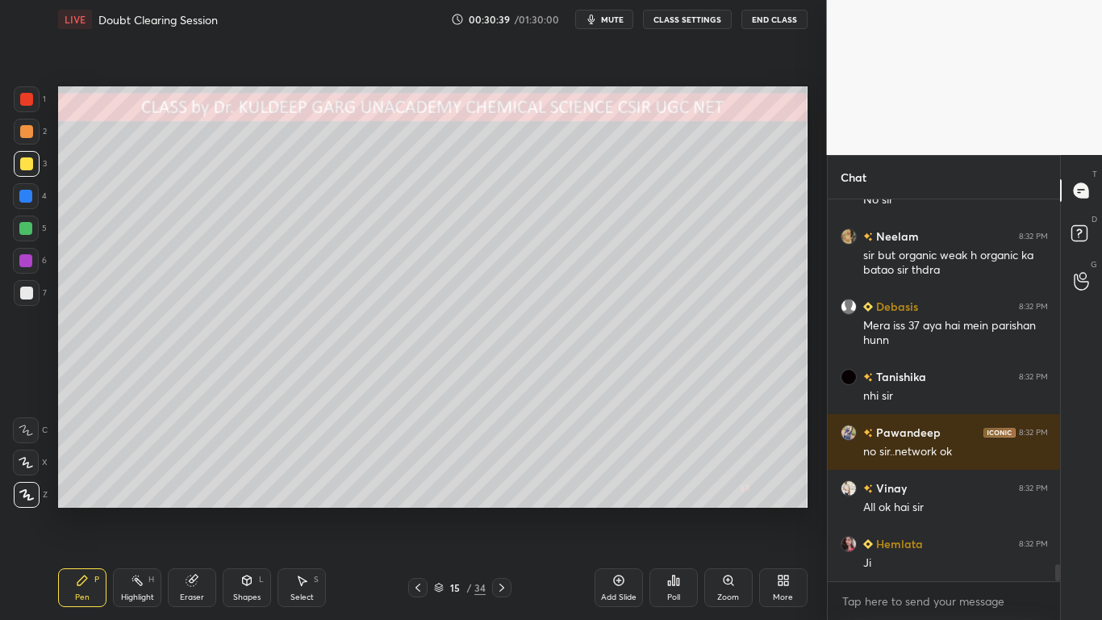
click at [24, 162] on div at bounding box center [26, 163] width 13 height 13
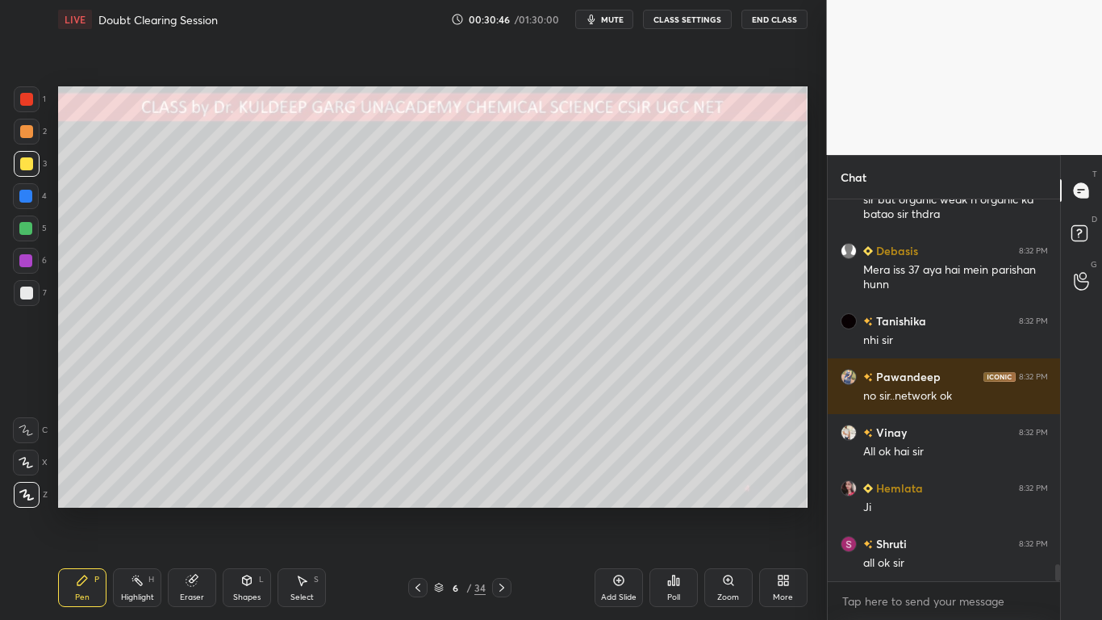
scroll to position [8149, 0]
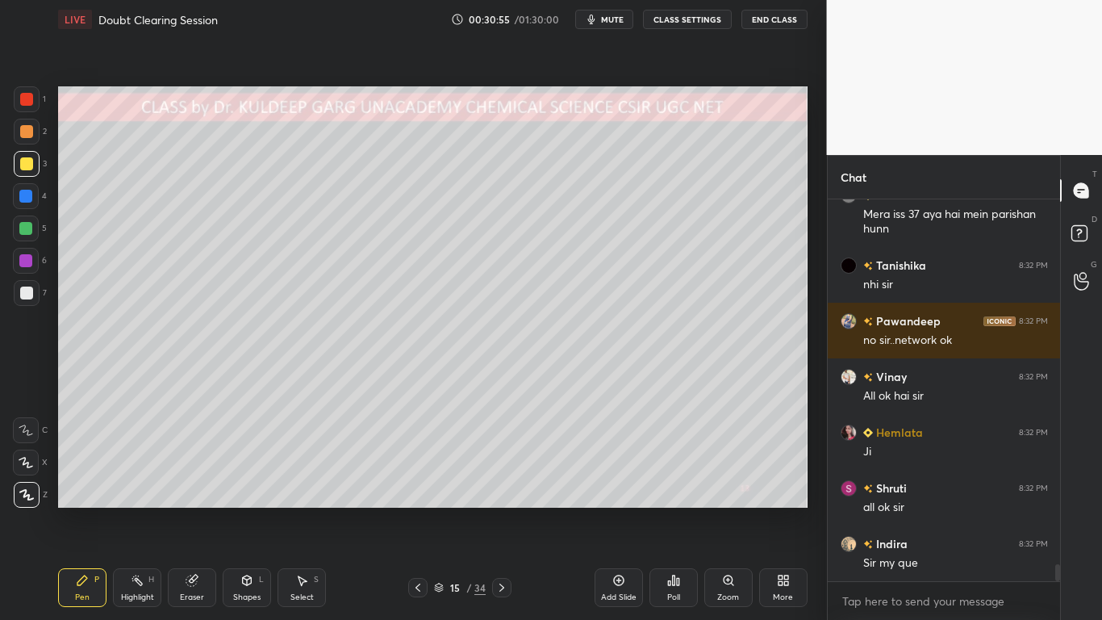
click at [29, 295] on div at bounding box center [26, 292] width 13 height 13
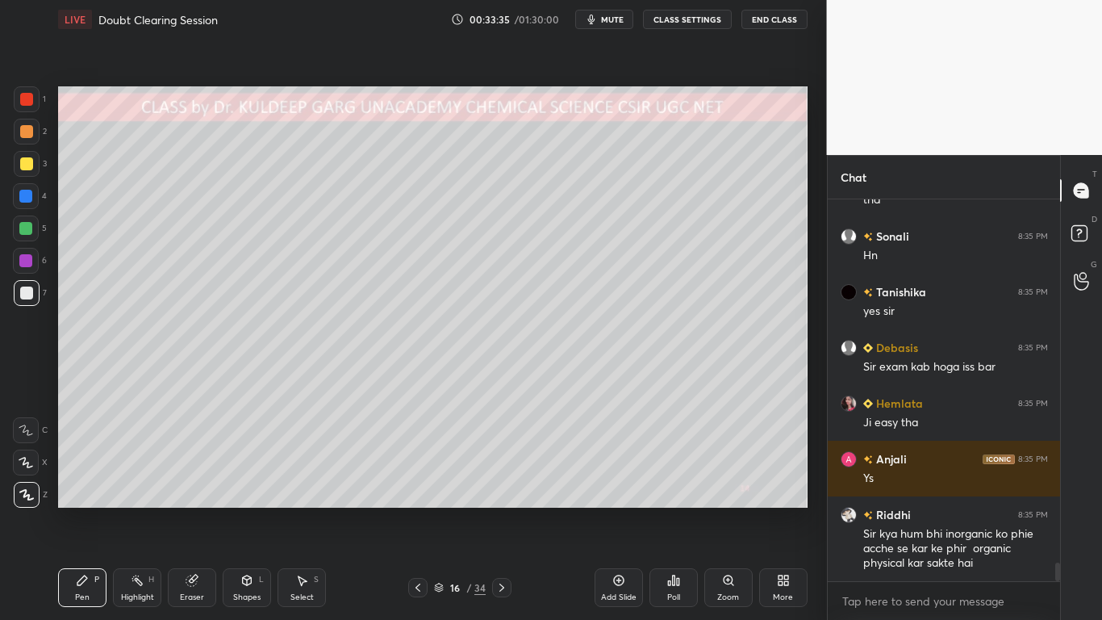
scroll to position [7651, 0]
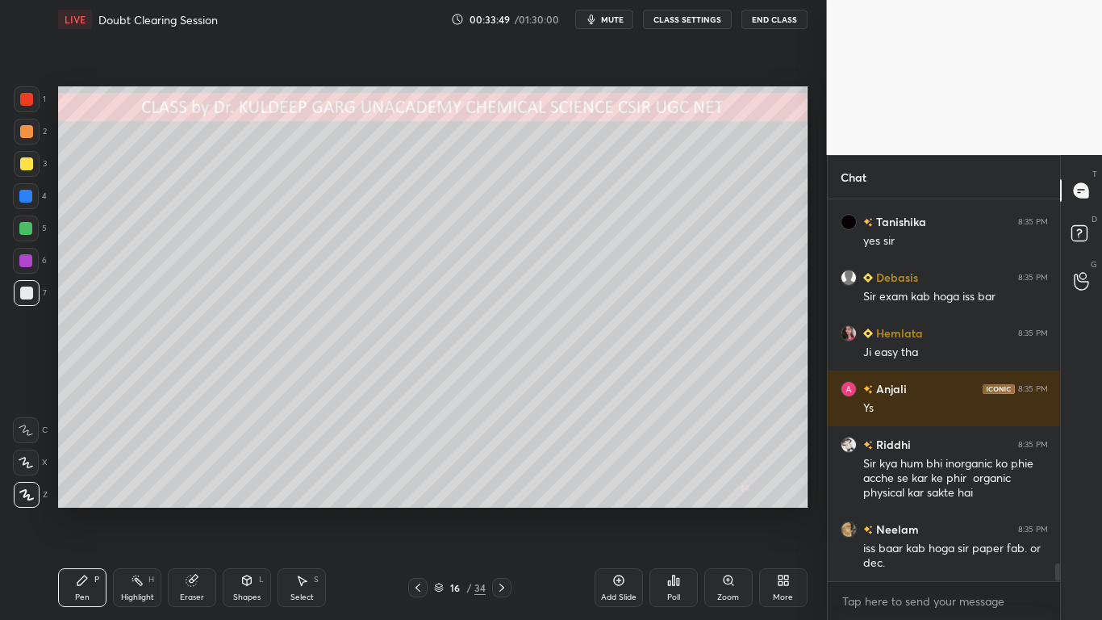
click at [26, 161] on div at bounding box center [26, 163] width 13 height 13
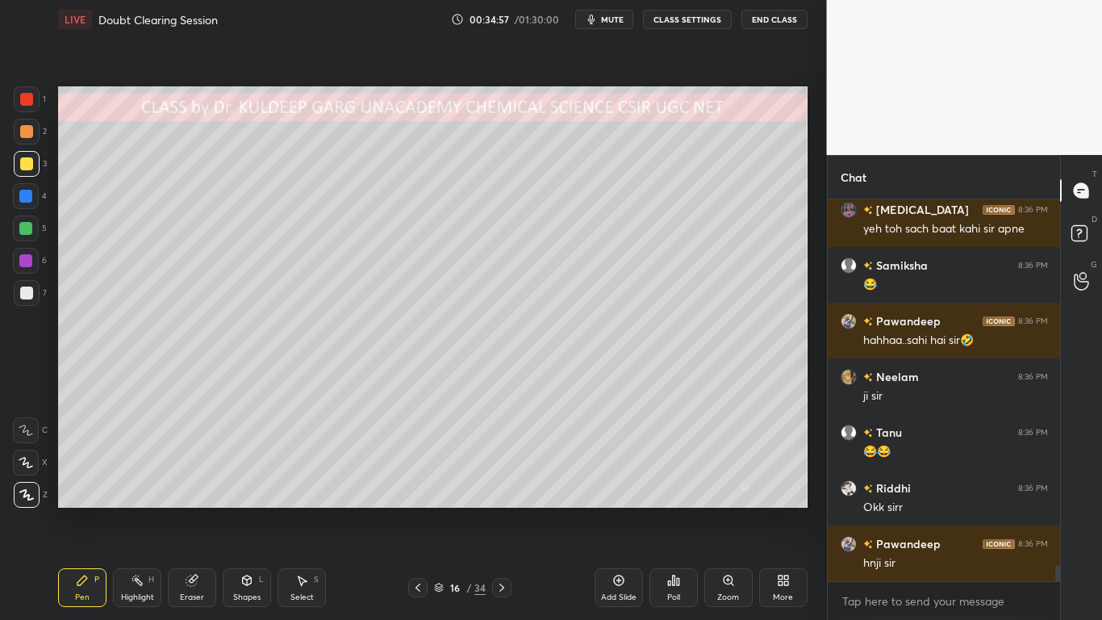
scroll to position [8613, 0]
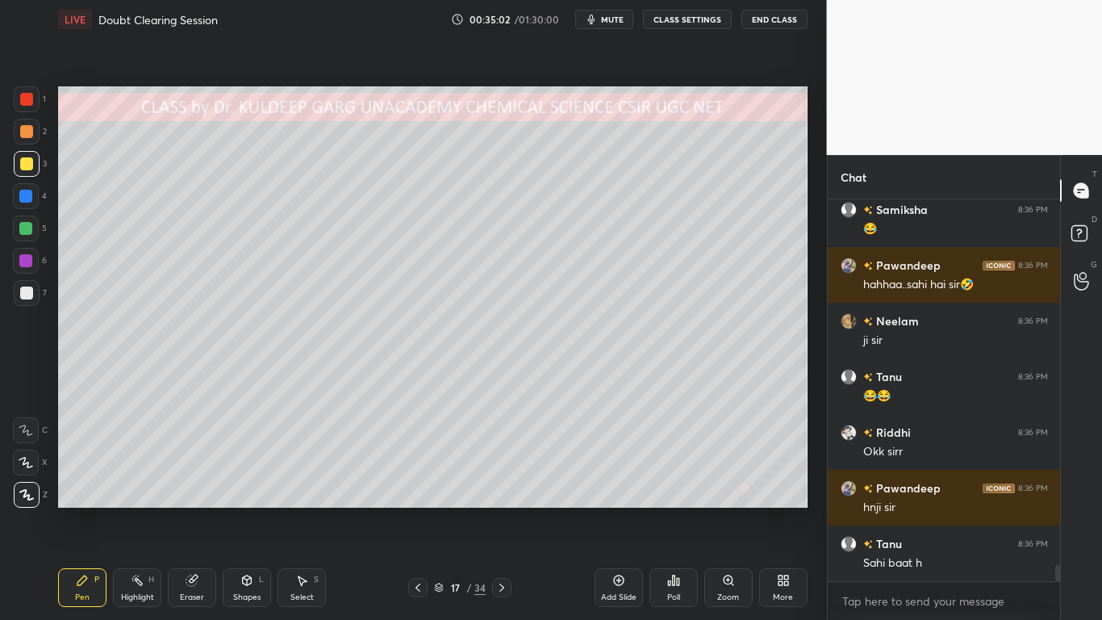
click at [31, 168] on div at bounding box center [26, 163] width 13 height 13
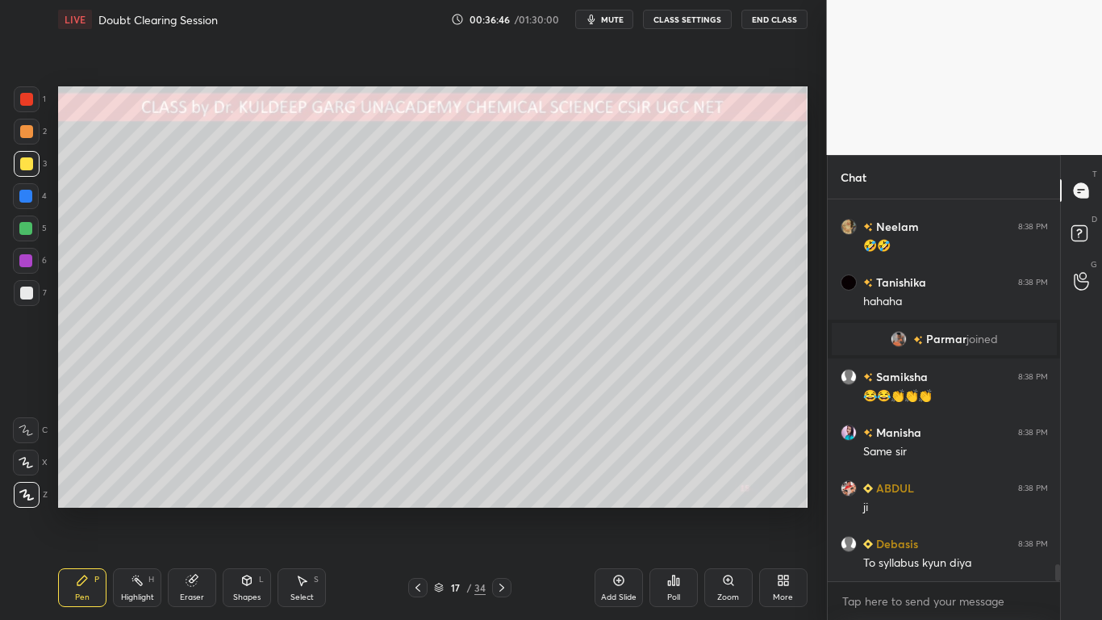
scroll to position [8321, 0]
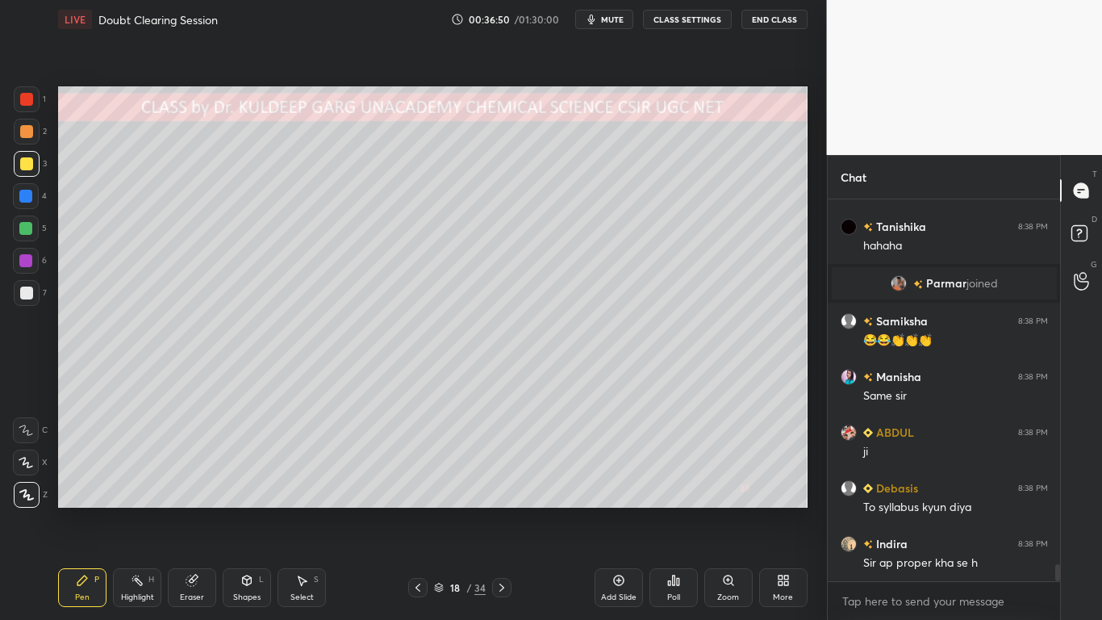
click at [27, 168] on div at bounding box center [26, 163] width 13 height 13
click at [20, 165] on div at bounding box center [26, 163] width 13 height 13
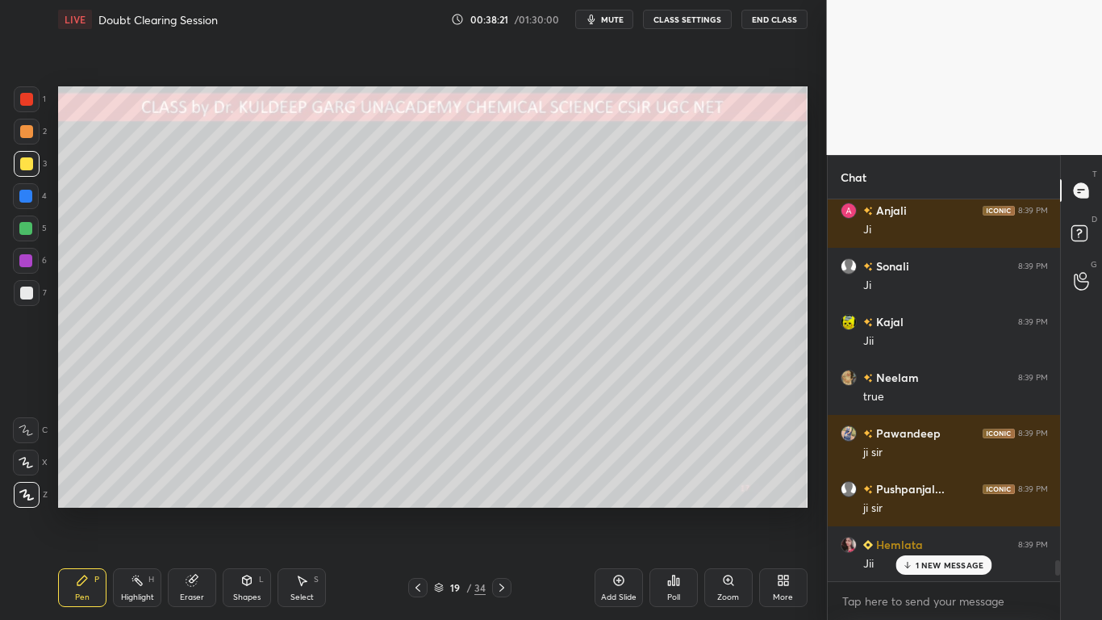
scroll to position [9323, 0]
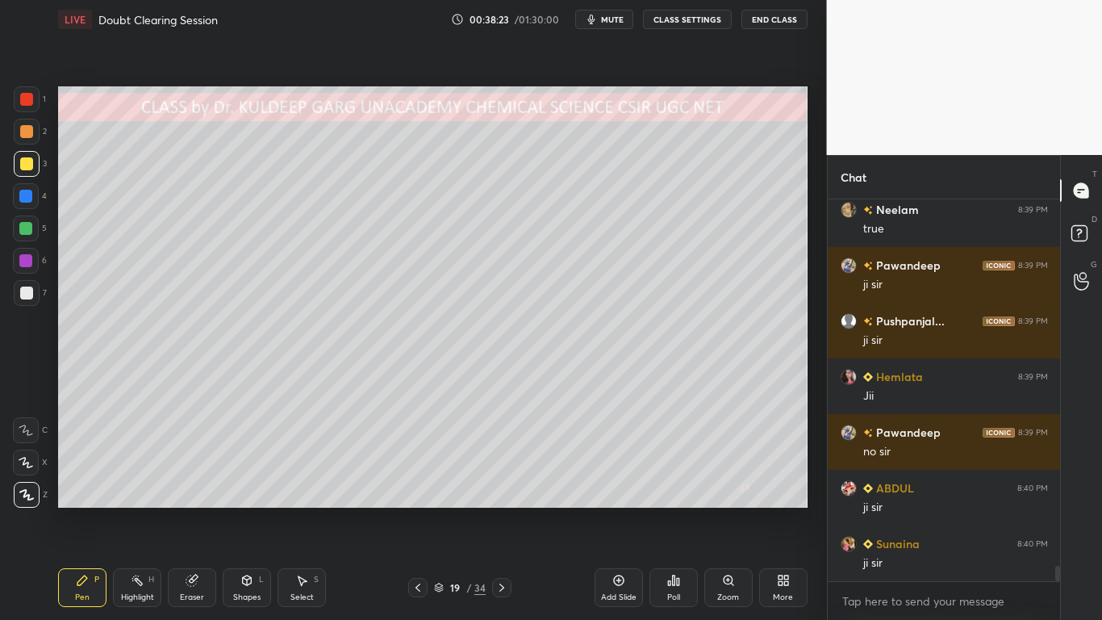
click at [25, 164] on div at bounding box center [26, 163] width 13 height 13
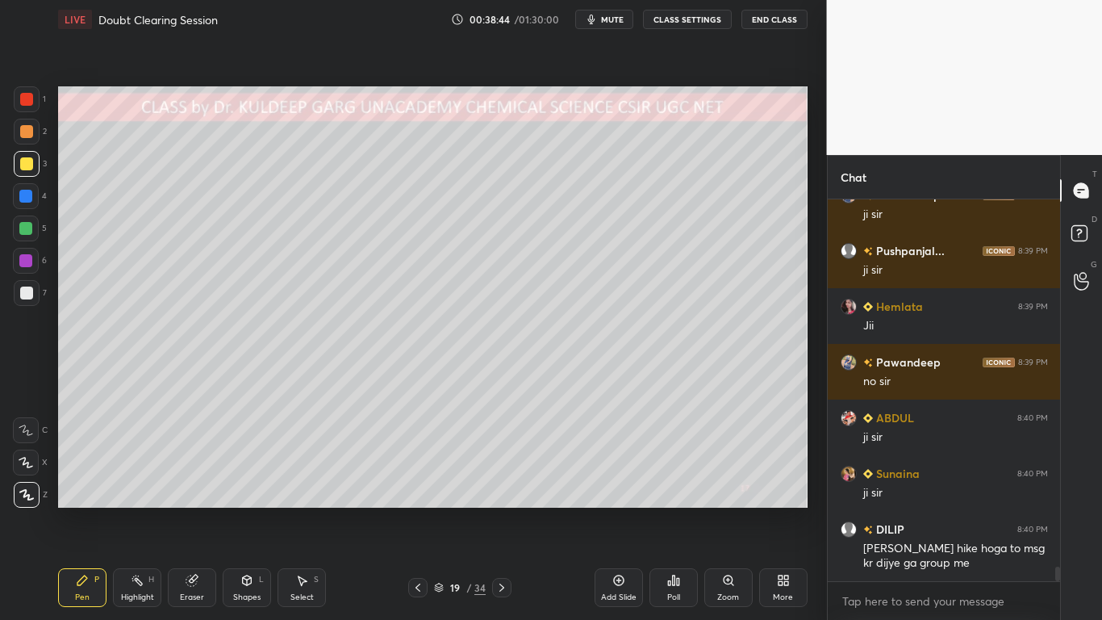
scroll to position [9449, 0]
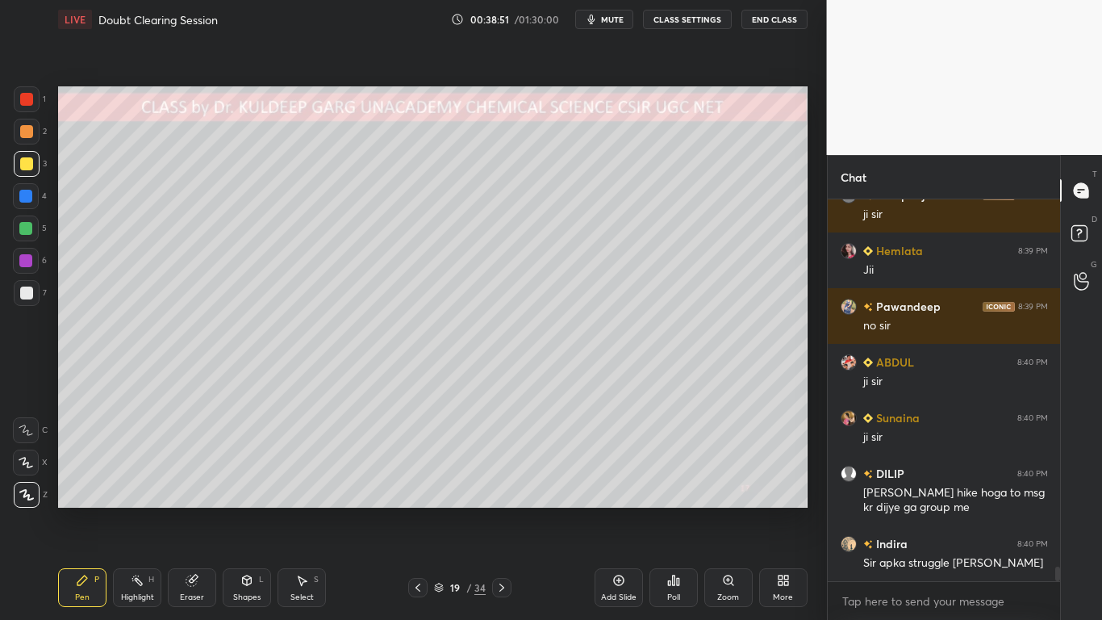
click at [33, 290] on div at bounding box center [27, 293] width 26 height 26
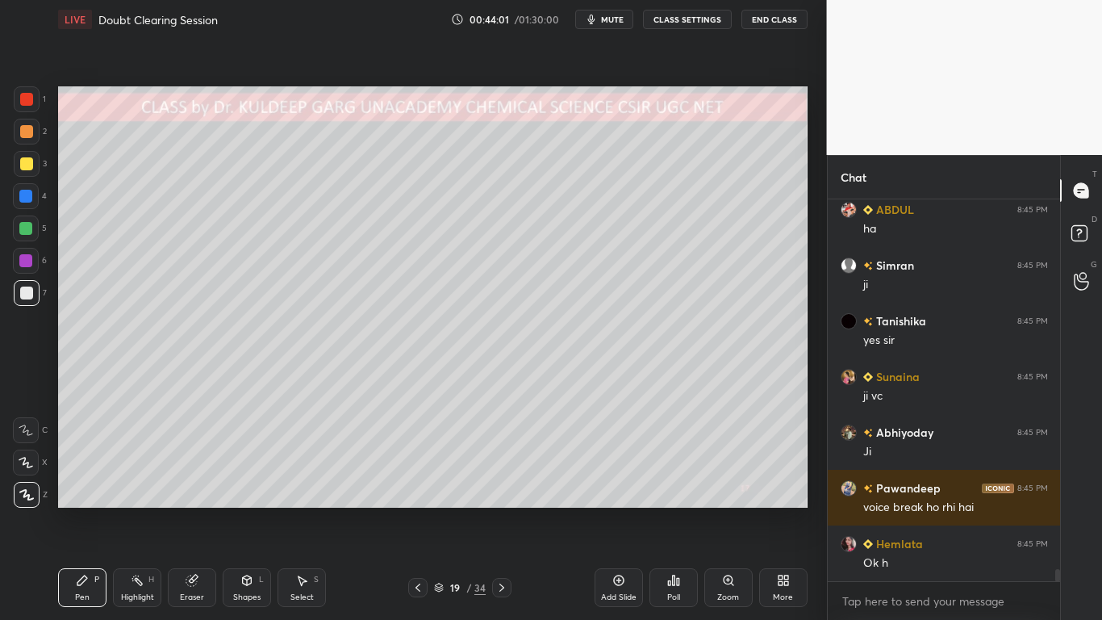
scroll to position [11899, 0]
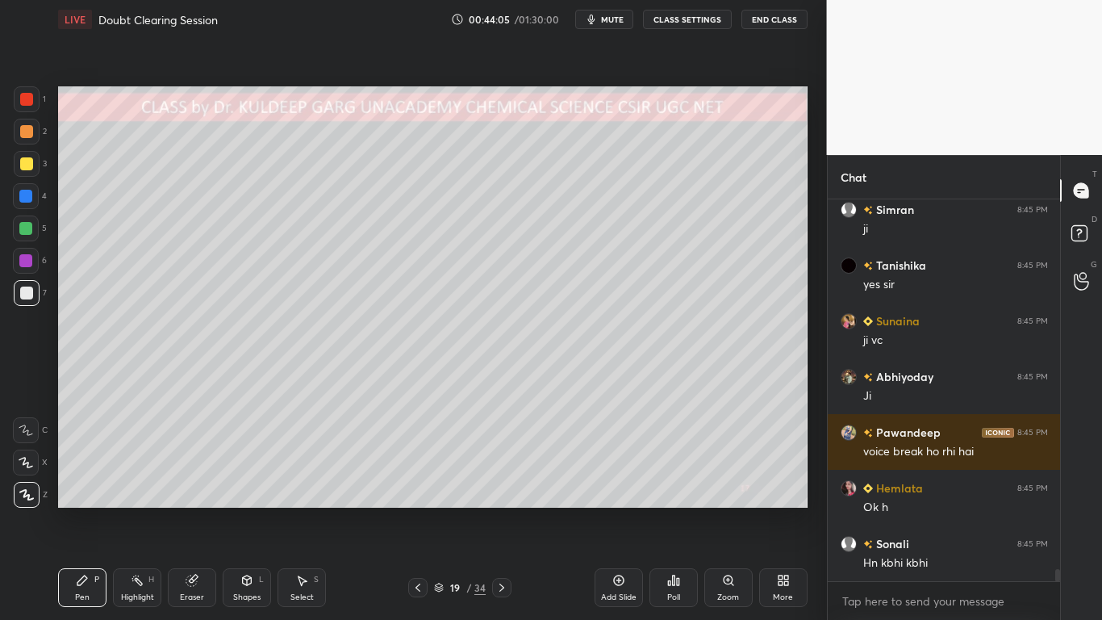
click at [684, 497] on div "Poll" at bounding box center [674, 587] width 48 height 39
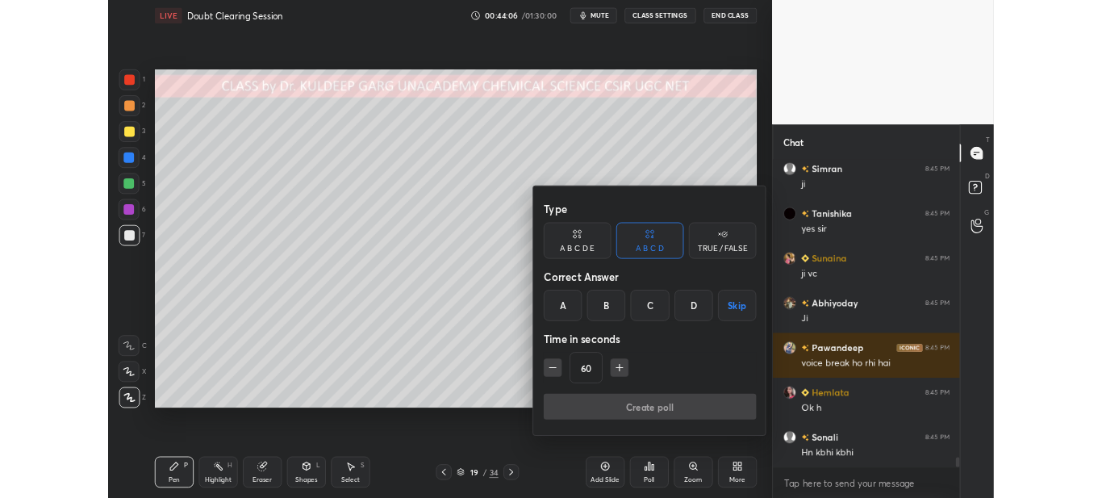
scroll to position [11955, 0]
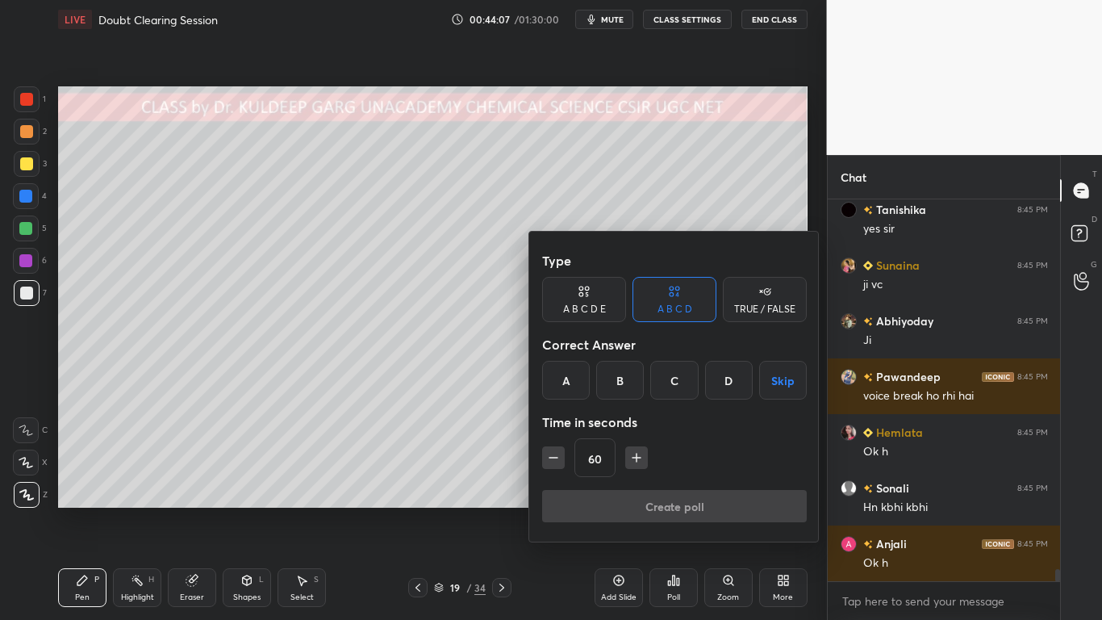
click at [675, 497] on div at bounding box center [551, 310] width 1102 height 620
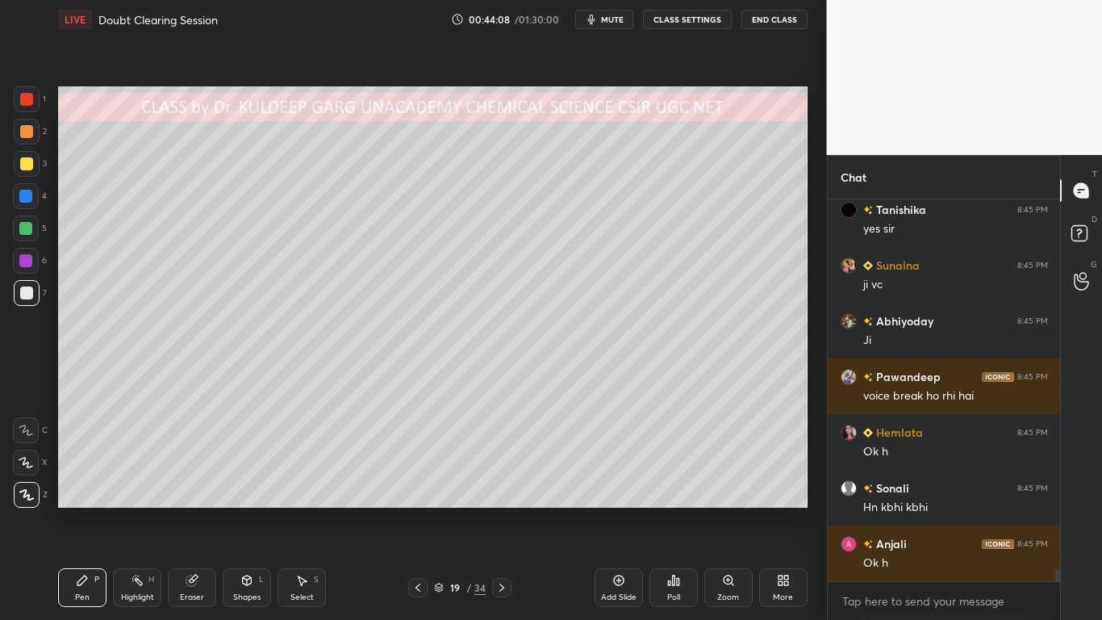
click at [768, 497] on div "More" at bounding box center [783, 587] width 48 height 39
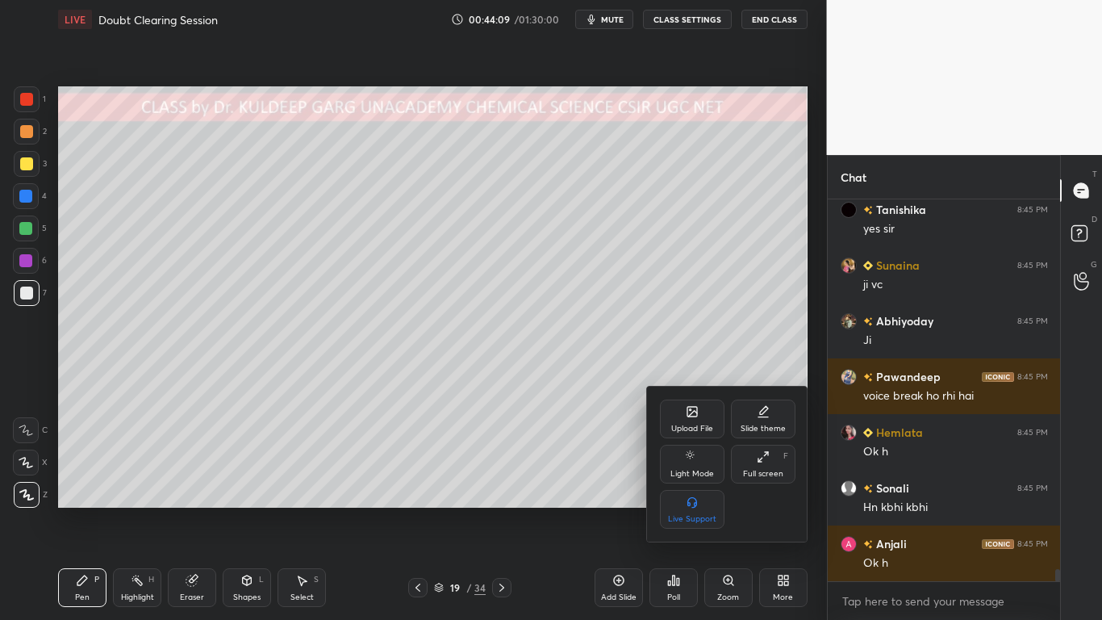
click at [760, 470] on div "Full screen" at bounding box center [763, 474] width 40 height 8
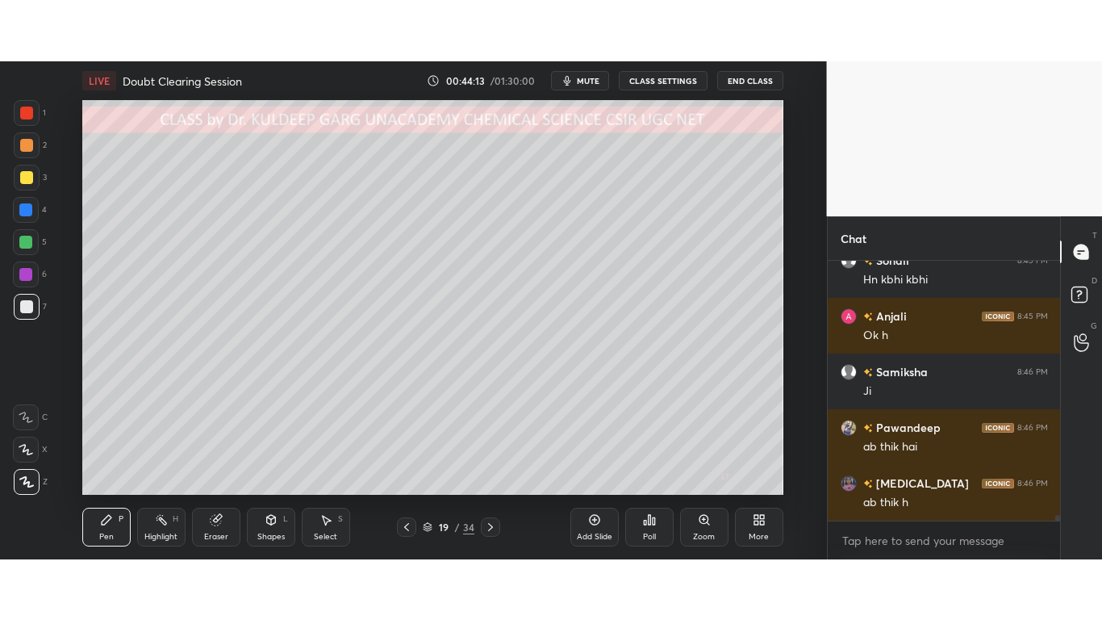
scroll to position [12299, 0]
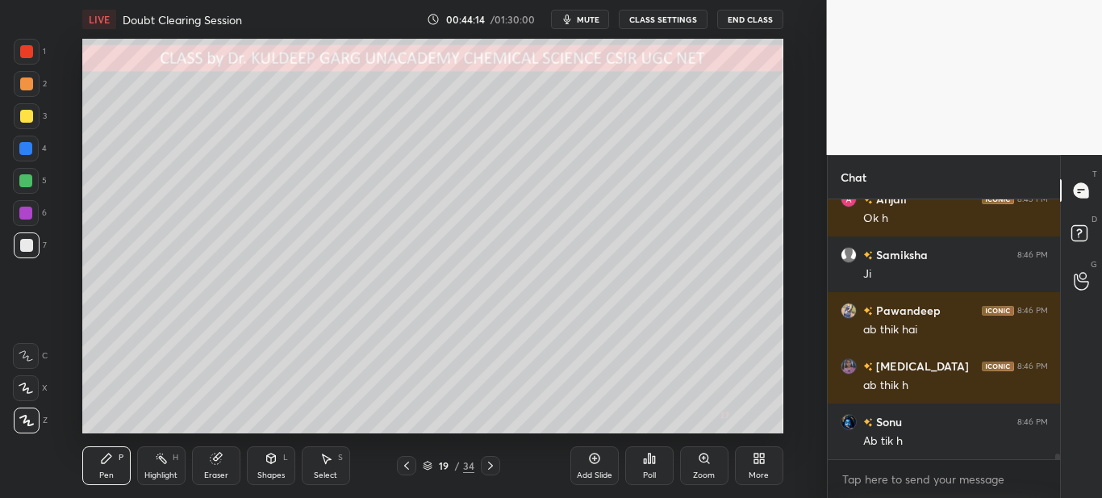
click at [762, 456] on icon at bounding box center [762, 456] width 4 height 4
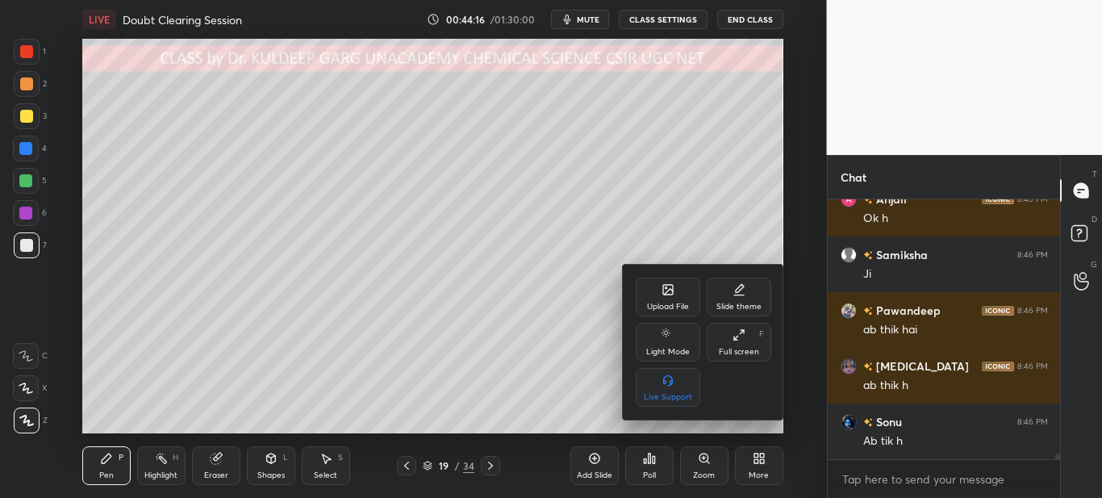
click at [739, 351] on div "Full screen" at bounding box center [739, 352] width 40 height 8
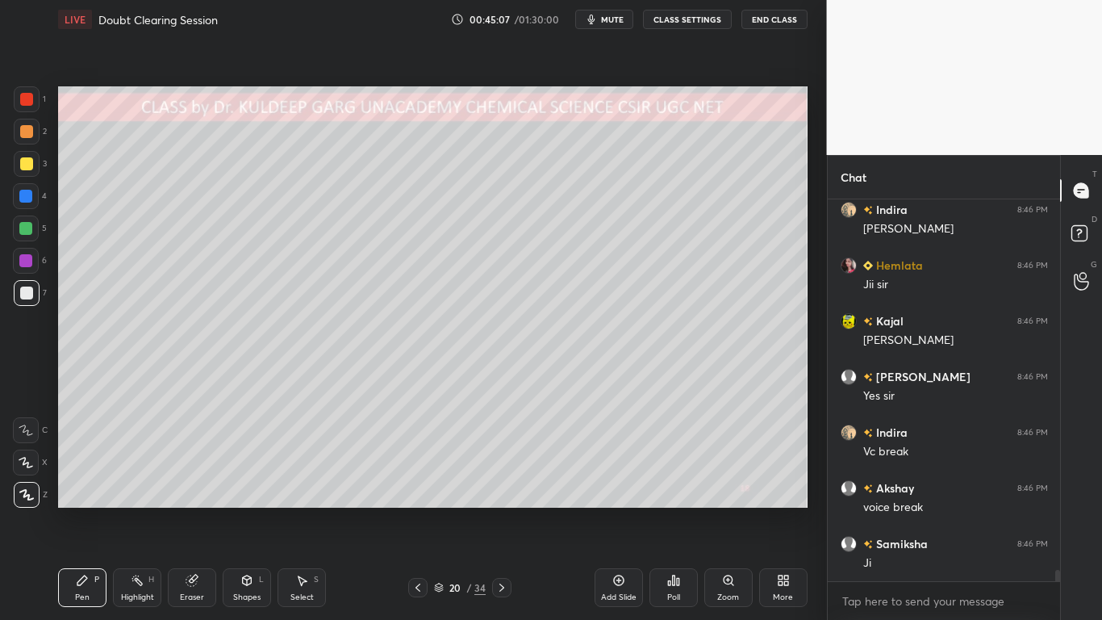
scroll to position [12679, 0]
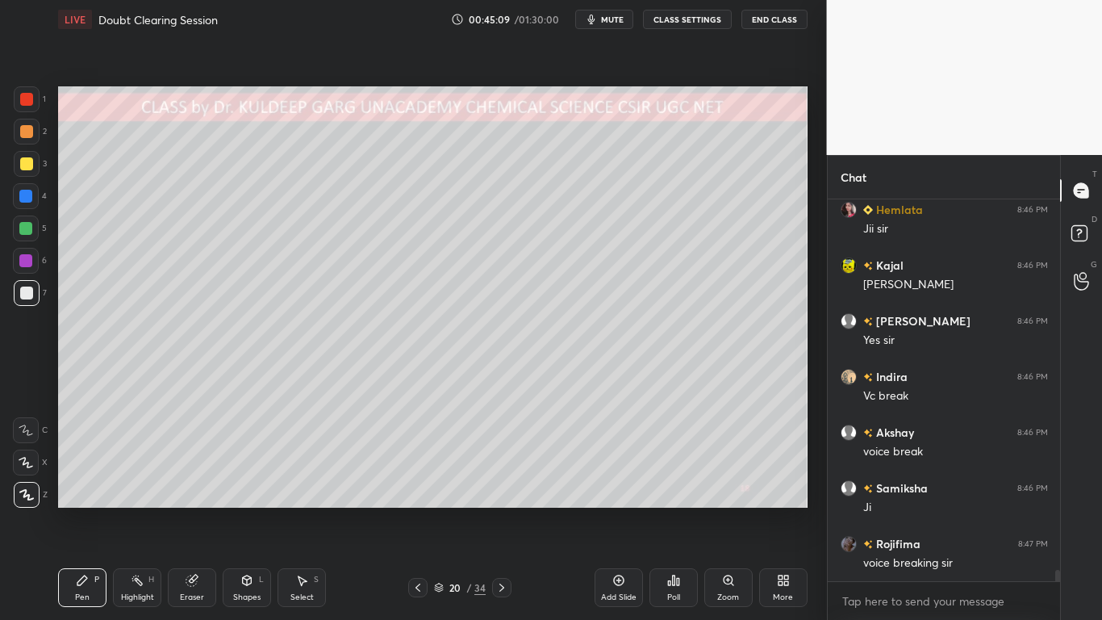
click at [792, 497] on div "More" at bounding box center [783, 597] width 20 height 8
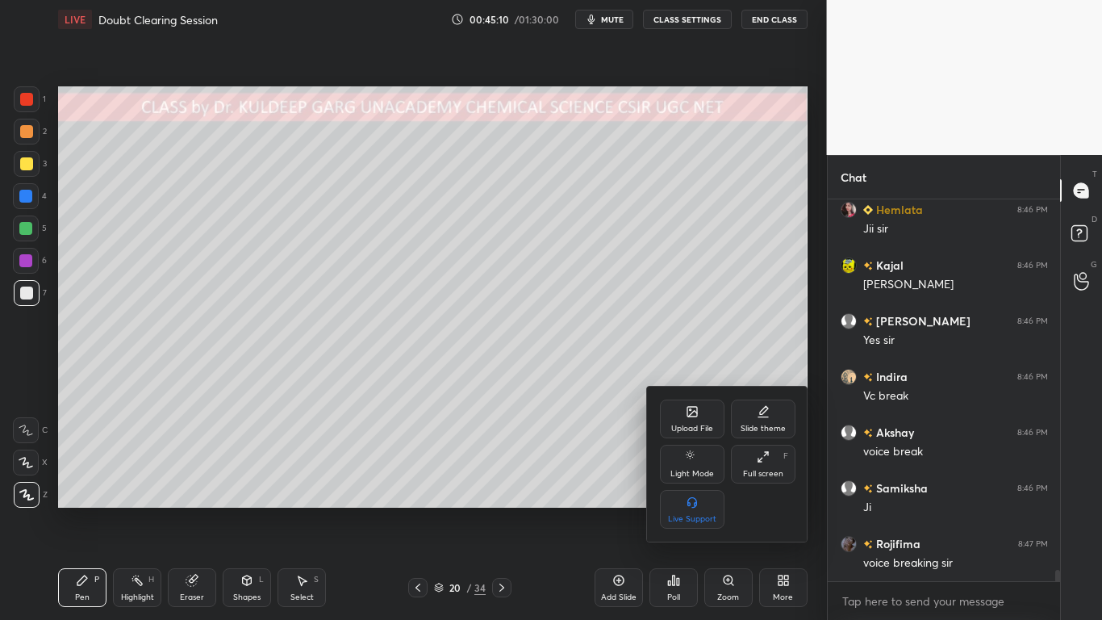
click at [556, 403] on div at bounding box center [551, 310] width 1102 height 620
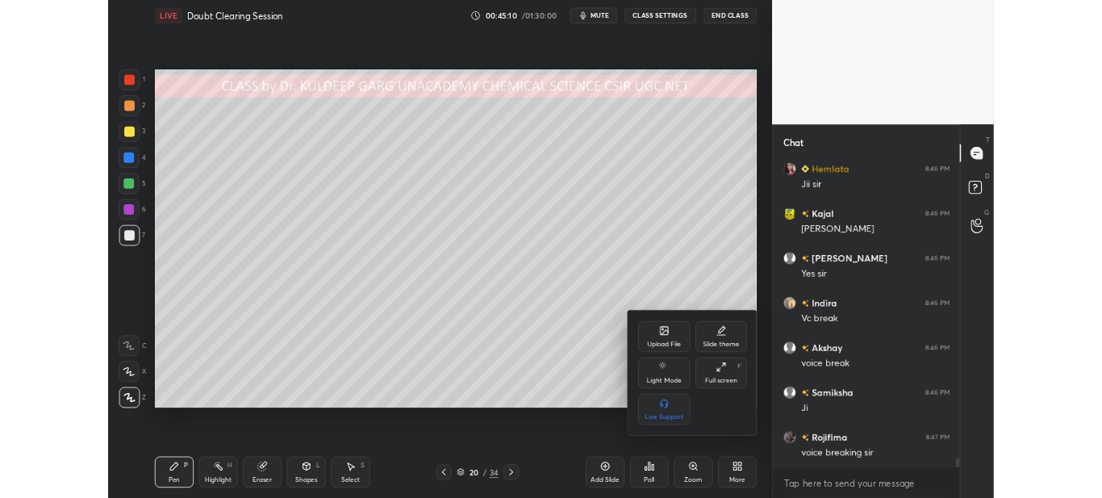
scroll to position [12734, 0]
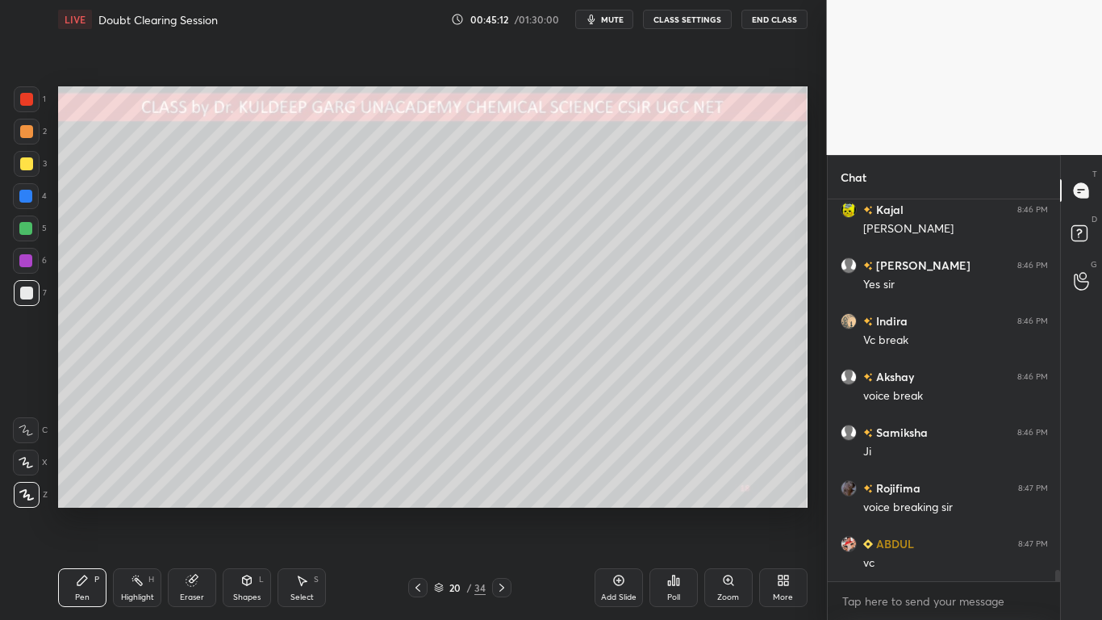
click at [782, 497] on div "More" at bounding box center [783, 587] width 48 height 39
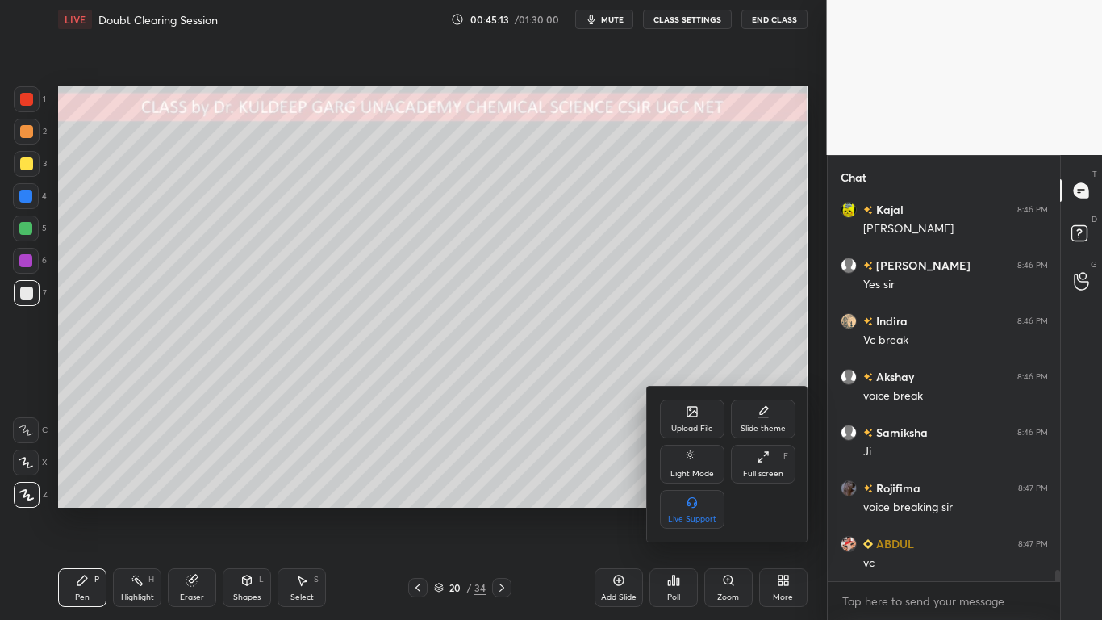
click at [758, 470] on div "Full screen" at bounding box center [763, 474] width 40 height 8
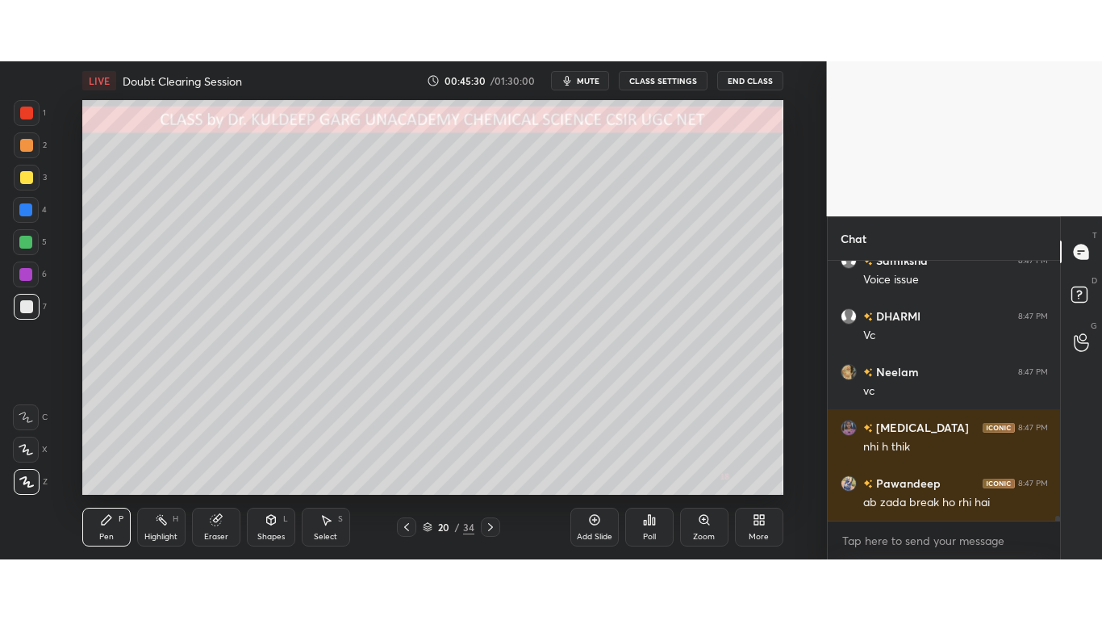
scroll to position [13190, 0]
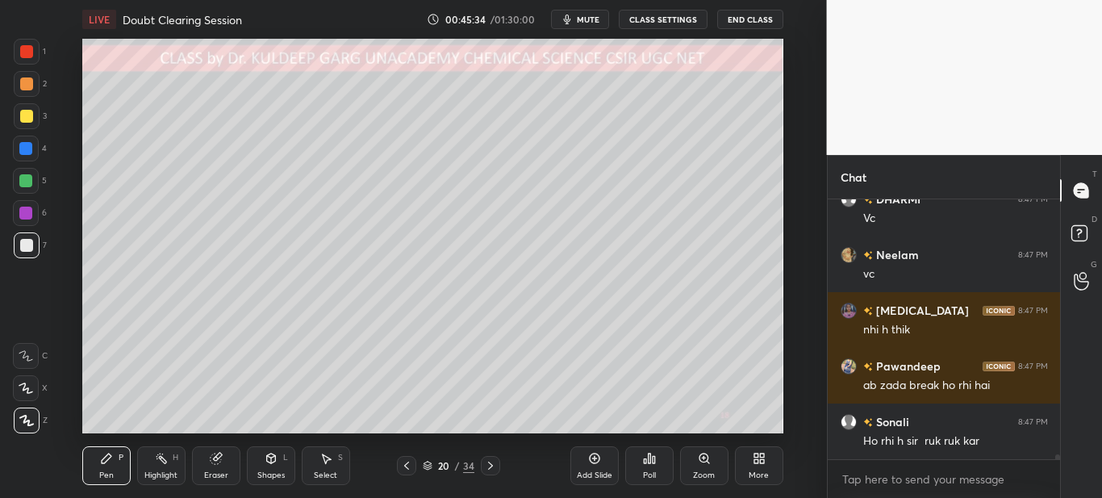
click at [763, 474] on div "More" at bounding box center [759, 475] width 20 height 8
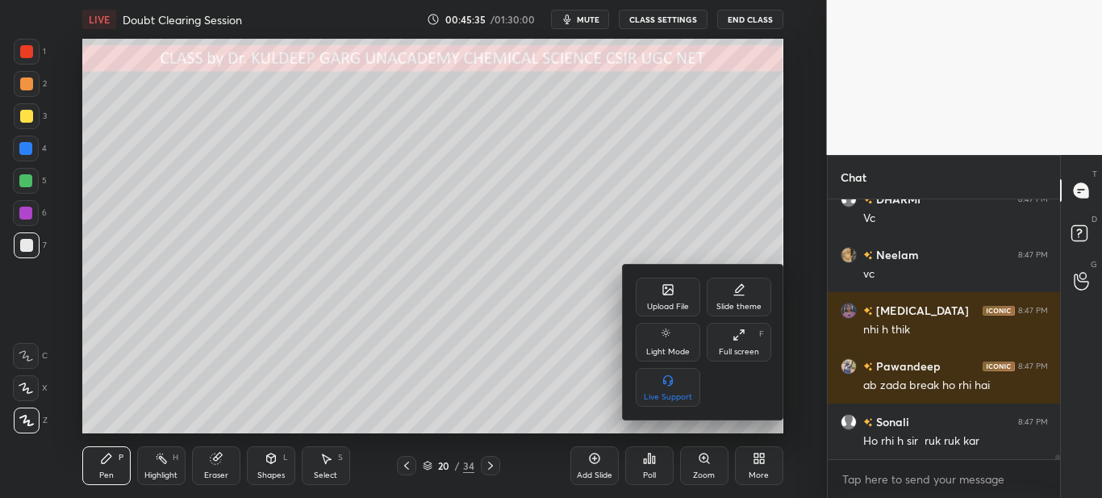
click at [741, 332] on icon at bounding box center [739, 334] width 13 height 13
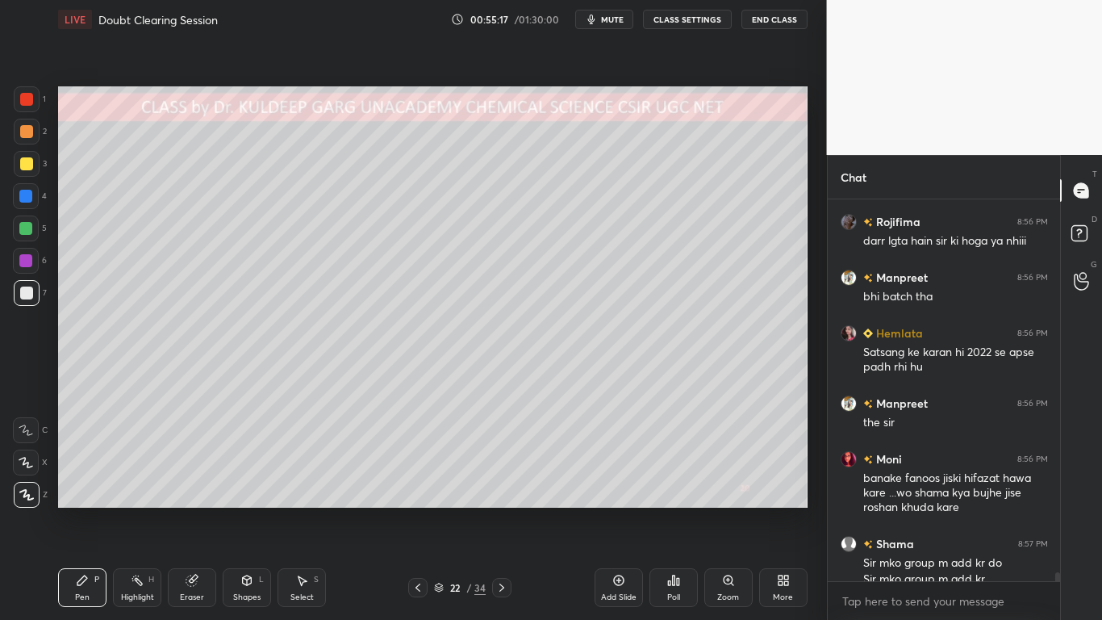
scroll to position [16430, 0]
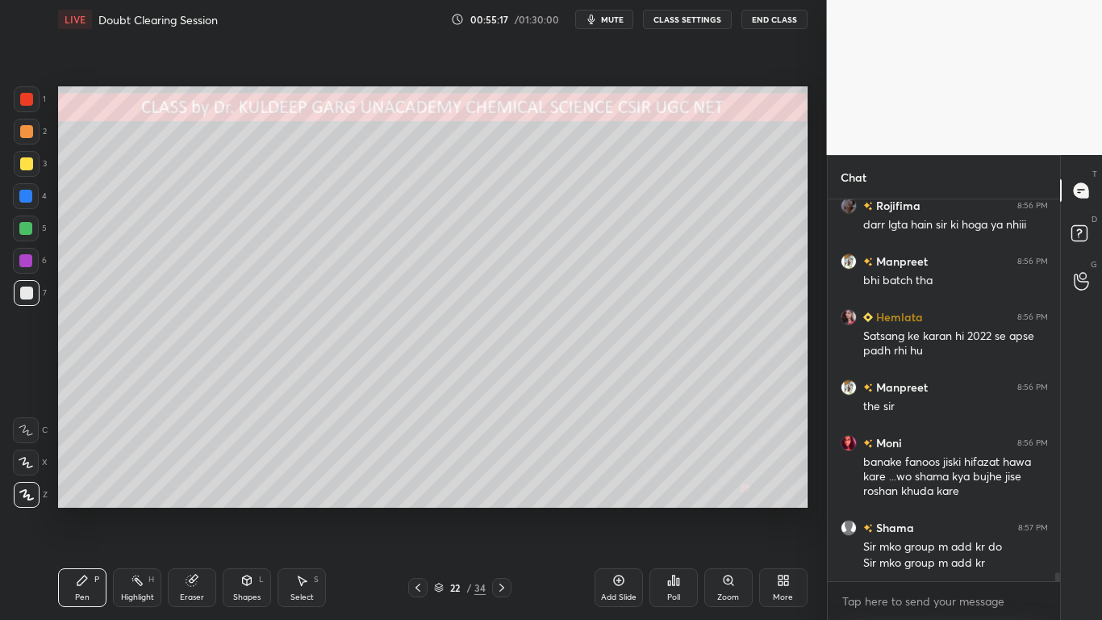
click at [192, 497] on div "Eraser" at bounding box center [192, 597] width 24 height 8
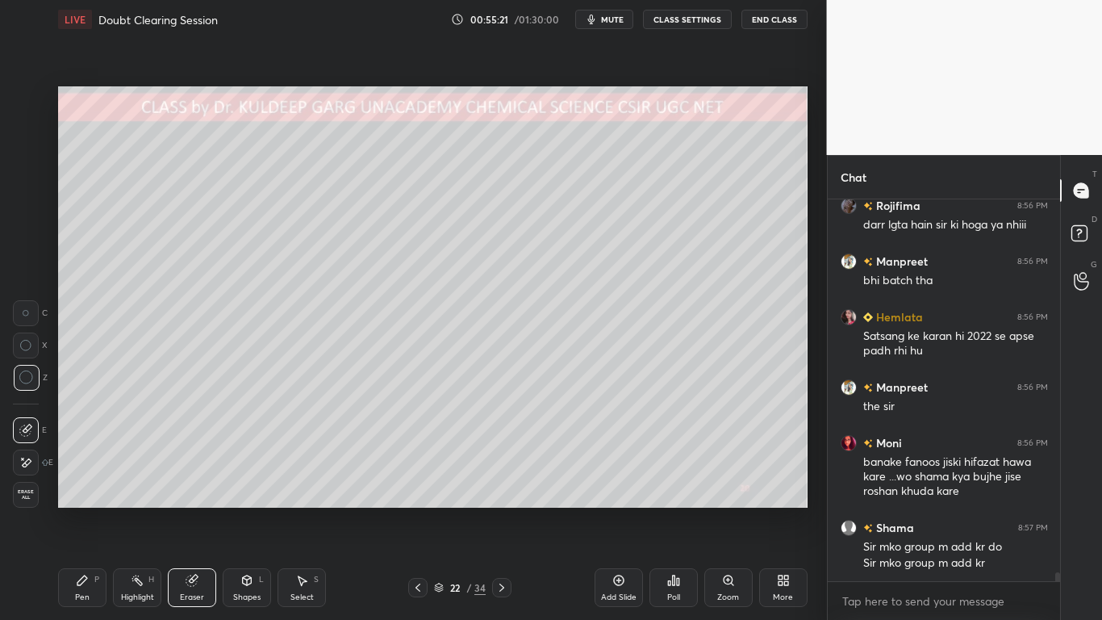
scroll to position [16486, 0]
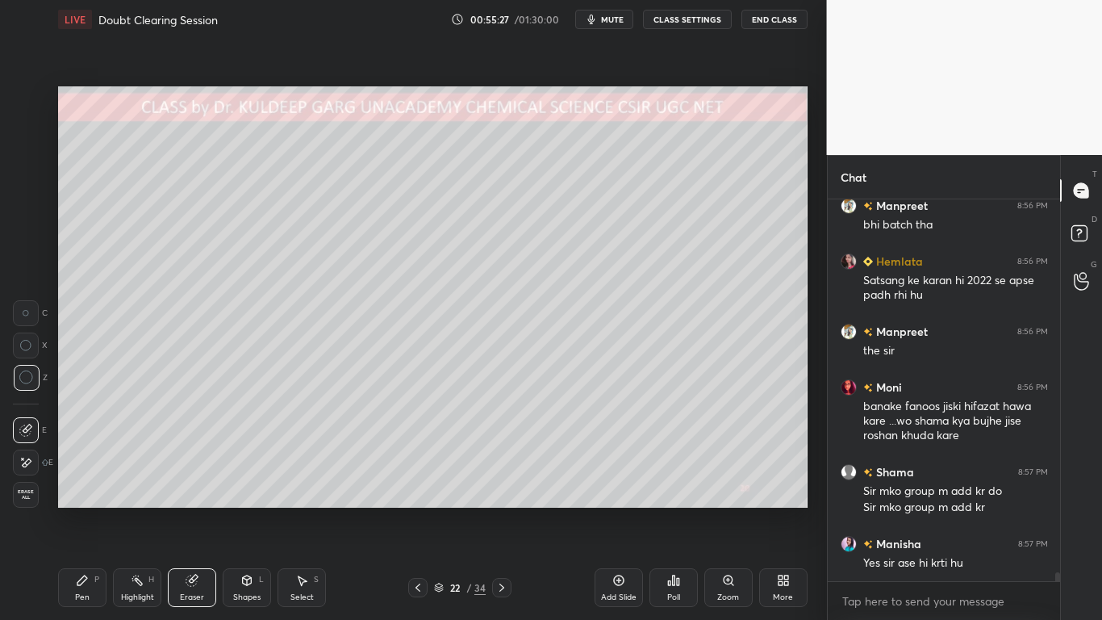
click at [82, 497] on div "Pen" at bounding box center [82, 597] width 15 height 8
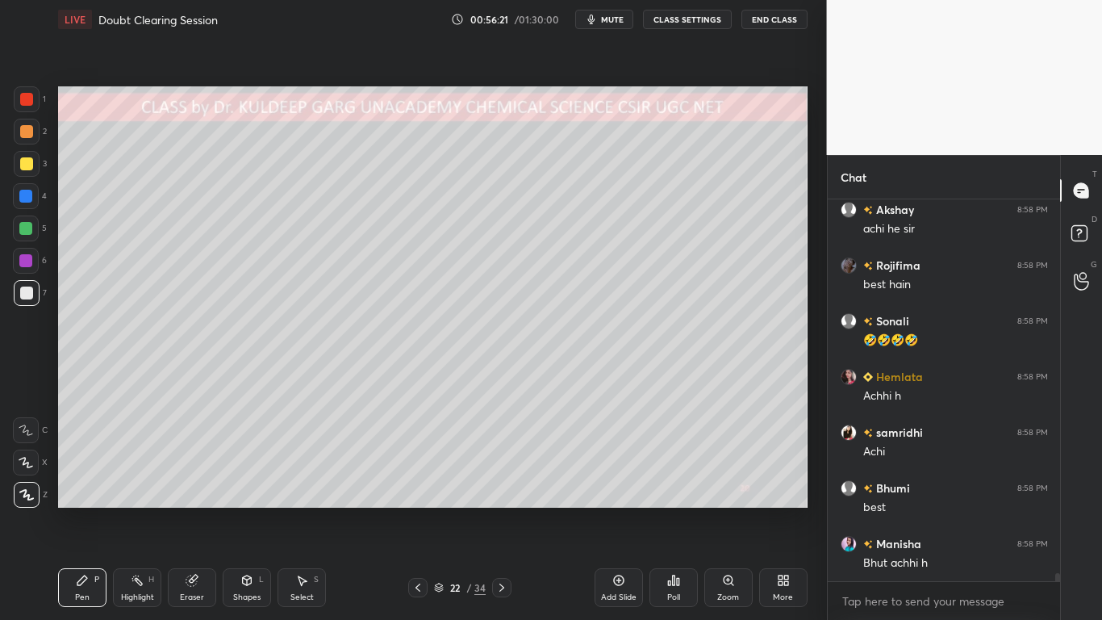
scroll to position [17183, 0]
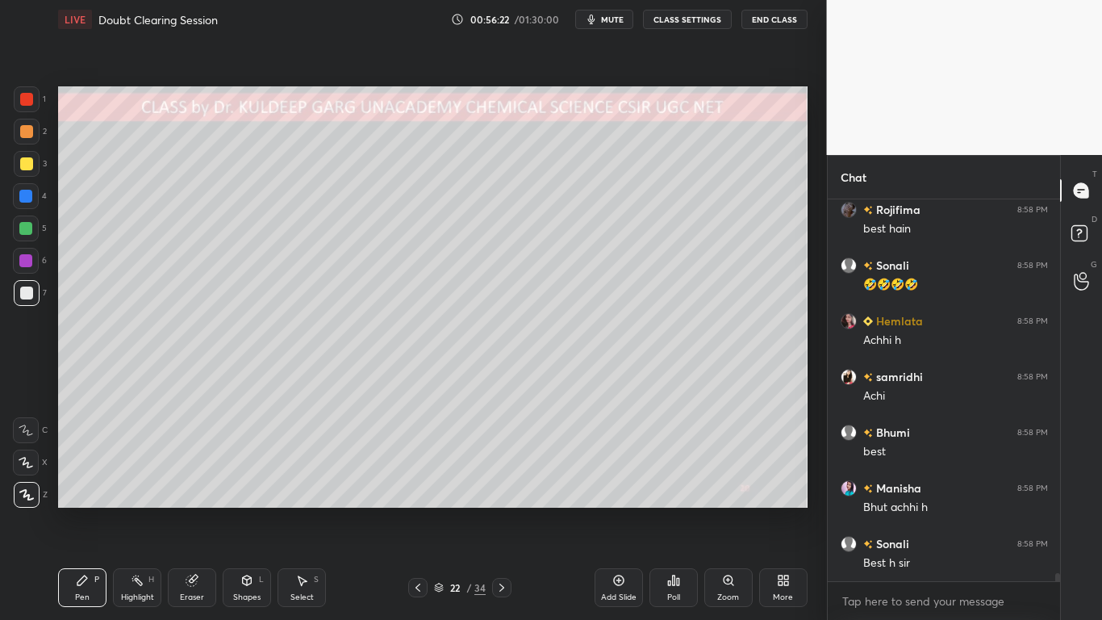
click at [191, 497] on div "Eraser" at bounding box center [192, 587] width 48 height 39
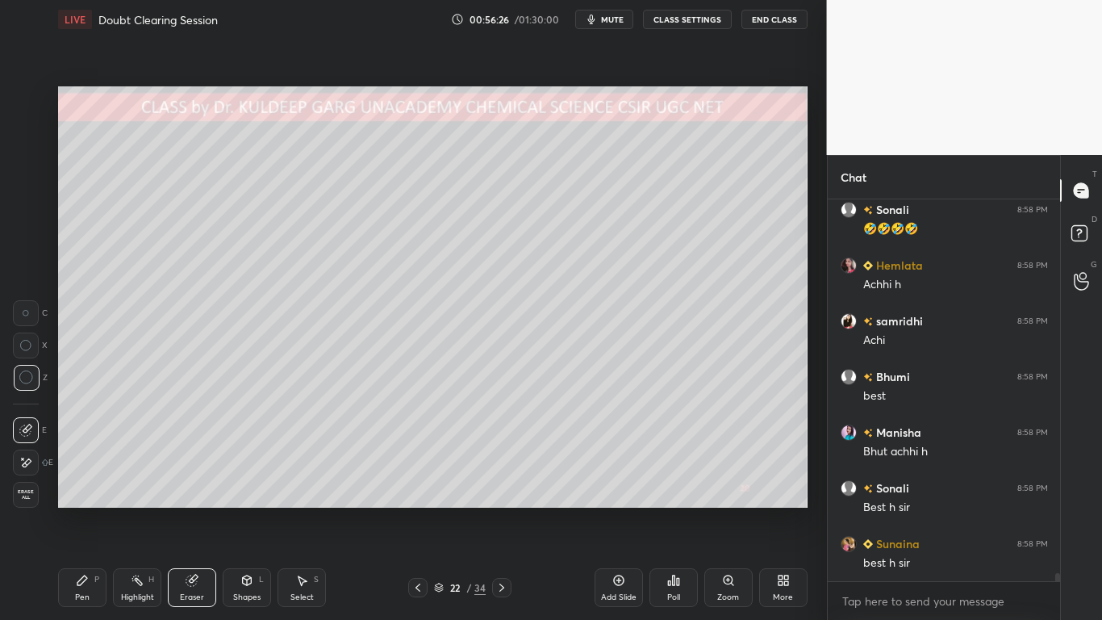
scroll to position [17309, 0]
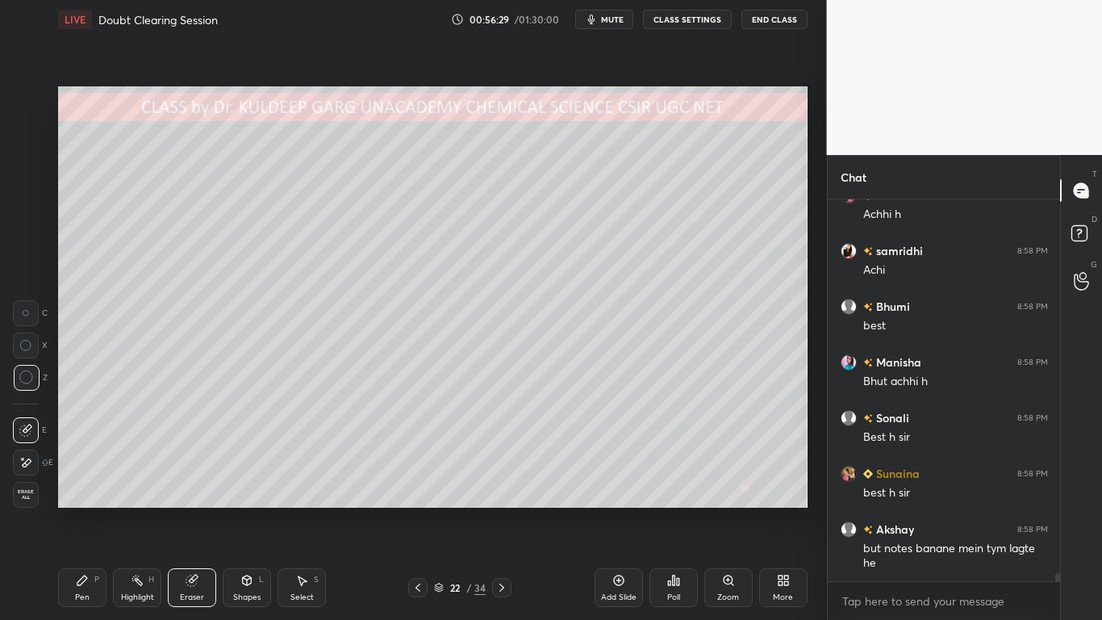
click at [87, 497] on div "Pen" at bounding box center [82, 597] width 15 height 8
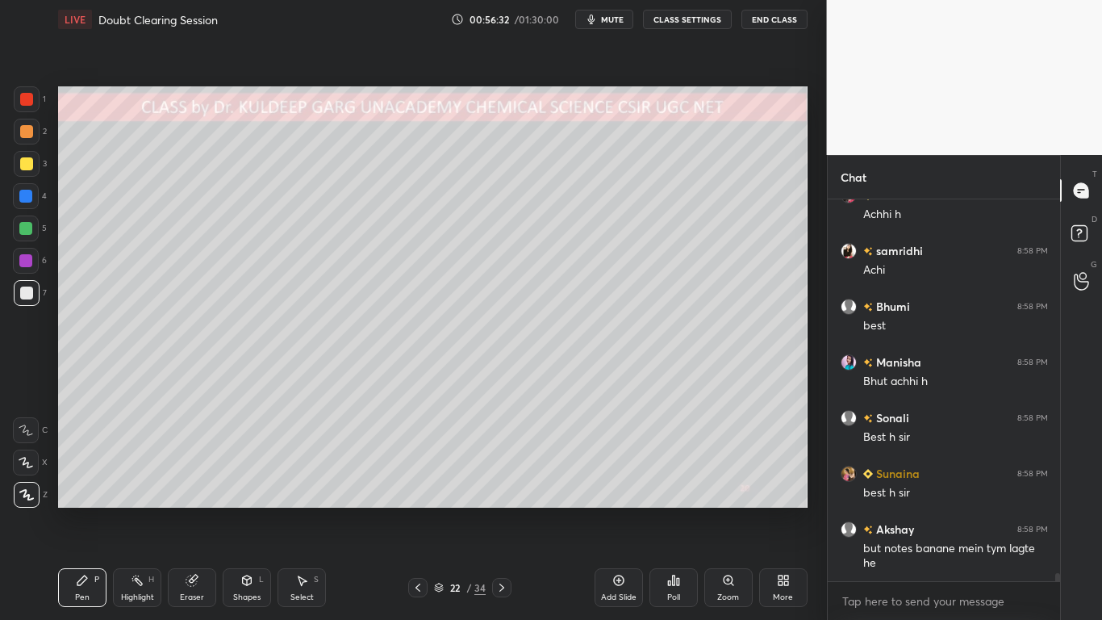
click at [33, 167] on div at bounding box center [27, 164] width 26 height 26
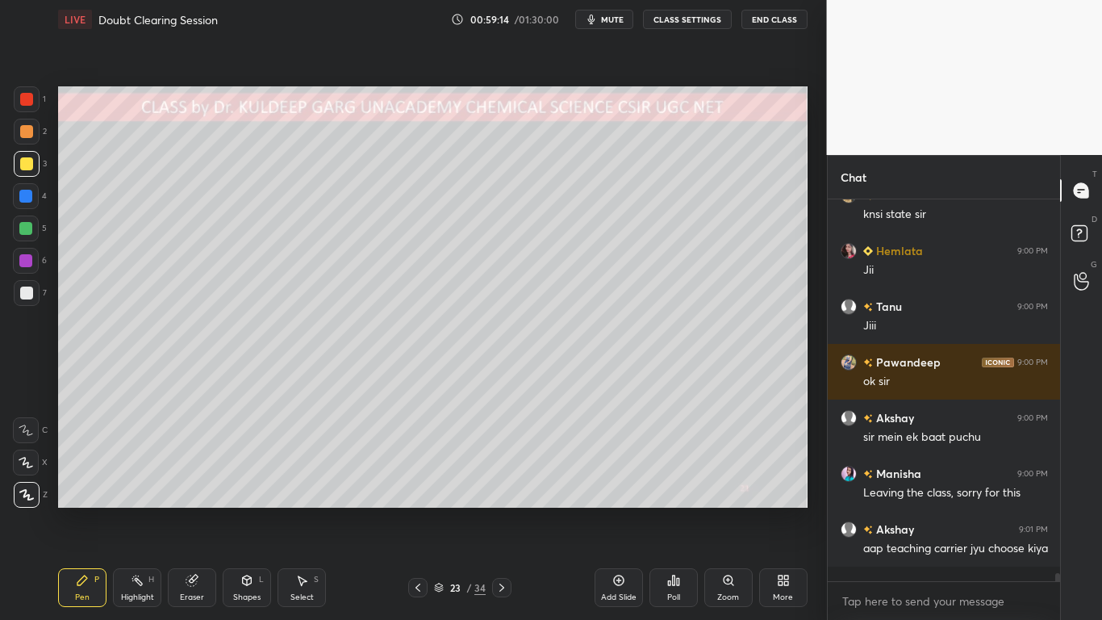
scroll to position [18299, 0]
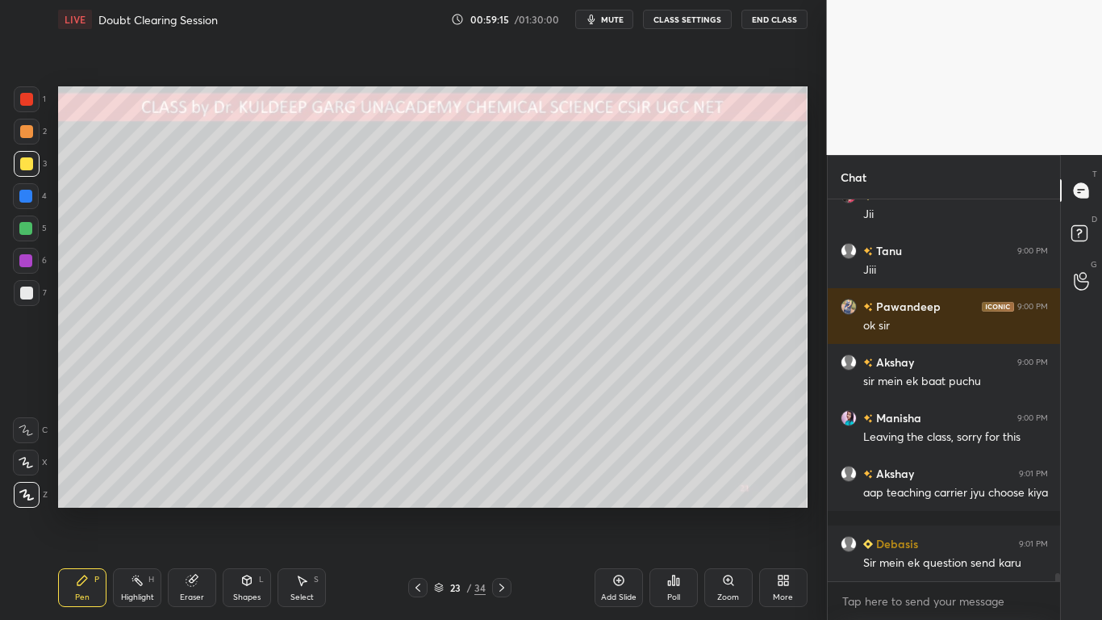
click at [26, 297] on div at bounding box center [26, 292] width 13 height 13
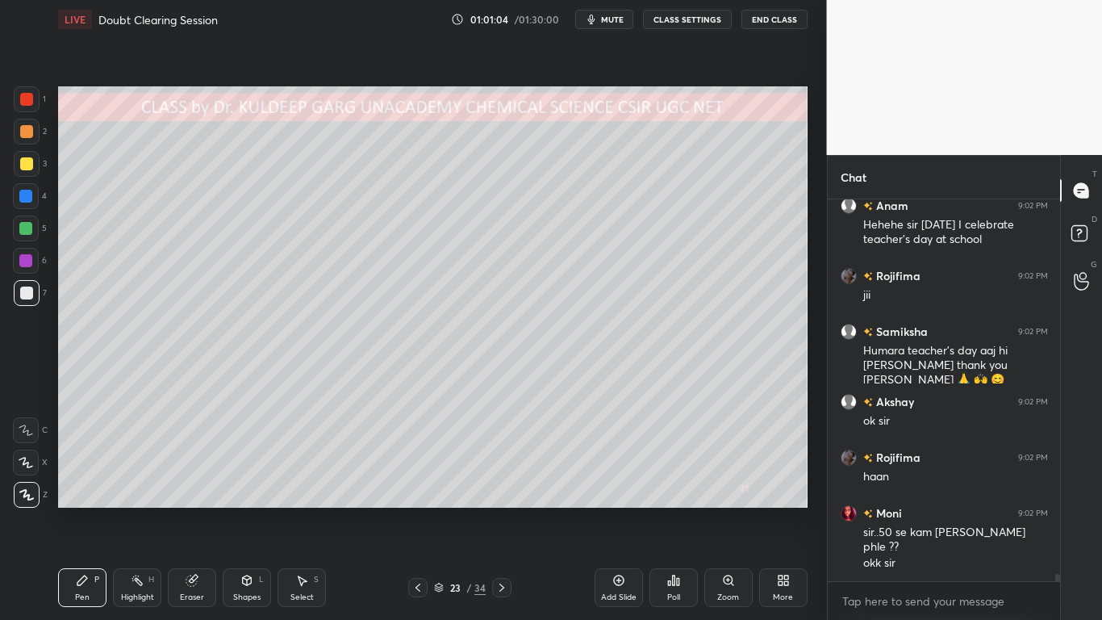
scroll to position [19264, 0]
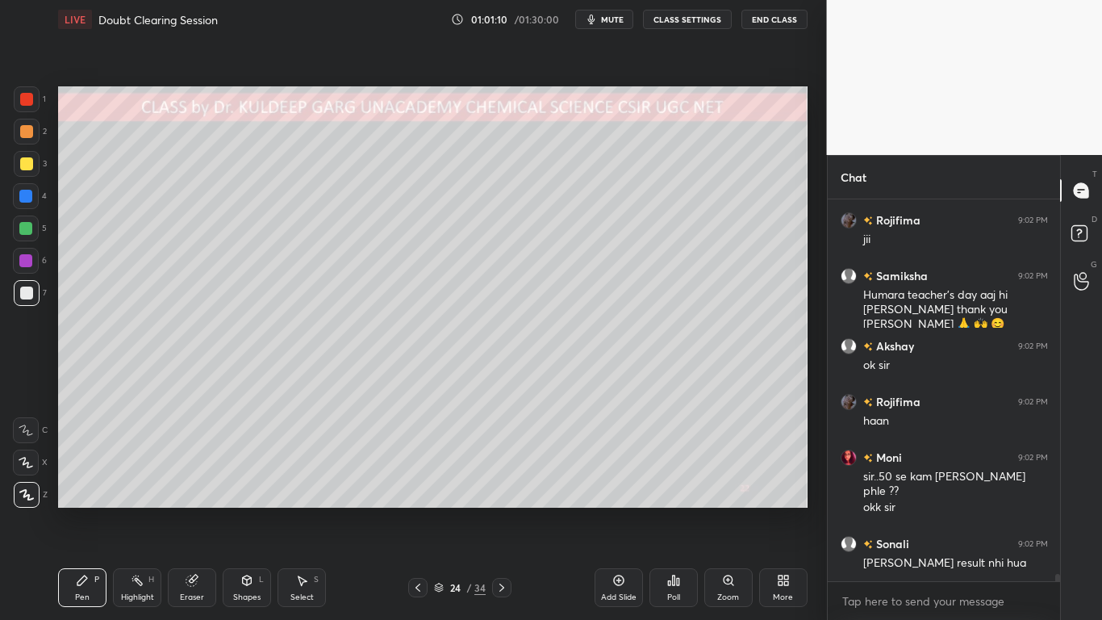
click at [24, 170] on div at bounding box center [27, 164] width 26 height 26
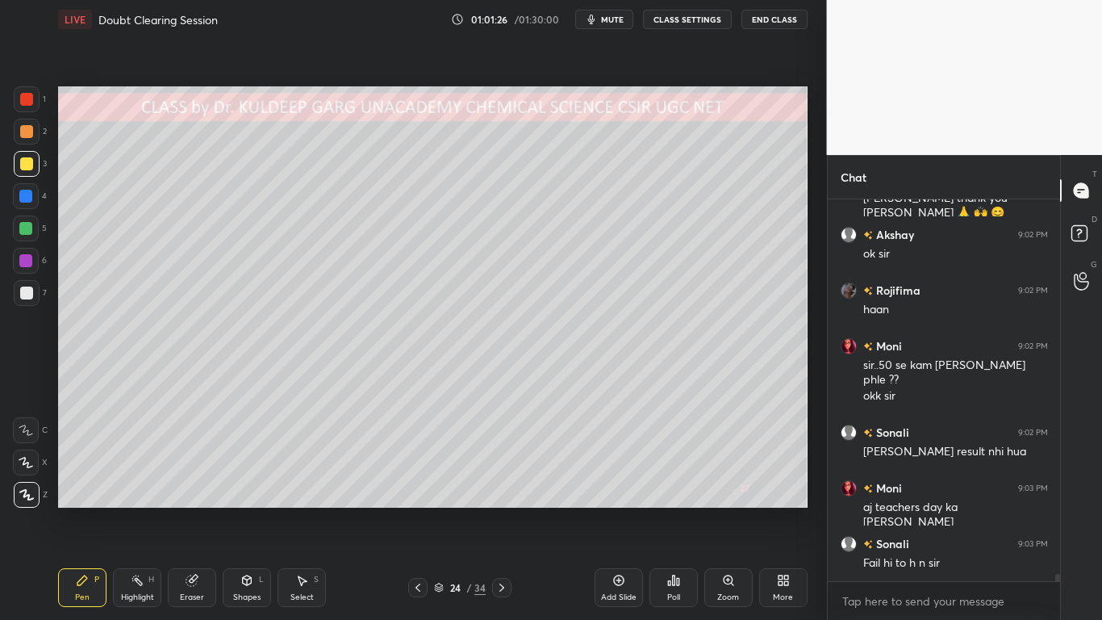
scroll to position [19431, 0]
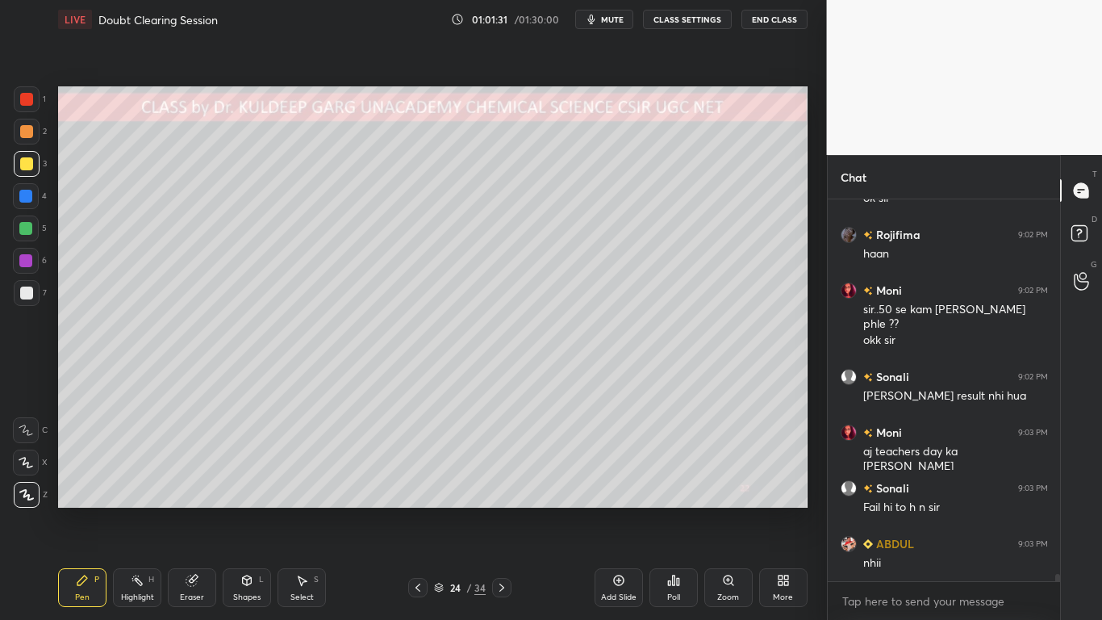
click at [26, 203] on div at bounding box center [26, 196] width 26 height 26
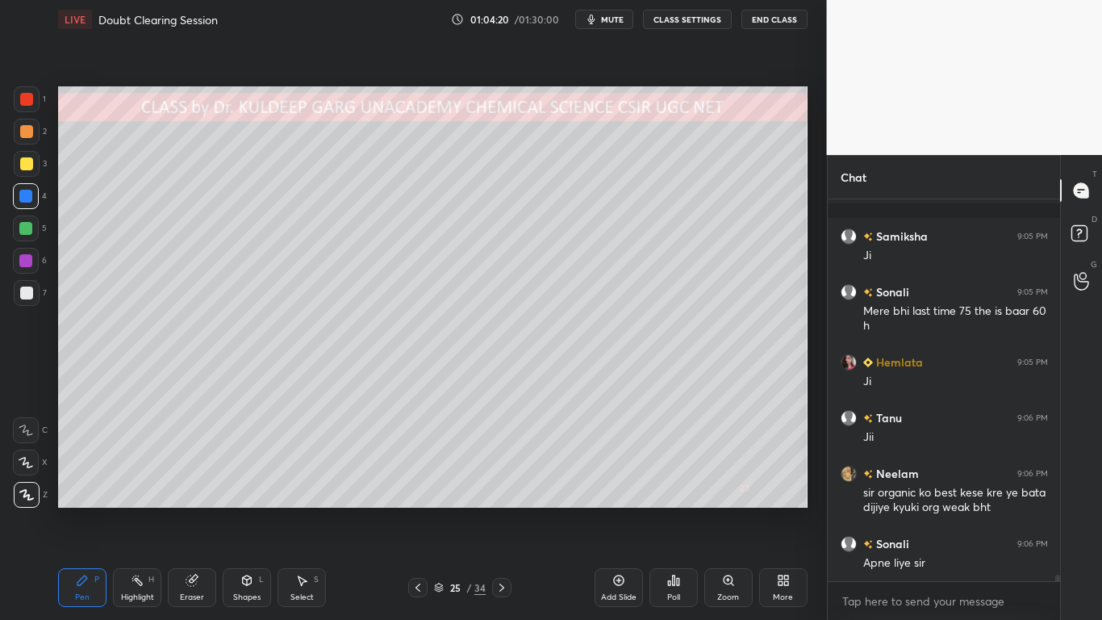
scroll to position [21219, 0]
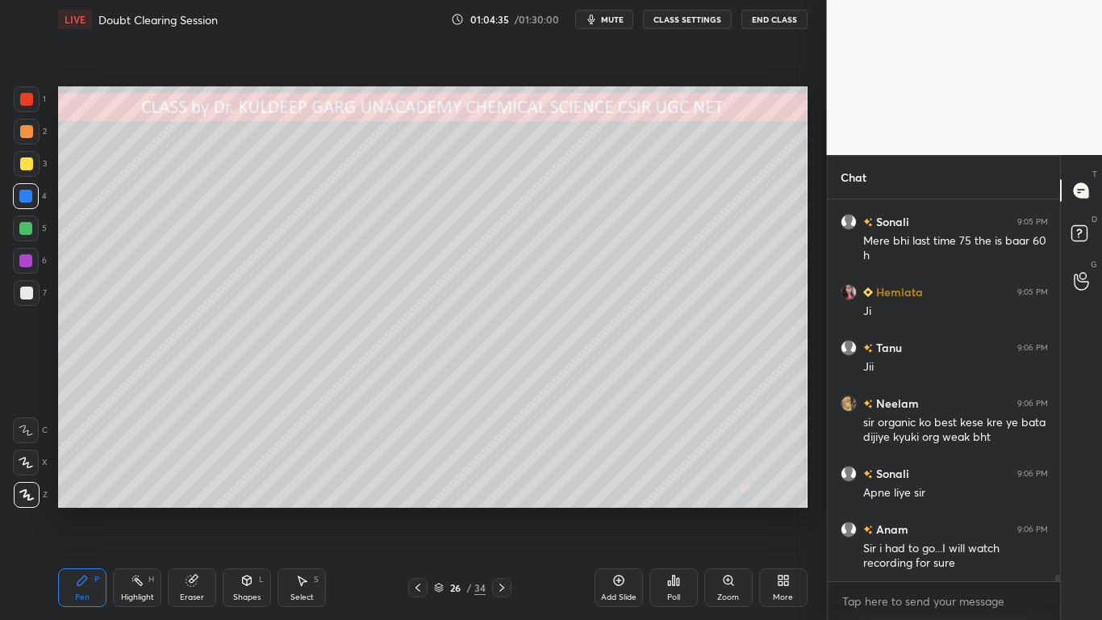
click at [24, 167] on div at bounding box center [26, 163] width 13 height 13
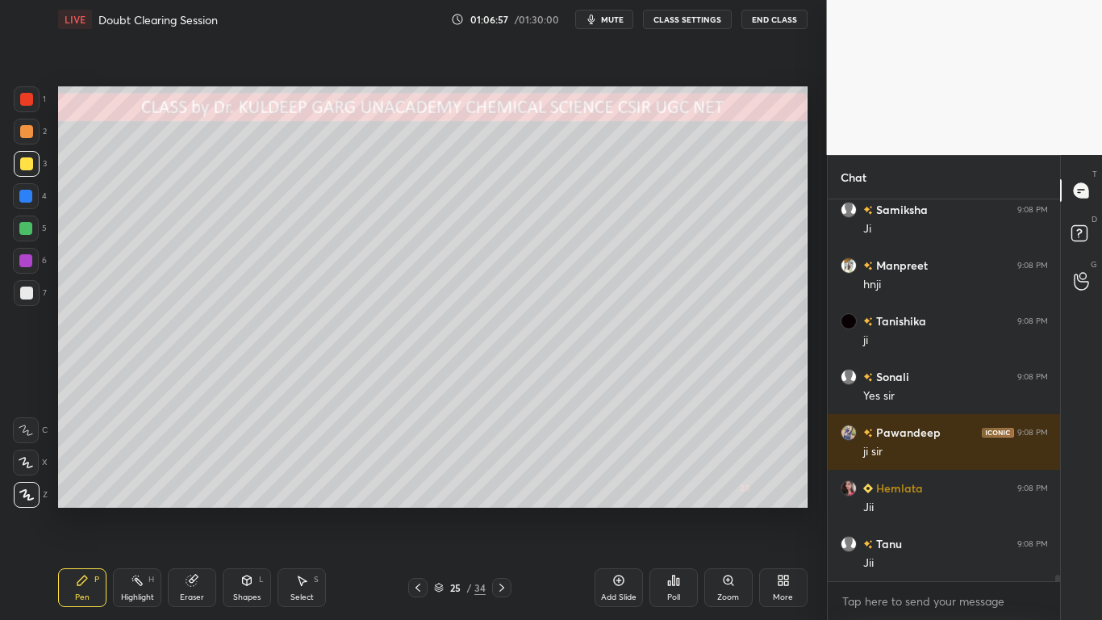
scroll to position [22226, 0]
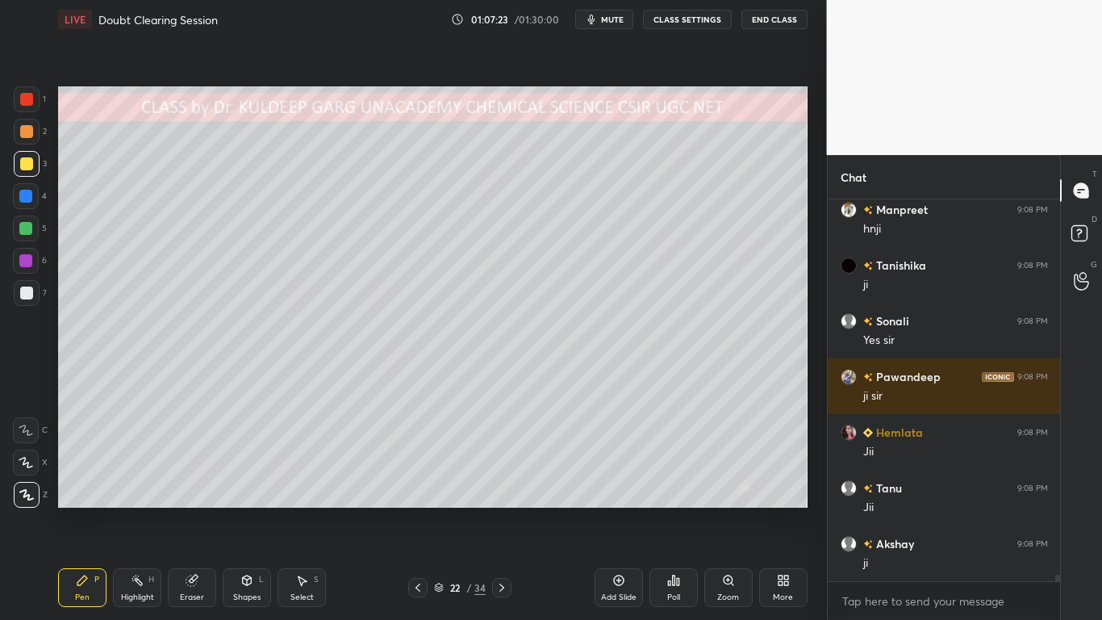
click at [29, 96] on div at bounding box center [26, 99] width 13 height 13
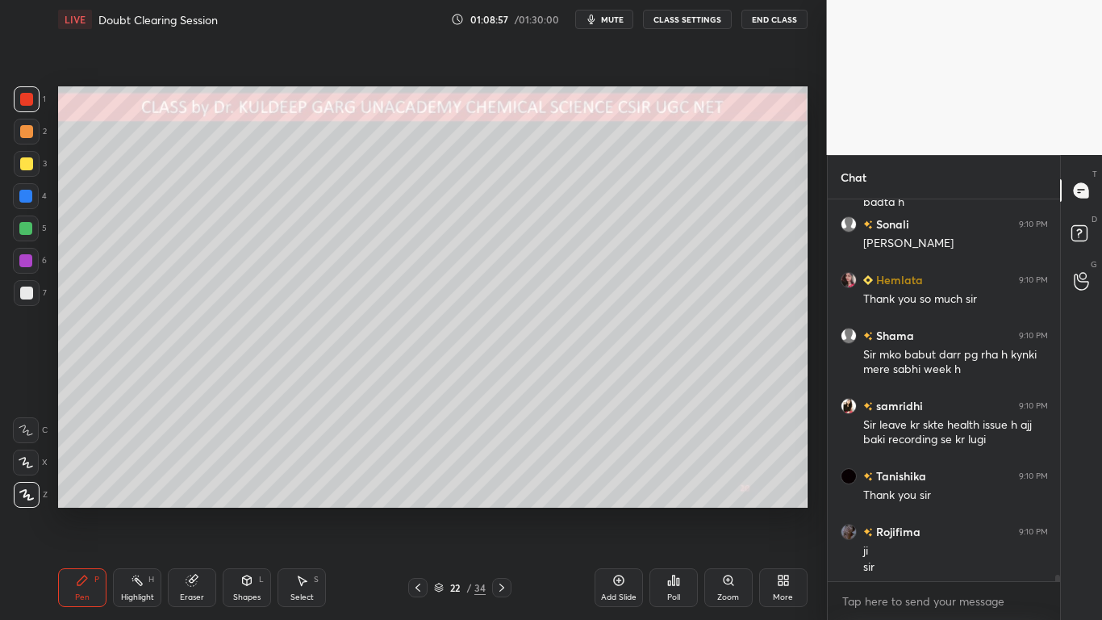
scroll to position [23191, 0]
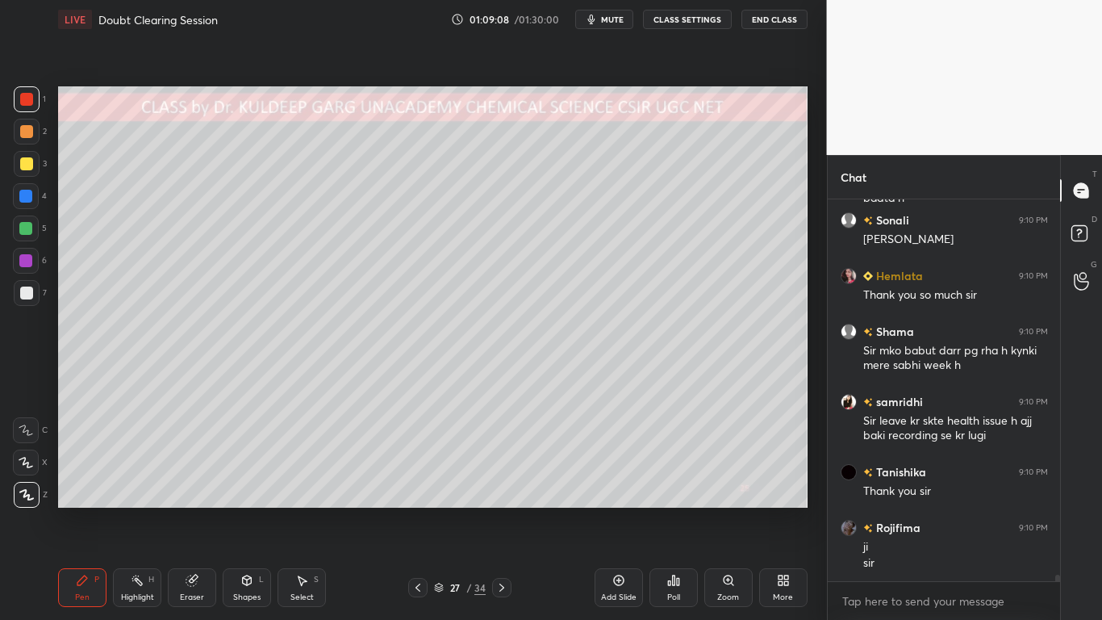
click at [25, 170] on div at bounding box center [27, 164] width 26 height 26
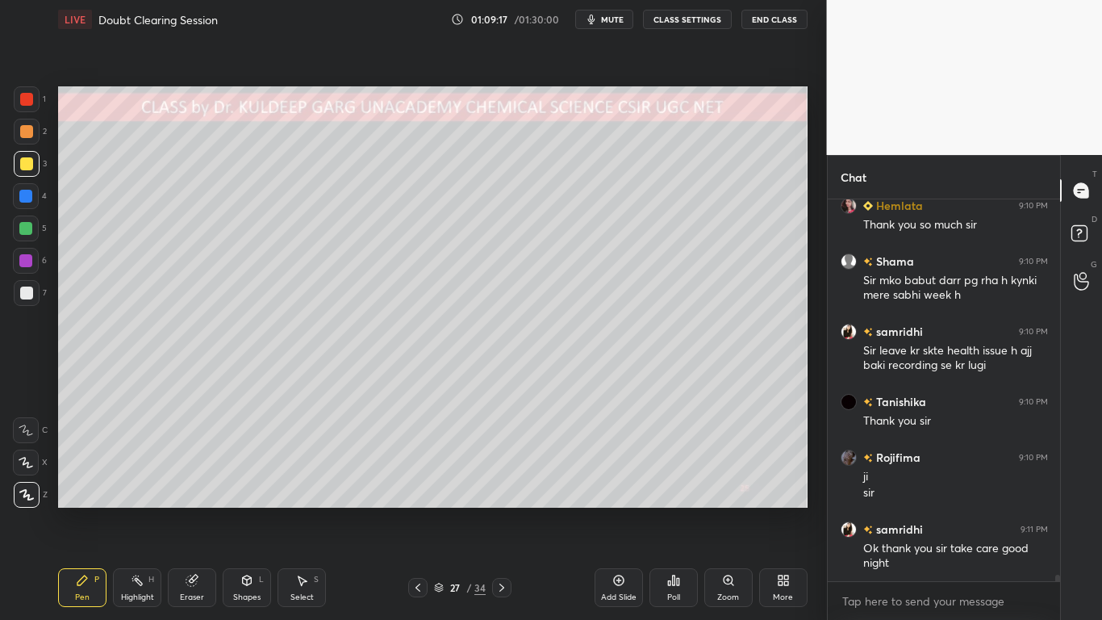
click at [25, 165] on div at bounding box center [26, 163] width 13 height 13
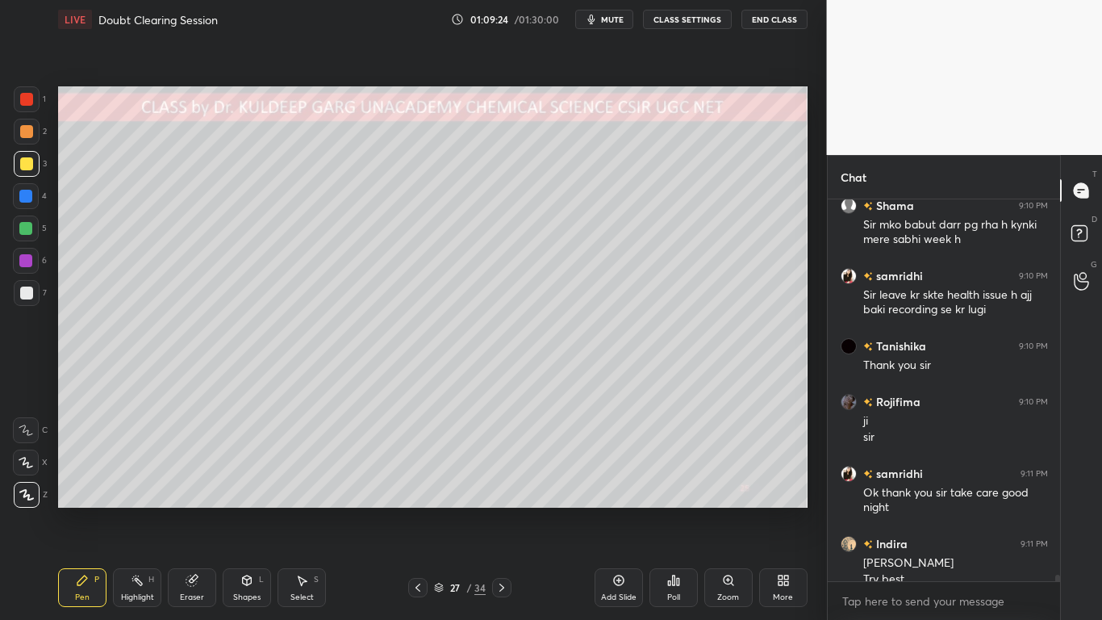
scroll to position [23333, 0]
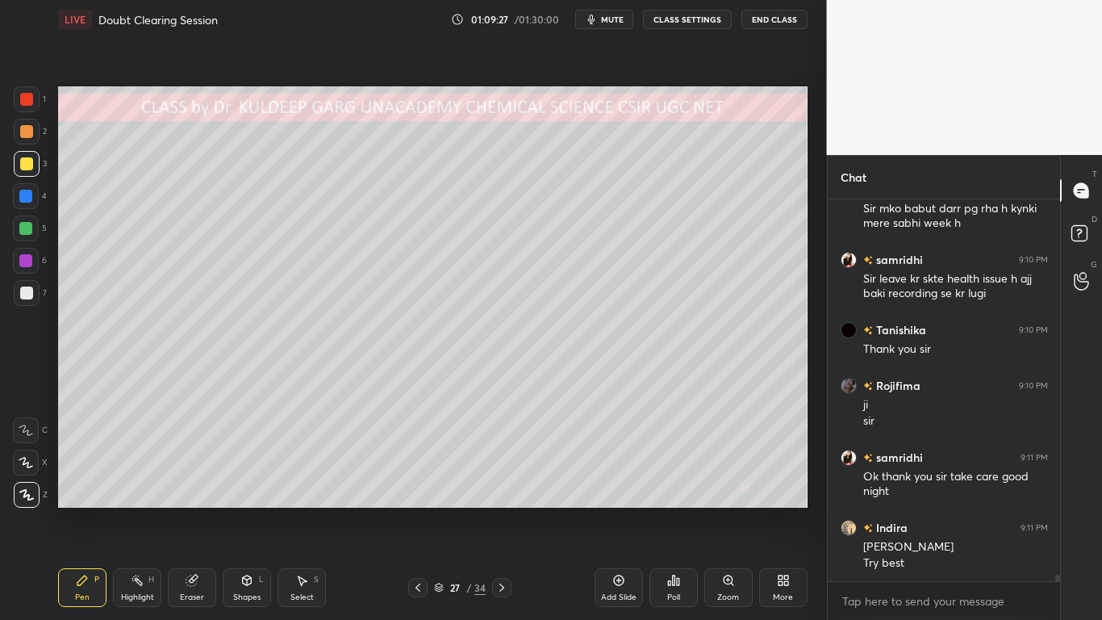
click at [26, 294] on div at bounding box center [26, 292] width 13 height 13
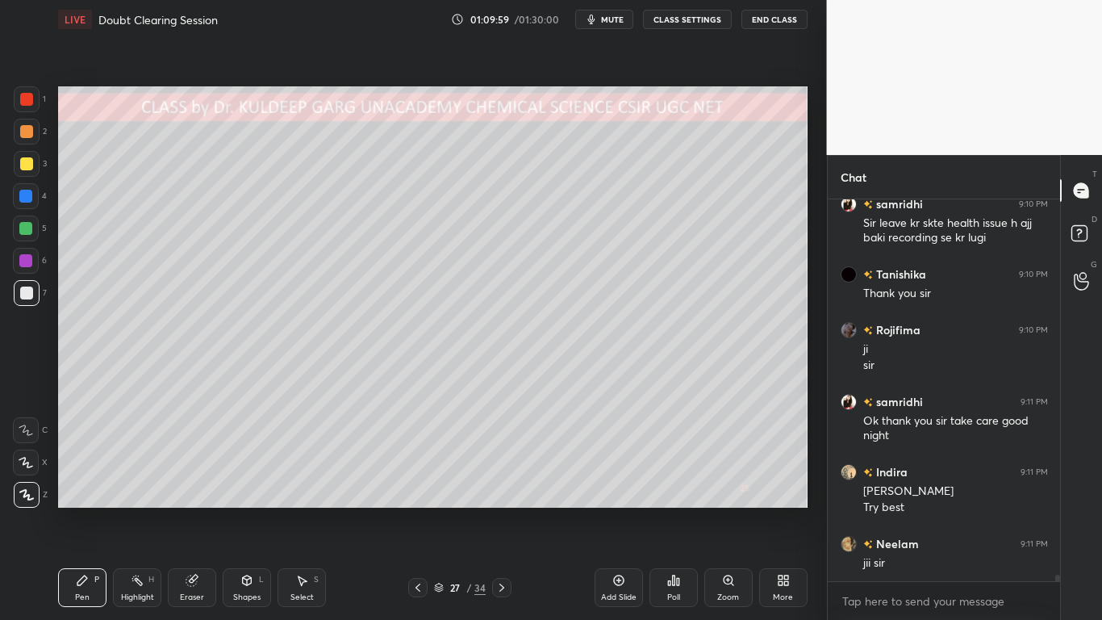
click at [27, 164] on div at bounding box center [26, 163] width 13 height 13
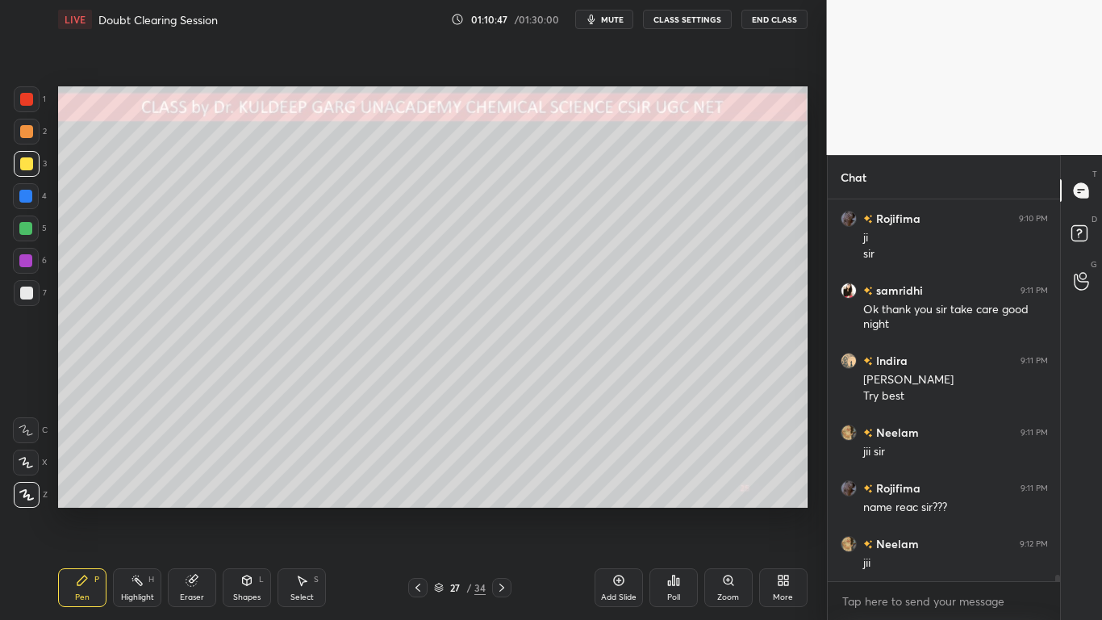
scroll to position [23516, 0]
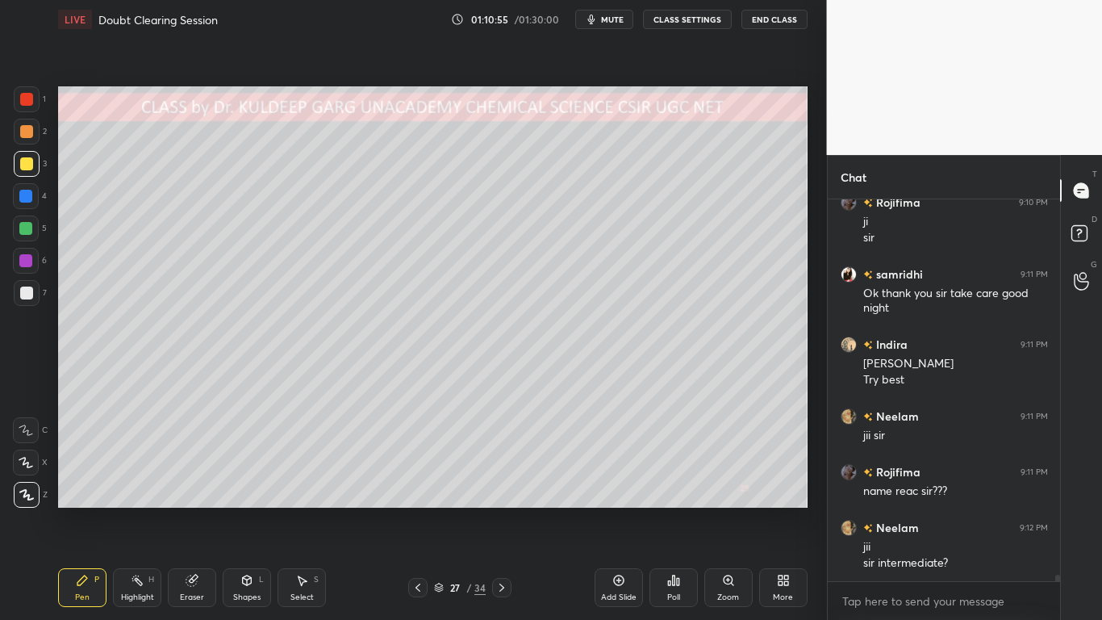
click at [26, 133] on div at bounding box center [26, 131] width 13 height 13
click at [31, 298] on div at bounding box center [26, 292] width 13 height 13
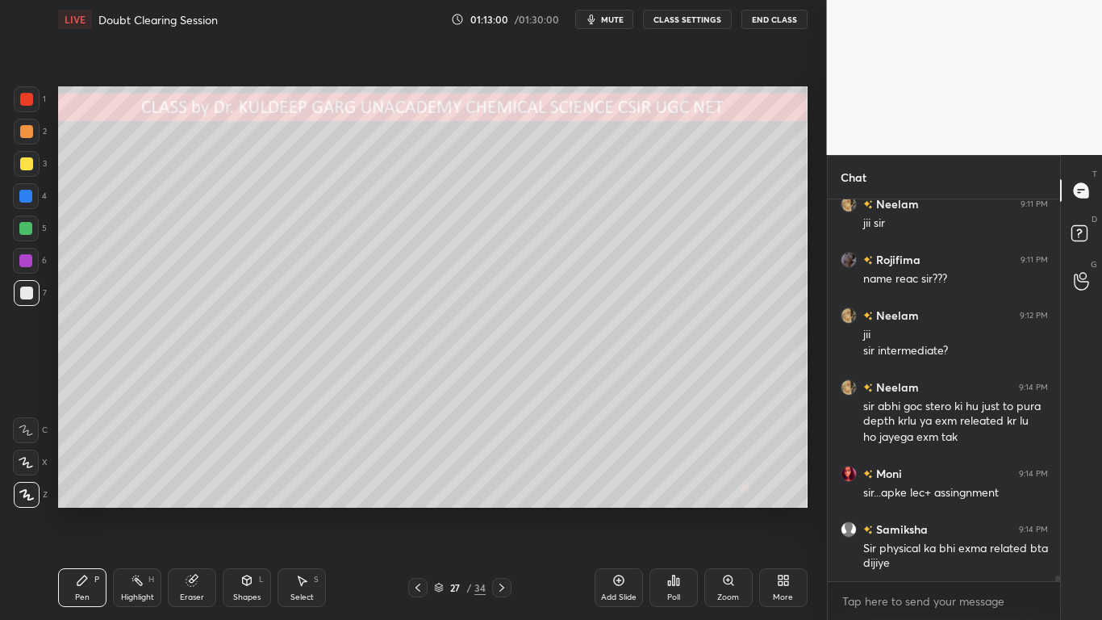
scroll to position [23784, 0]
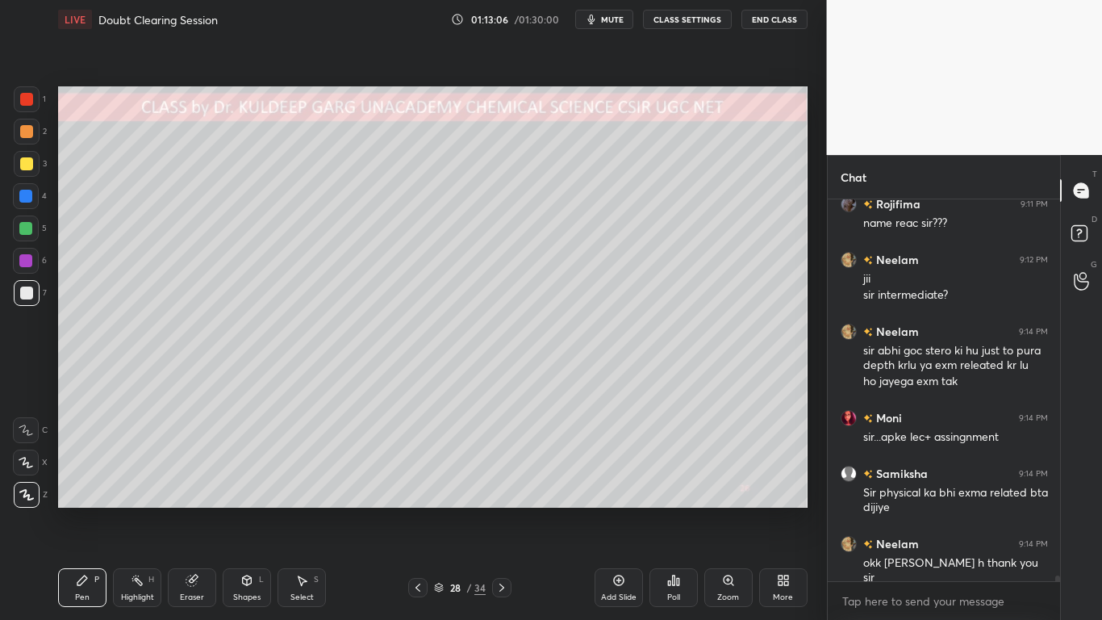
click at [27, 165] on div at bounding box center [26, 163] width 13 height 13
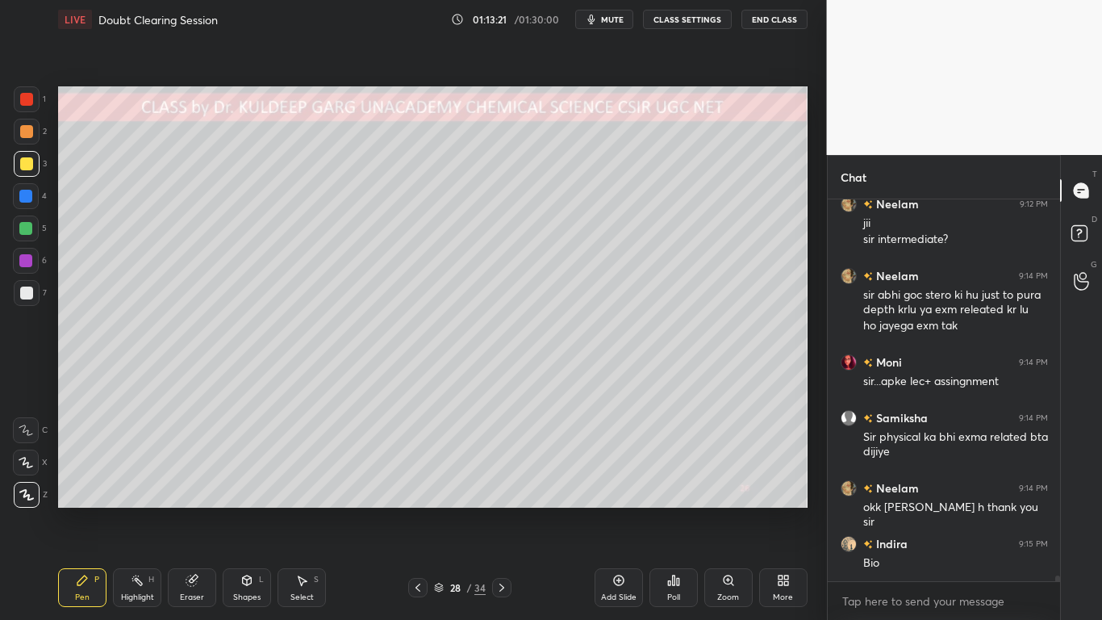
scroll to position [23895, 0]
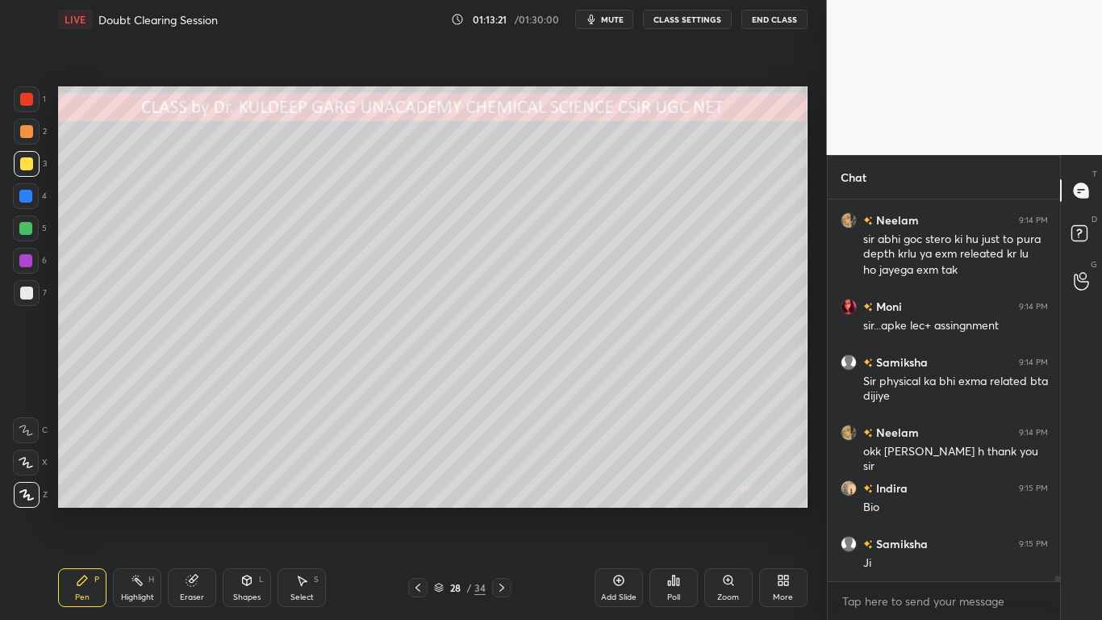
click at [24, 294] on div at bounding box center [26, 292] width 13 height 13
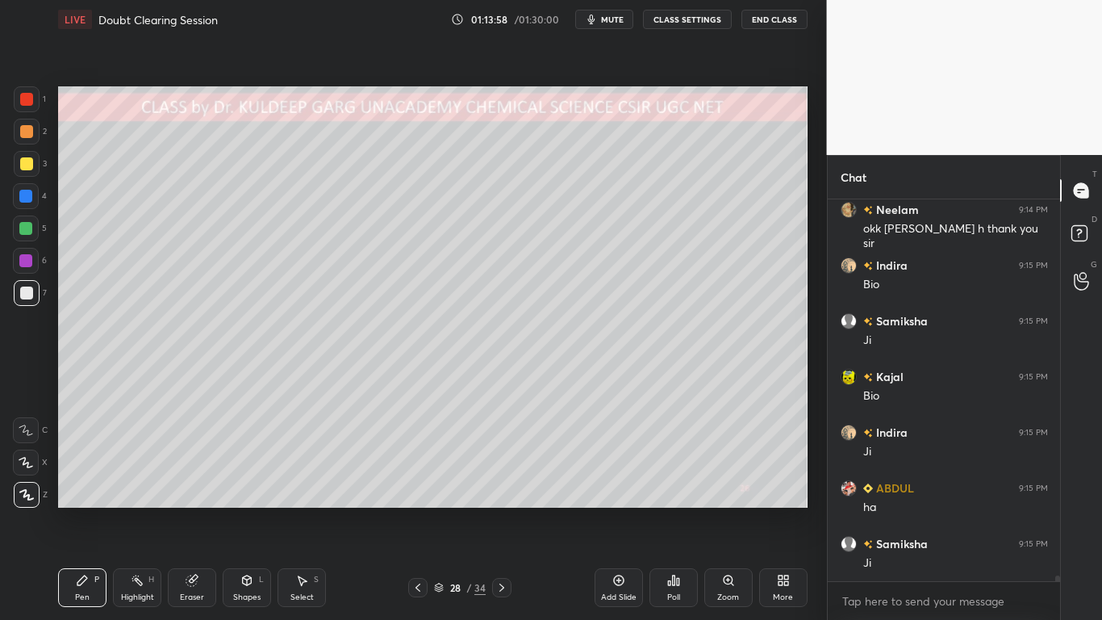
scroll to position [24174, 0]
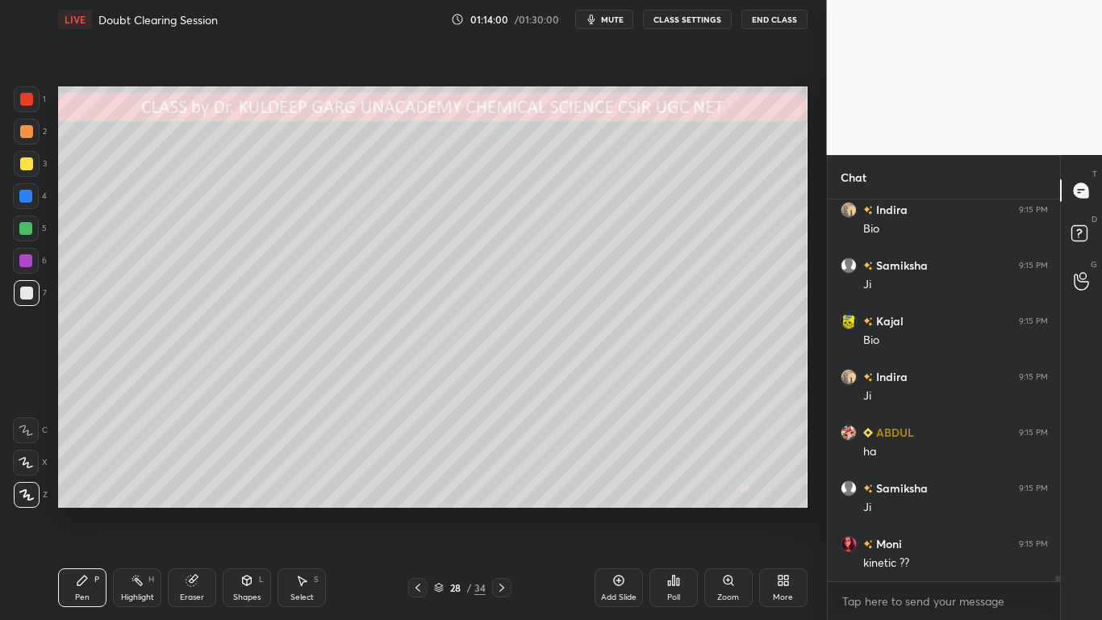
click at [28, 163] on div at bounding box center [26, 163] width 13 height 13
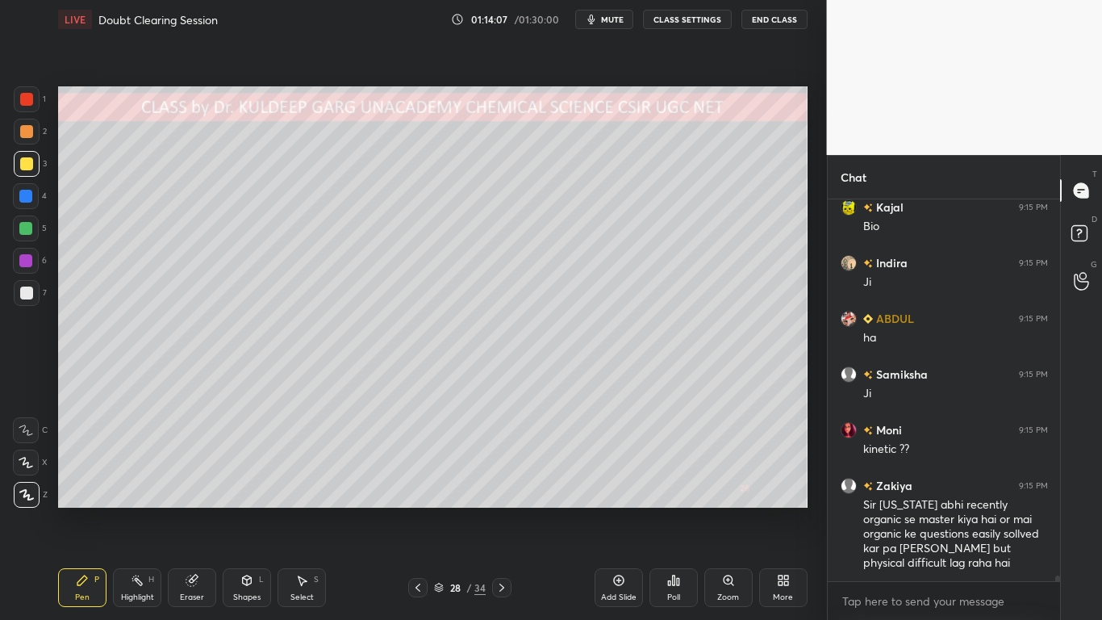
scroll to position [24343, 0]
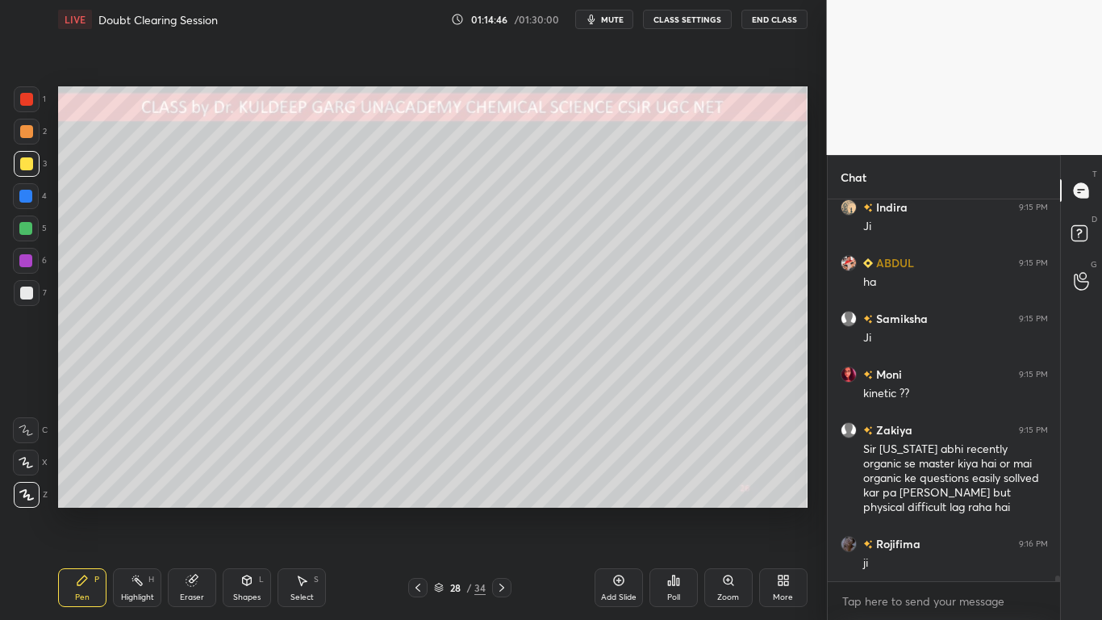
click at [27, 291] on div at bounding box center [26, 292] width 13 height 13
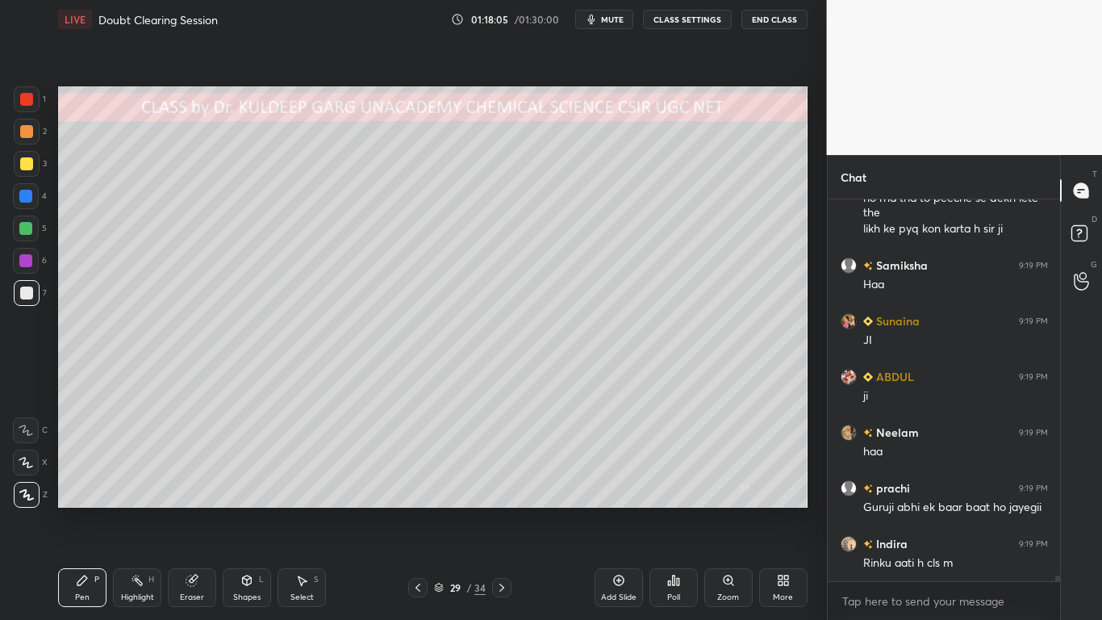
scroll to position [25758, 0]
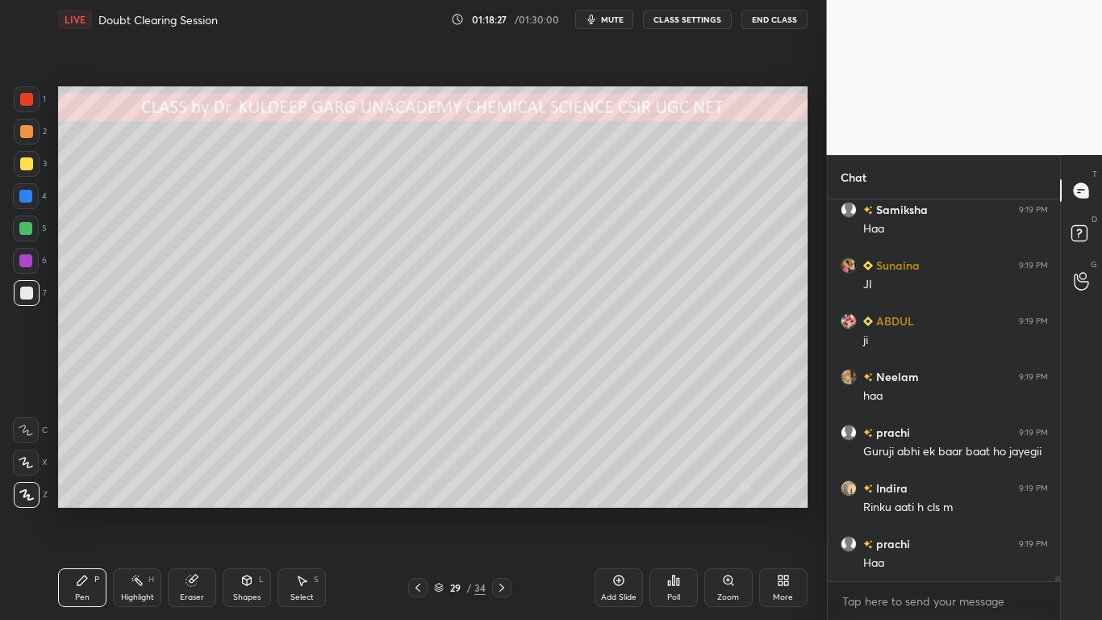
click at [27, 291] on div at bounding box center [26, 292] width 13 height 13
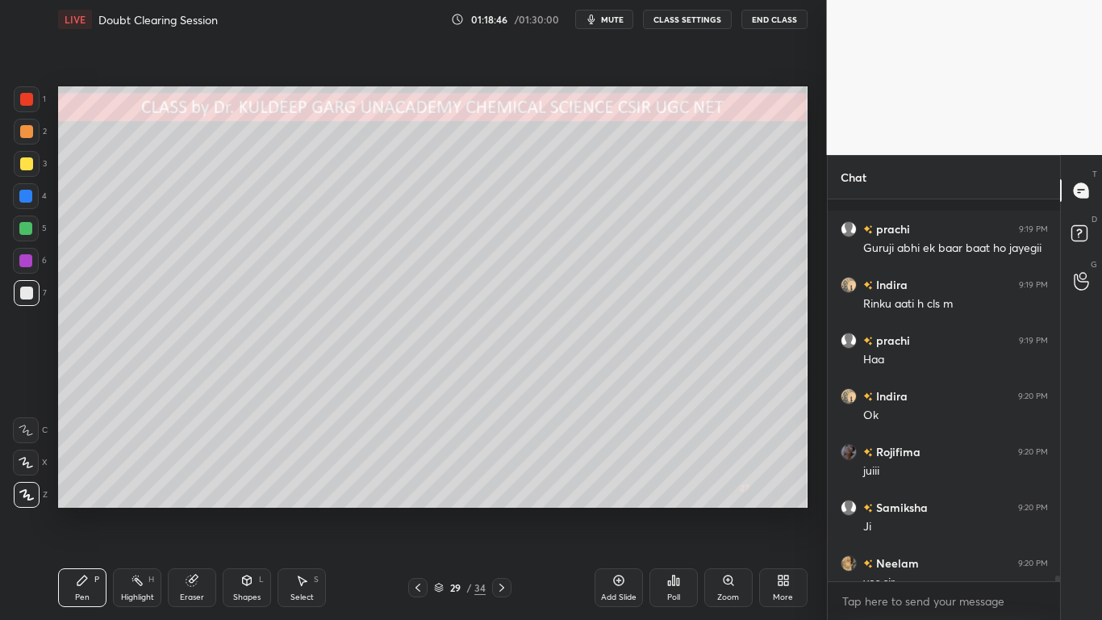
scroll to position [26036, 0]
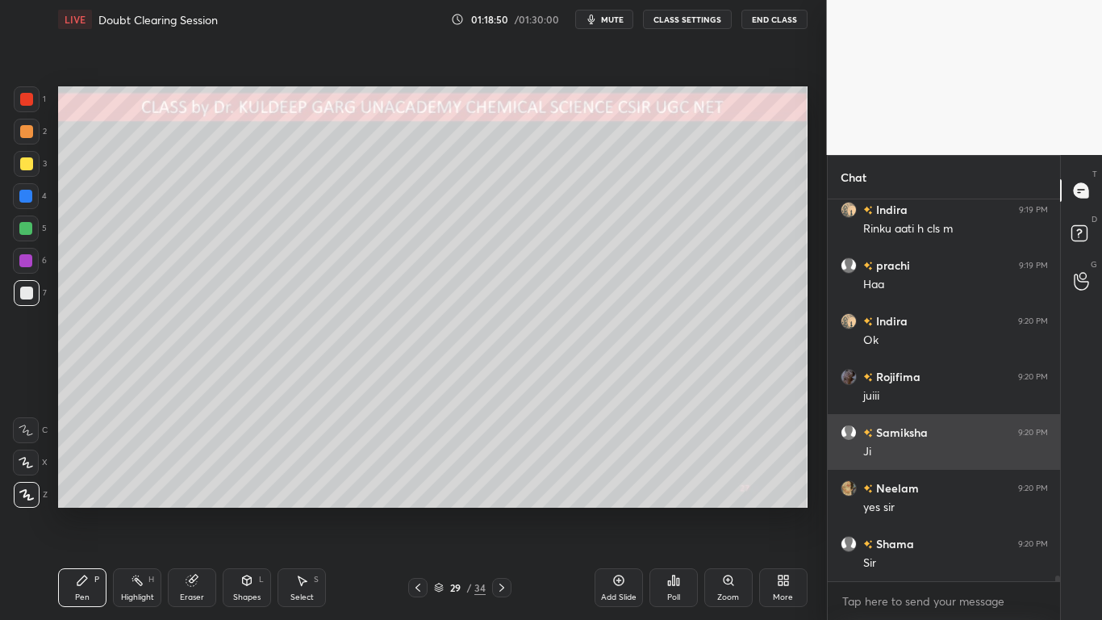
click at [926, 448] on div "Ji" at bounding box center [955, 452] width 185 height 16
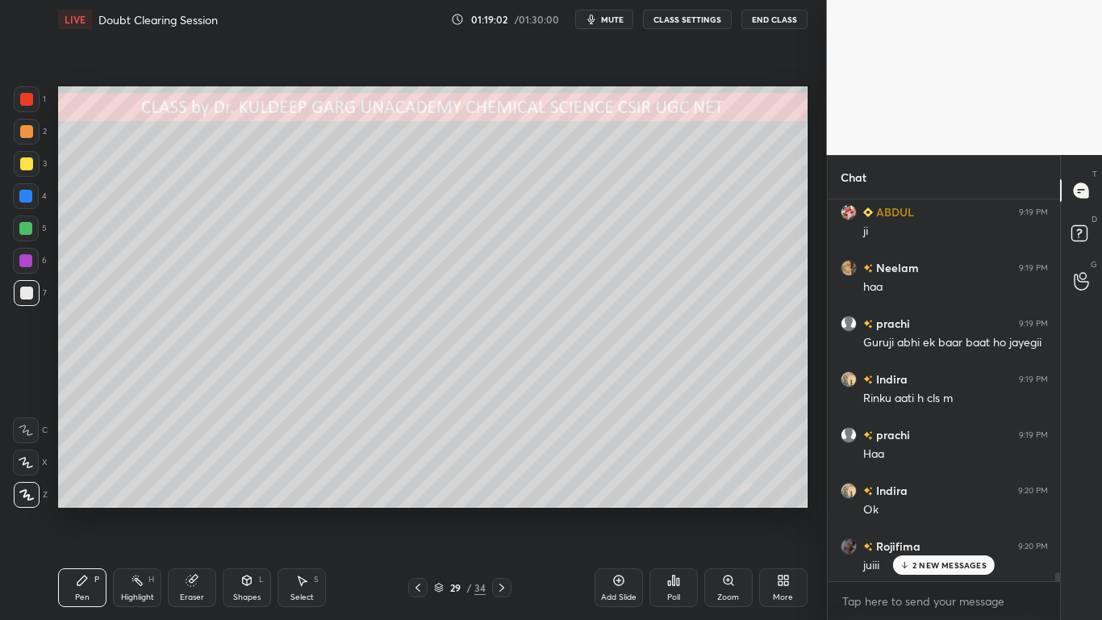
scroll to position [26162, 0]
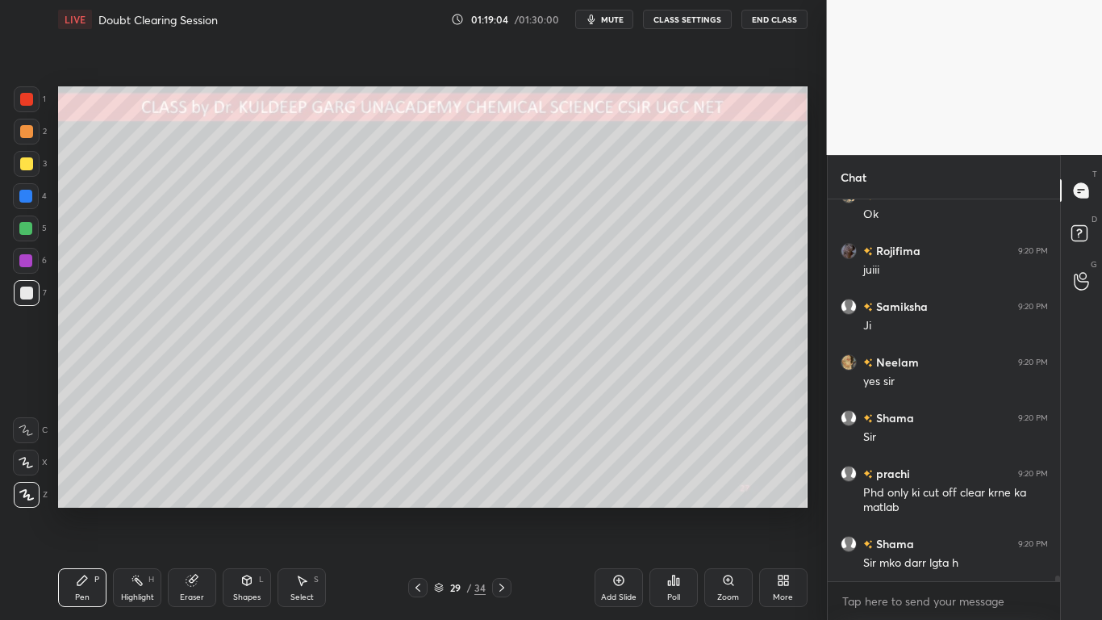
click at [27, 167] on div at bounding box center [26, 163] width 13 height 13
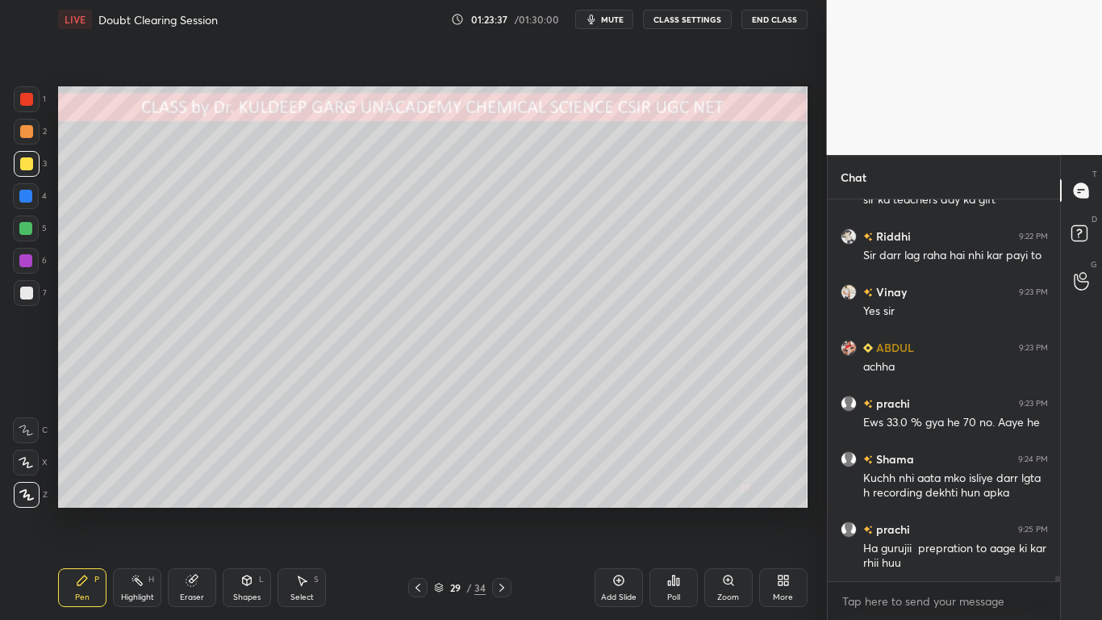
scroll to position [26836, 0]
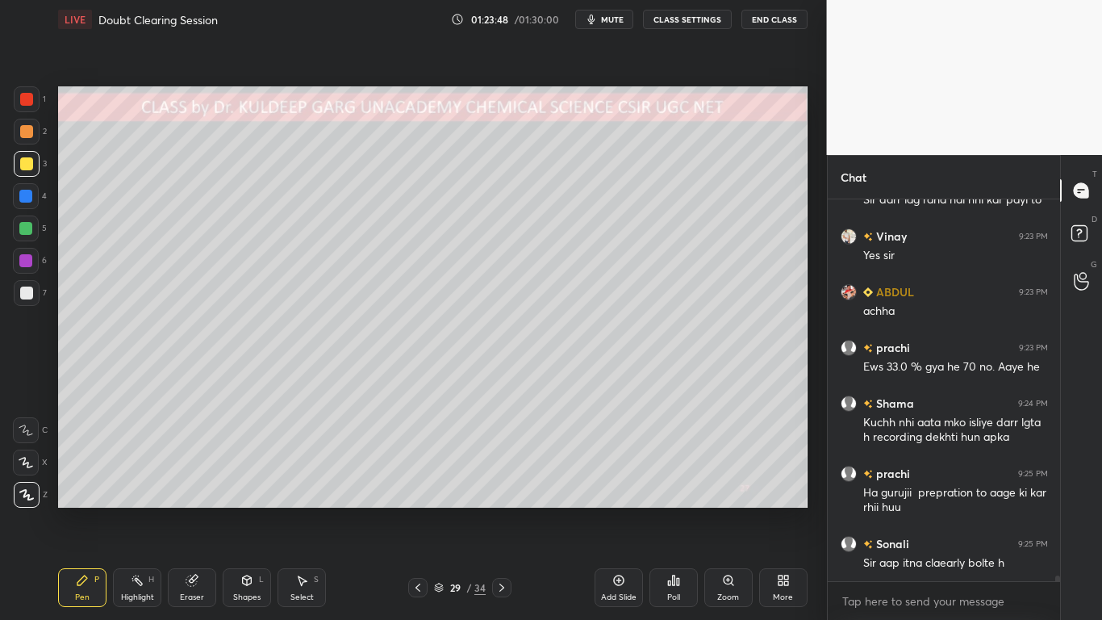
click at [36, 292] on div at bounding box center [27, 293] width 26 height 26
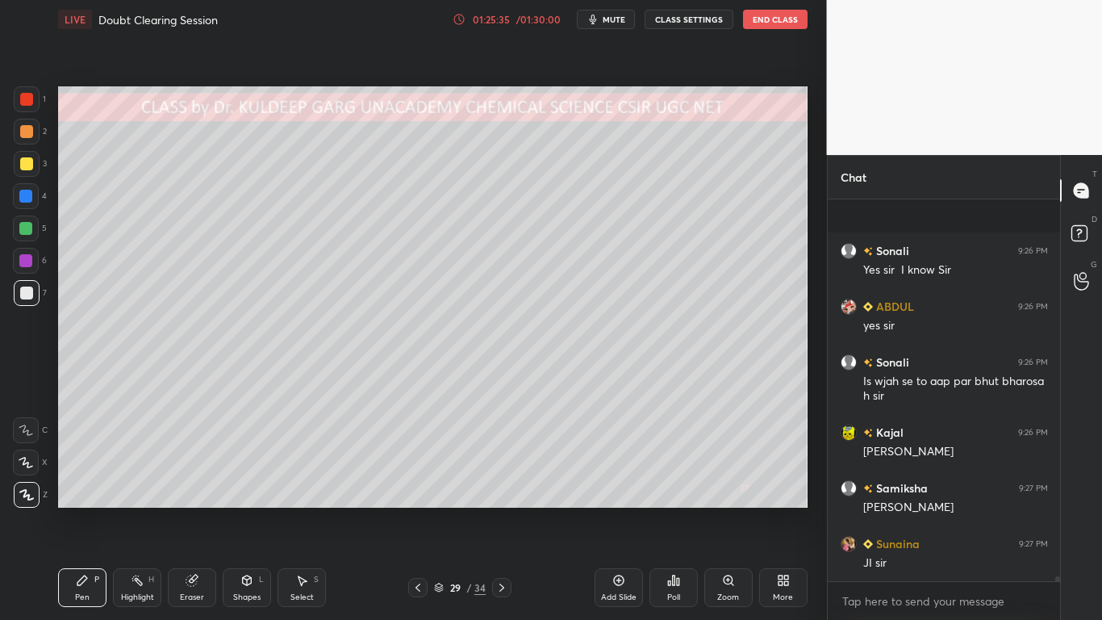
scroll to position [27523, 0]
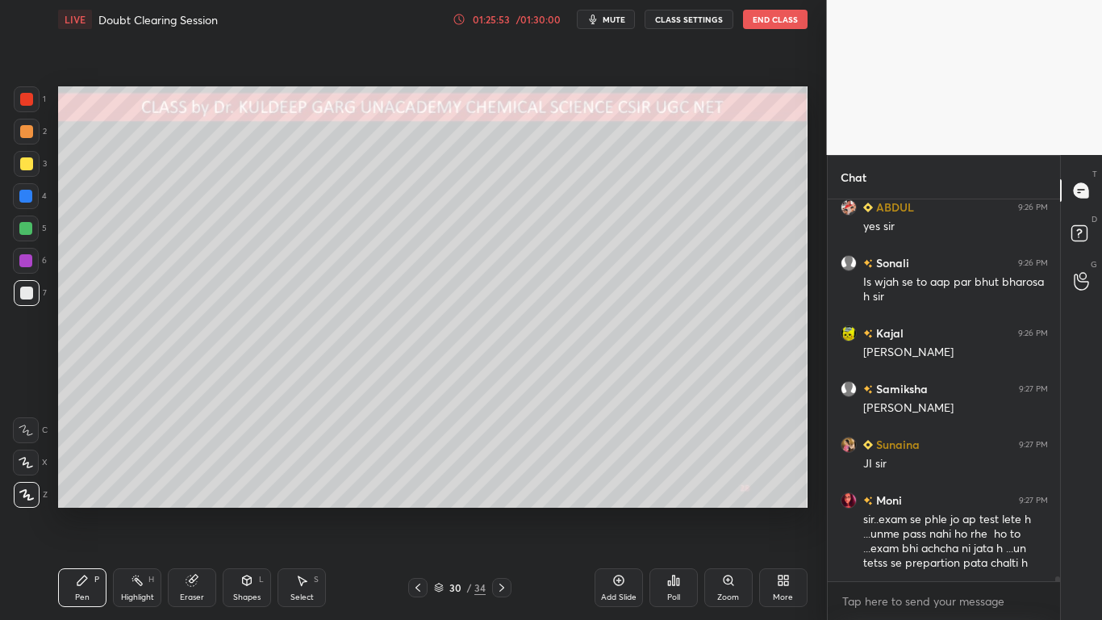
click at [23, 292] on div at bounding box center [26, 292] width 13 height 13
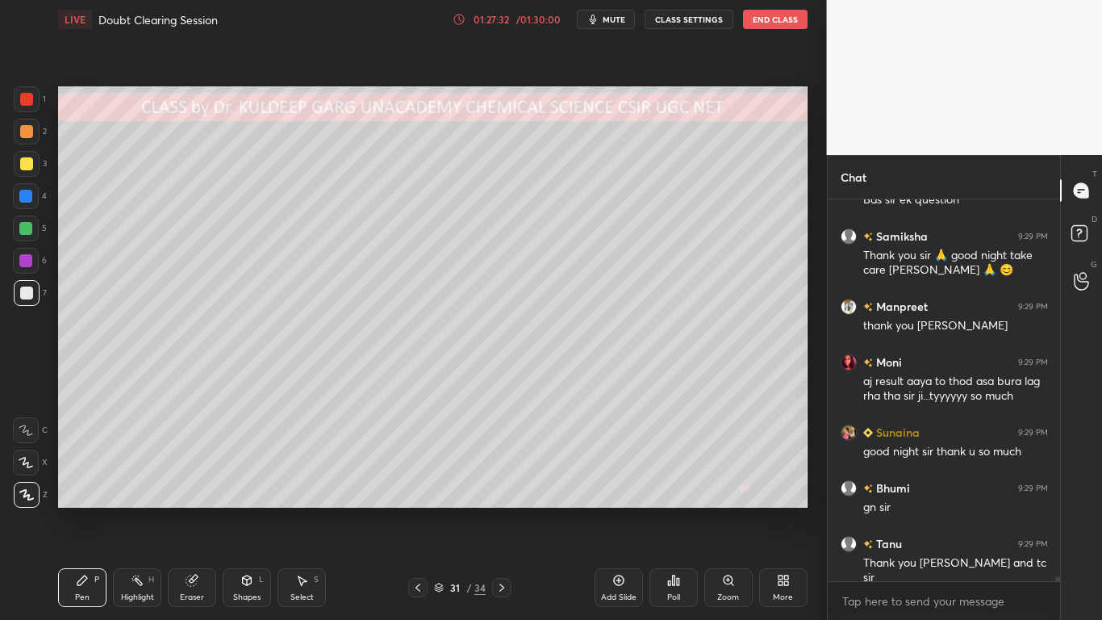
scroll to position [28906, 0]
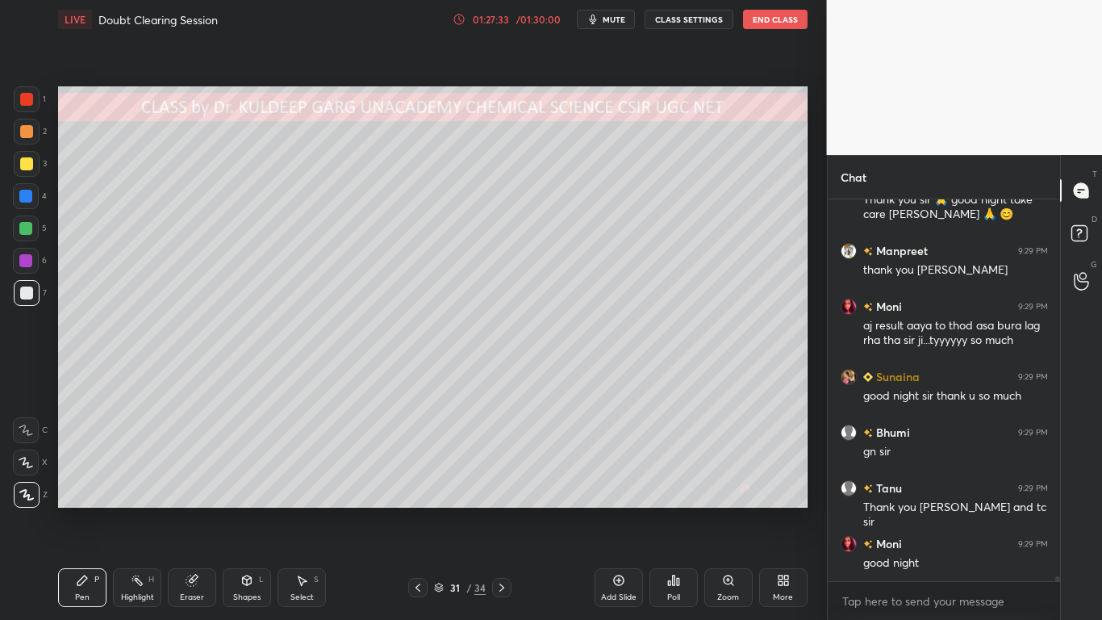
click at [32, 169] on div at bounding box center [27, 164] width 26 height 26
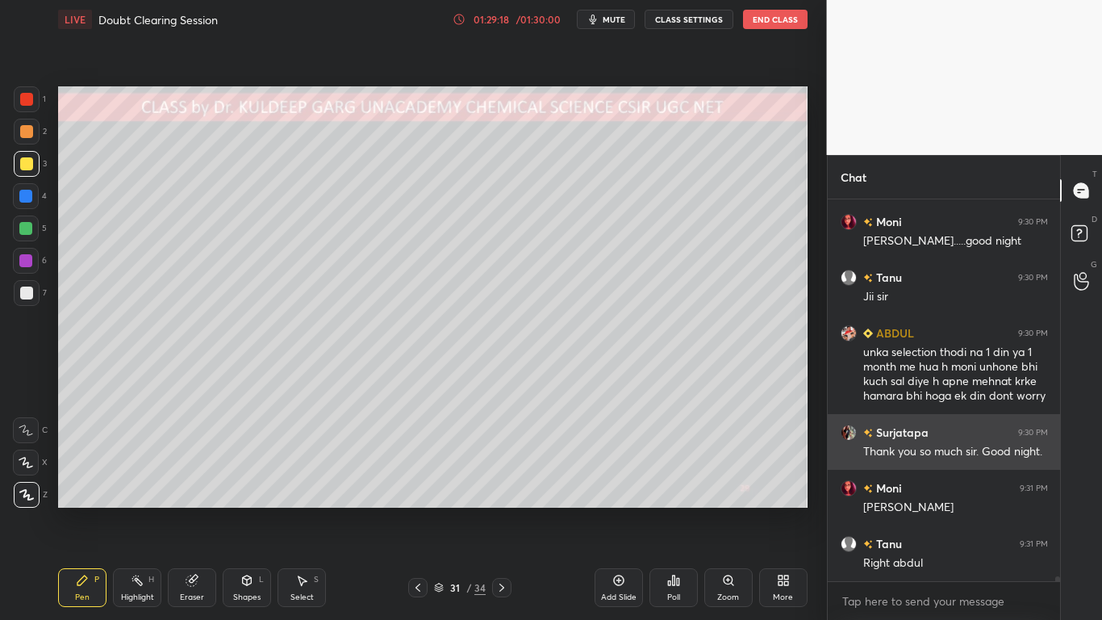
scroll to position [29872, 0]
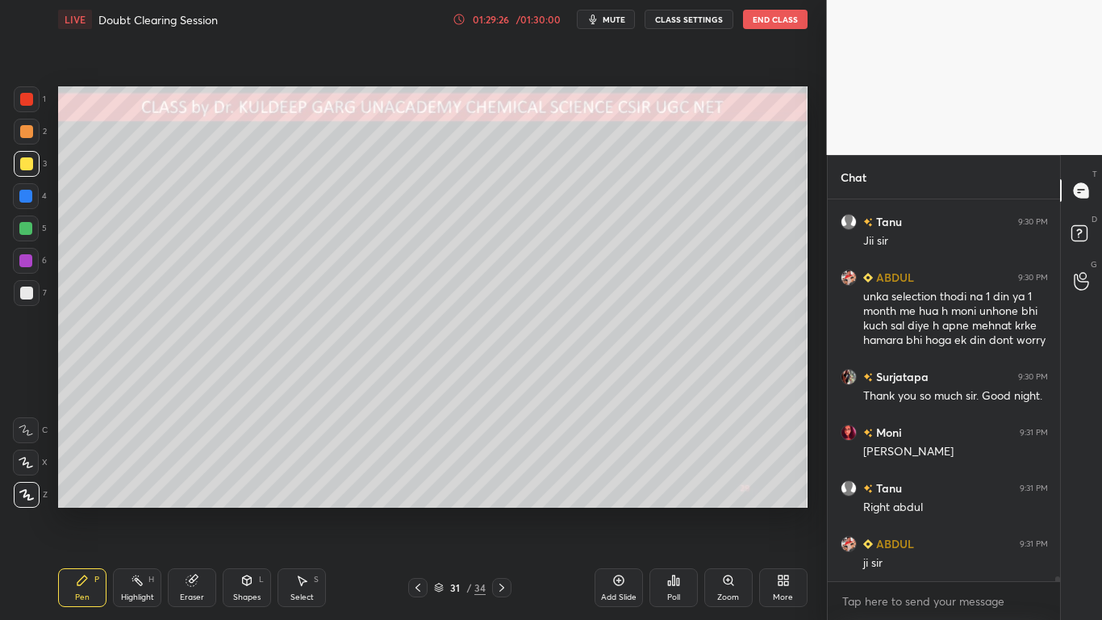
click at [26, 296] on div at bounding box center [26, 292] width 13 height 13
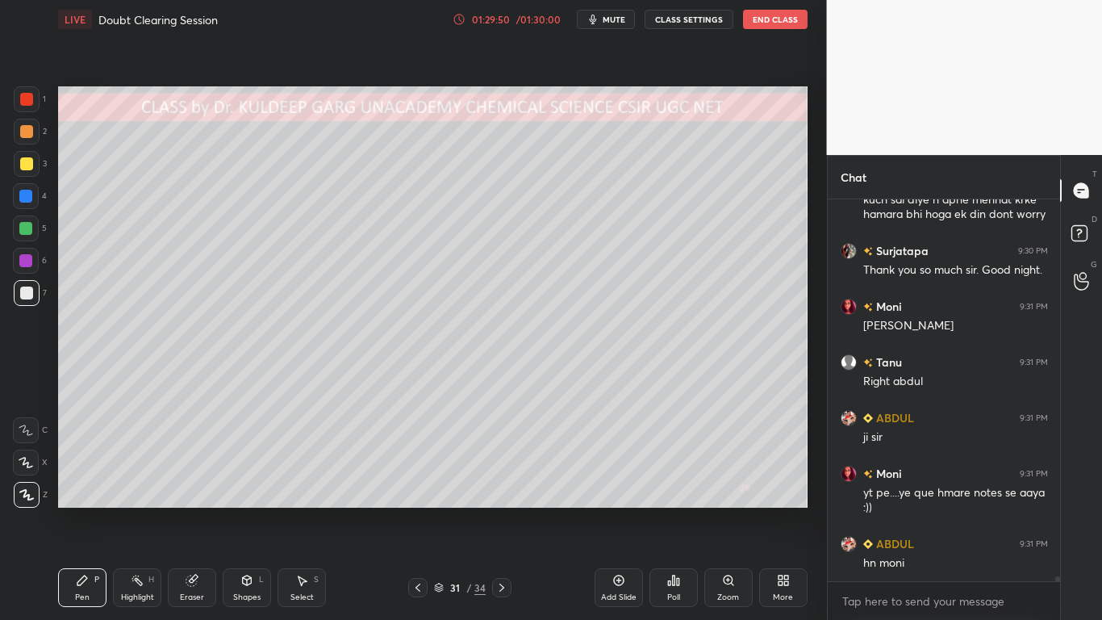
scroll to position [30054, 0]
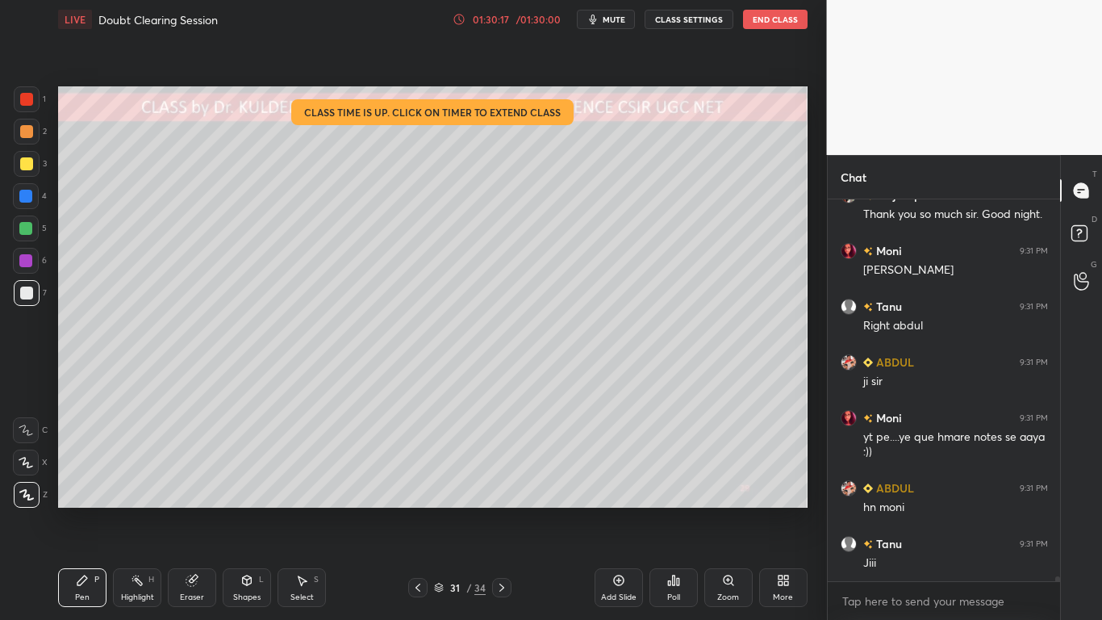
click at [773, 19] on button "End Class" at bounding box center [775, 19] width 65 height 19
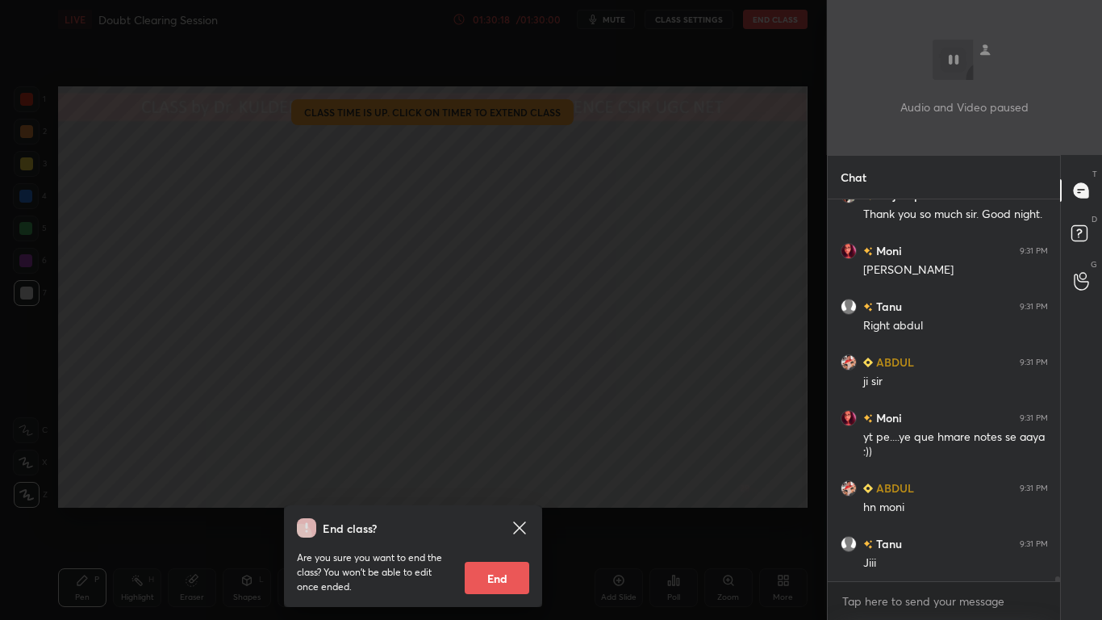
click at [499, 497] on button "End" at bounding box center [497, 578] width 65 height 32
type textarea "x"
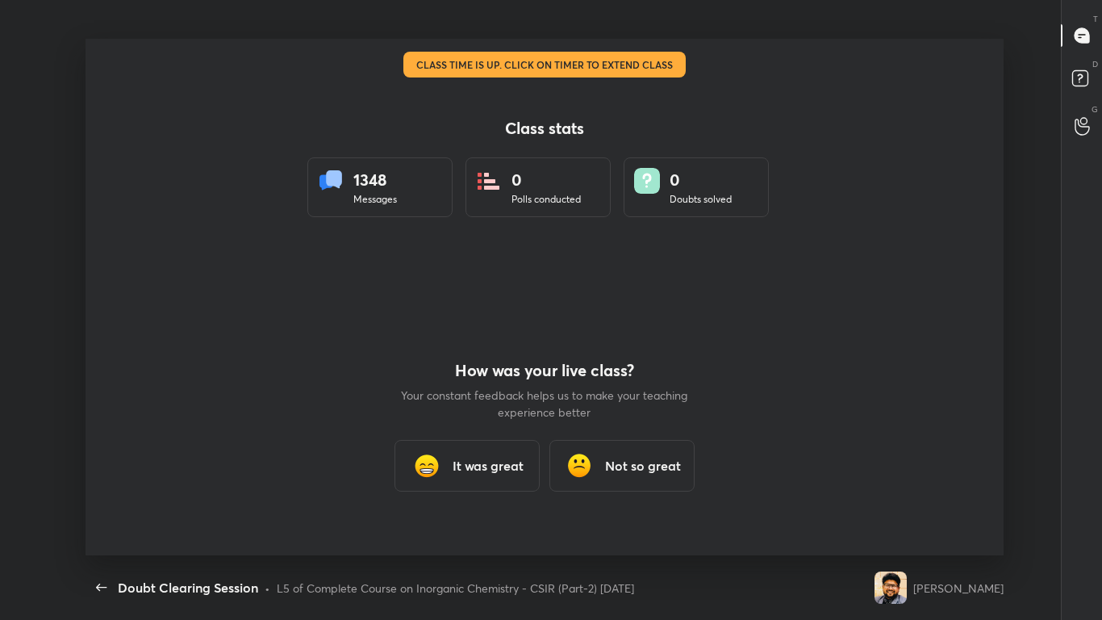
scroll to position [0, 0]
